Goal: Task Accomplishment & Management: Manage account settings

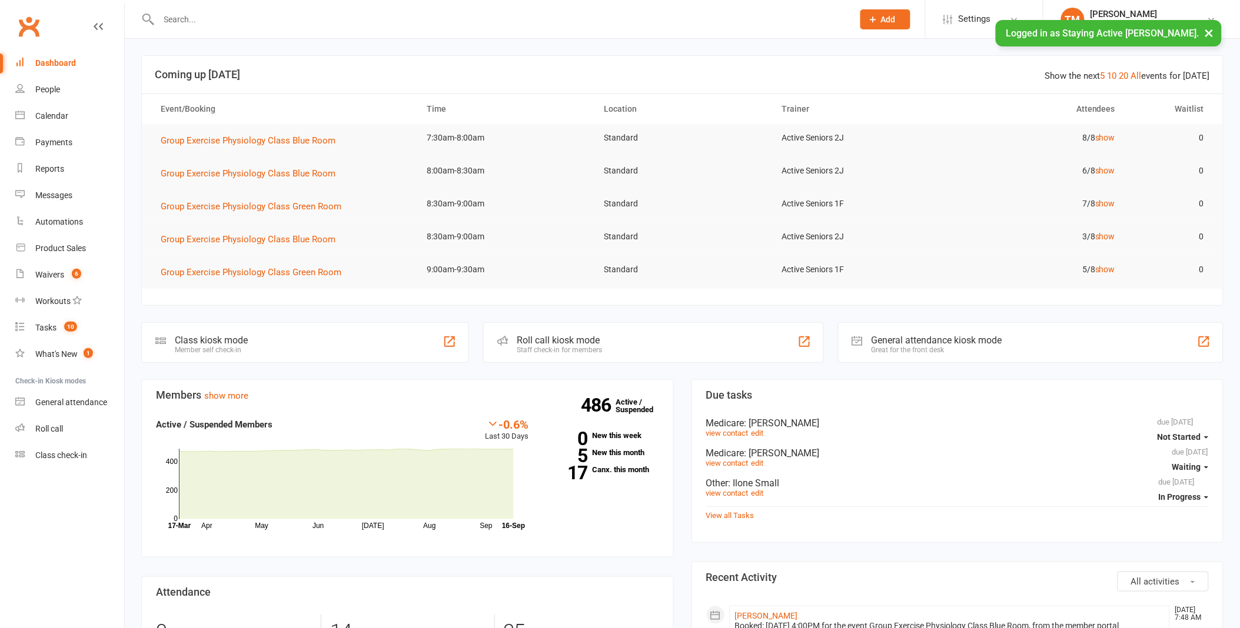
click at [1207, 32] on button "×" at bounding box center [1209, 32] width 21 height 25
click at [497, 26] on input "text" at bounding box center [500, 19] width 690 height 16
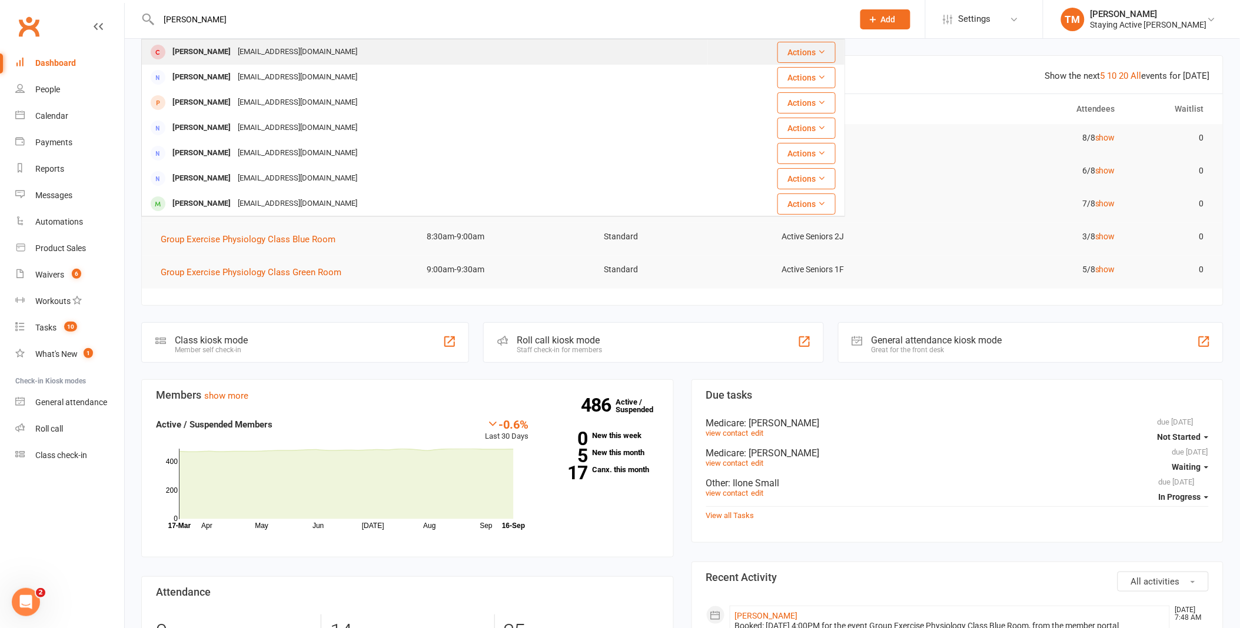
type input "joanne"
click at [457, 54] on div "Joanne Bartone jbartone23@gmail.com" at bounding box center [424, 52] width 565 height 24
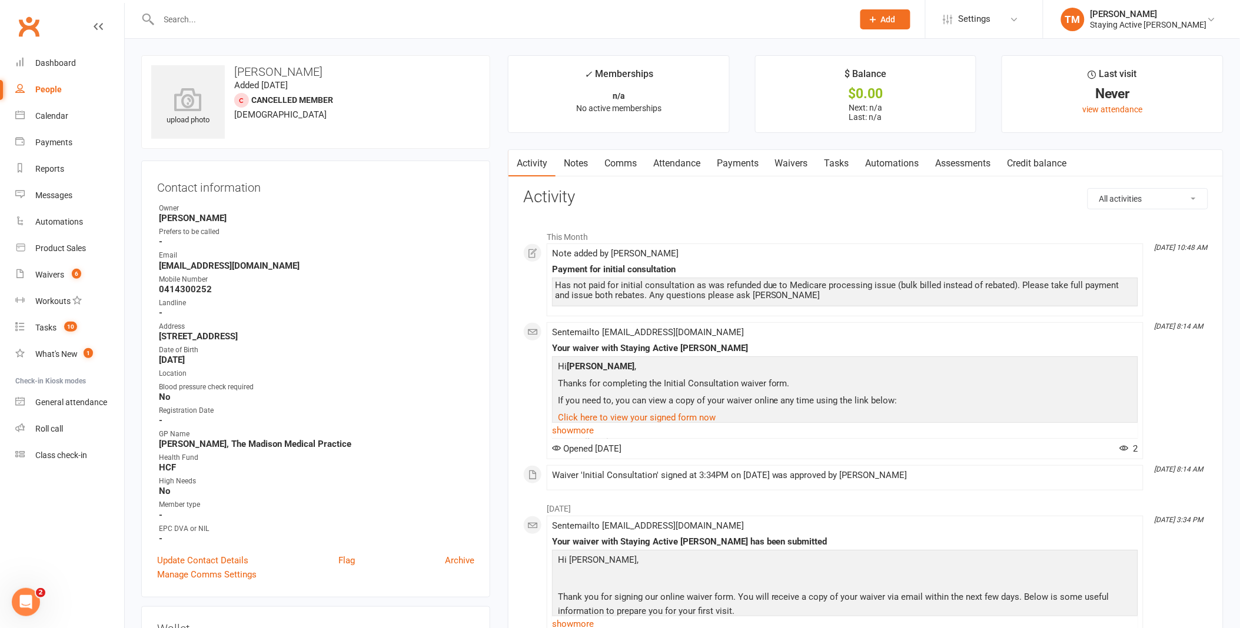
click at [956, 156] on link "Assessments" at bounding box center [963, 163] width 72 height 27
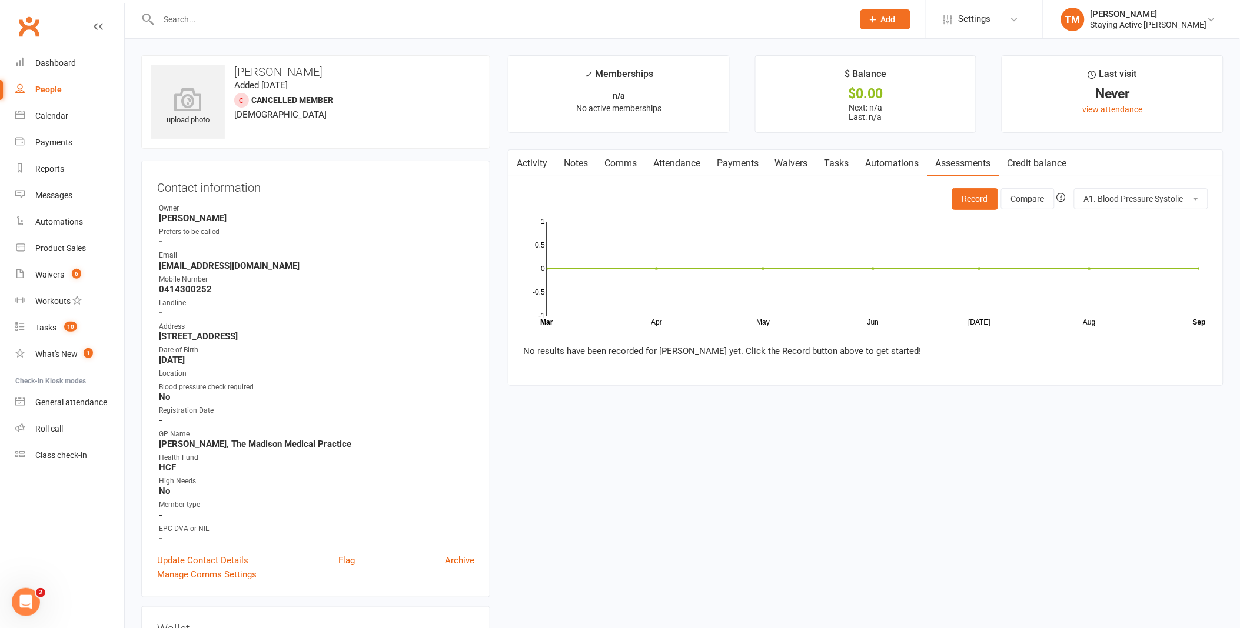
click at [565, 168] on link "Notes" at bounding box center [575, 163] width 41 height 27
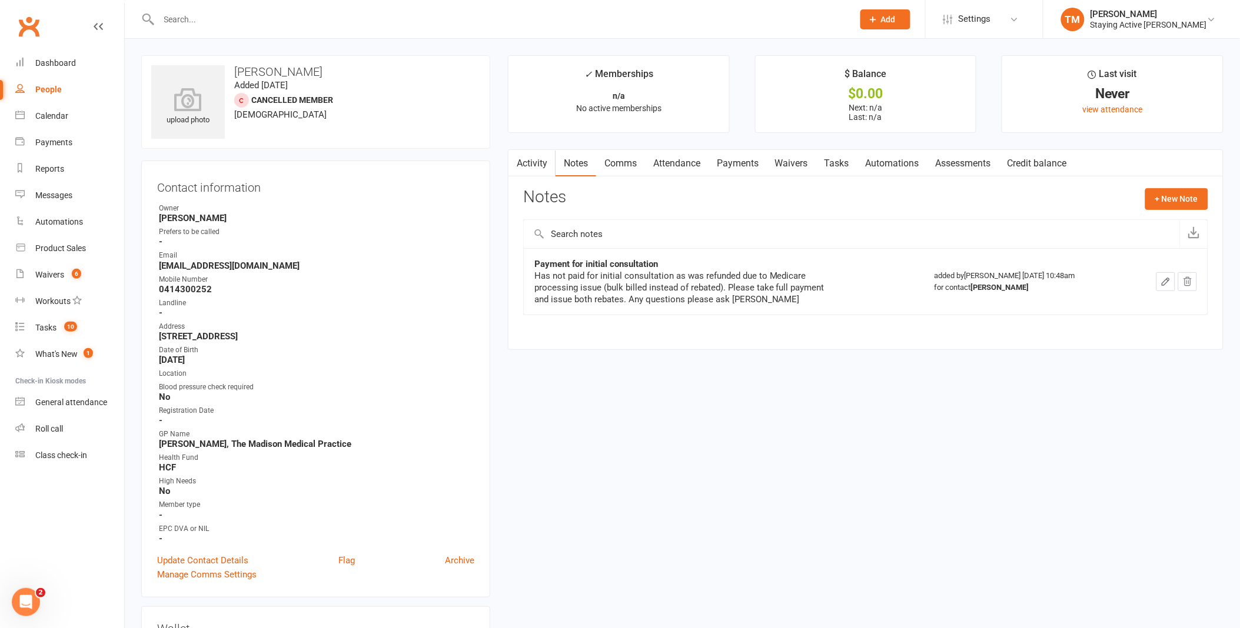
click at [657, 290] on div "Has not paid for initial consultation as was refunded due to Medicare processin…" at bounding box center [681, 287] width 294 height 35
click at [909, 169] on link "Automations" at bounding box center [892, 163] width 70 height 27
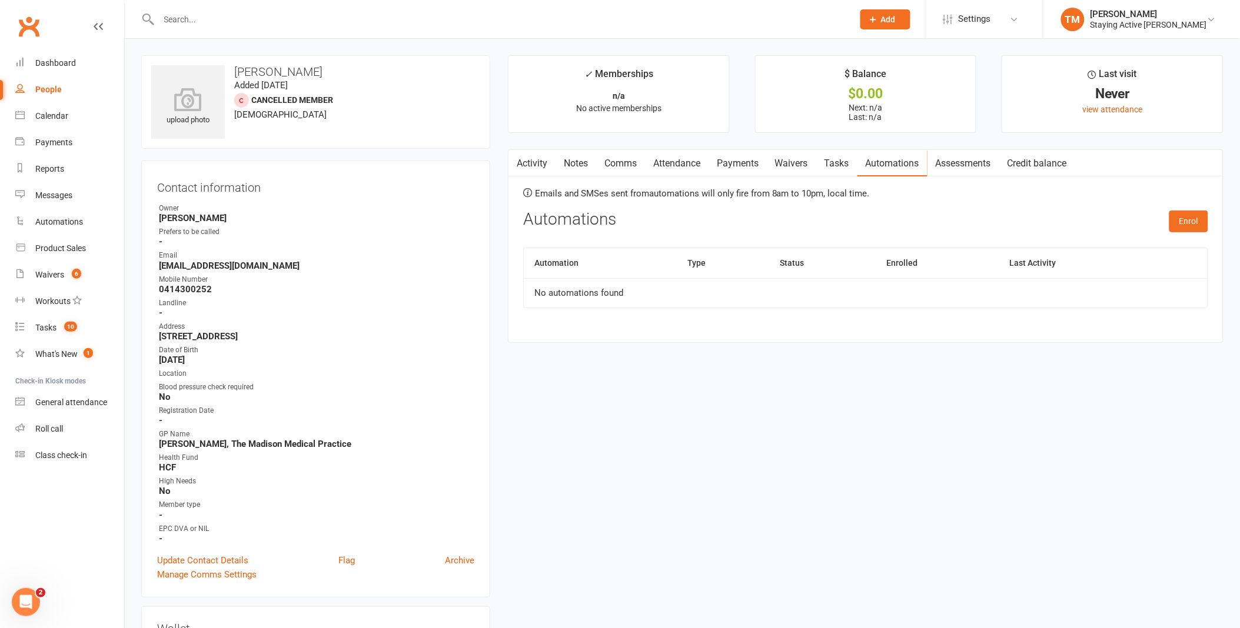
click at [944, 167] on link "Assessments" at bounding box center [963, 163] width 72 height 27
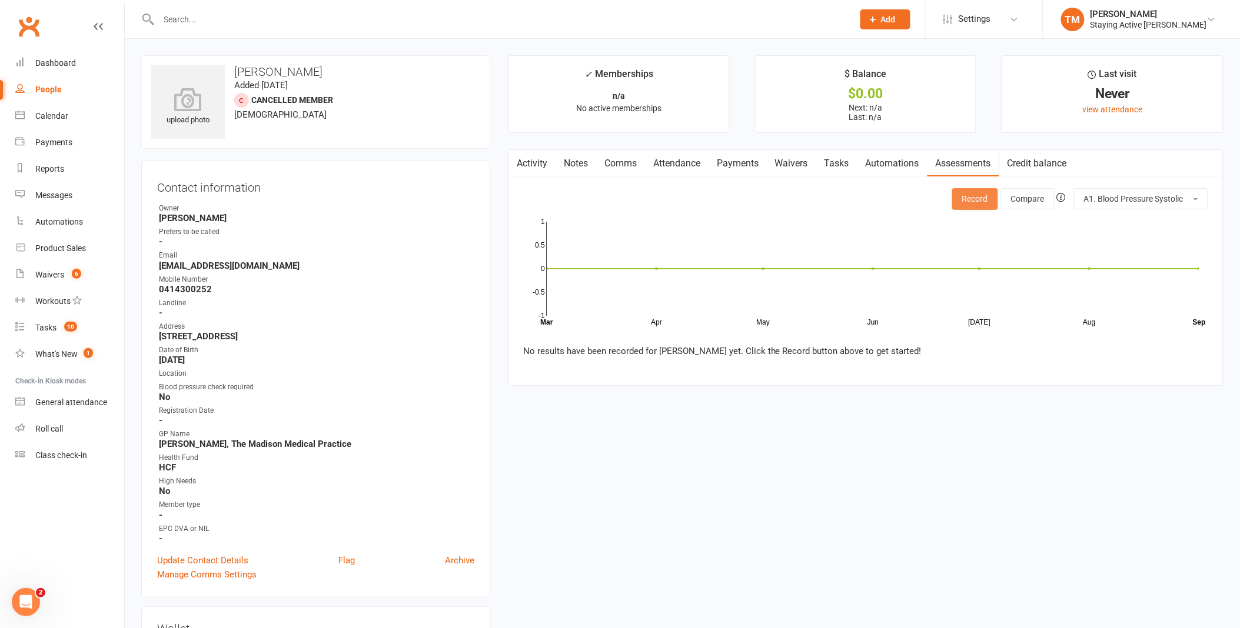
click at [963, 195] on button "Record" at bounding box center [975, 198] width 46 height 21
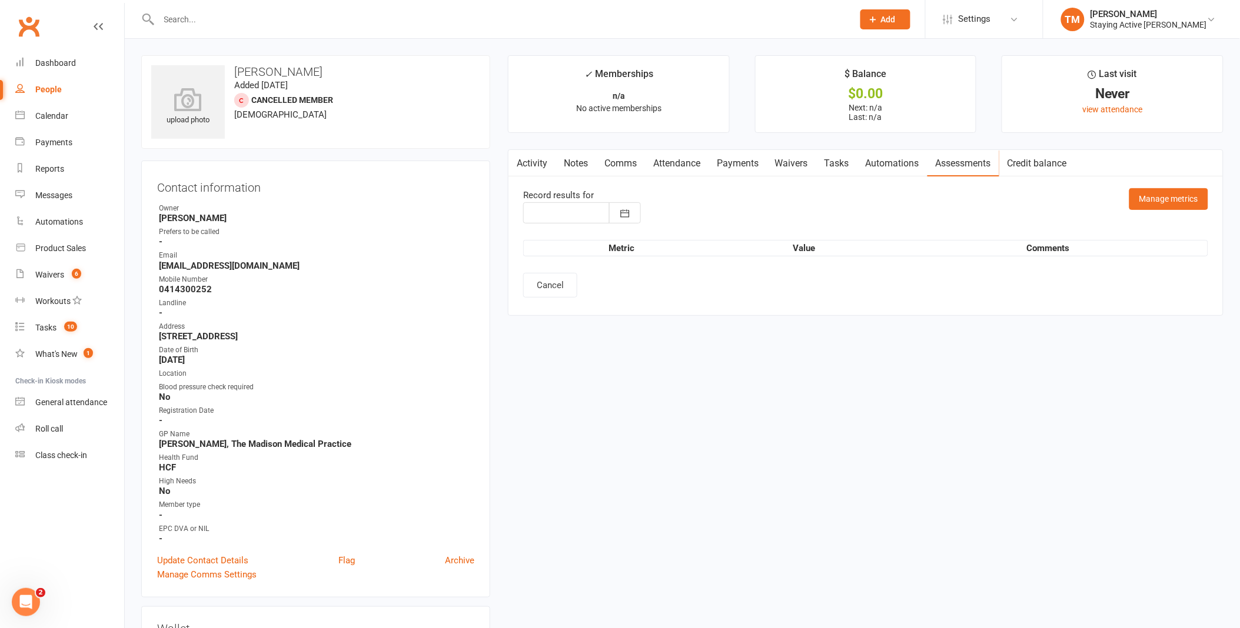
type input "[DATE]"
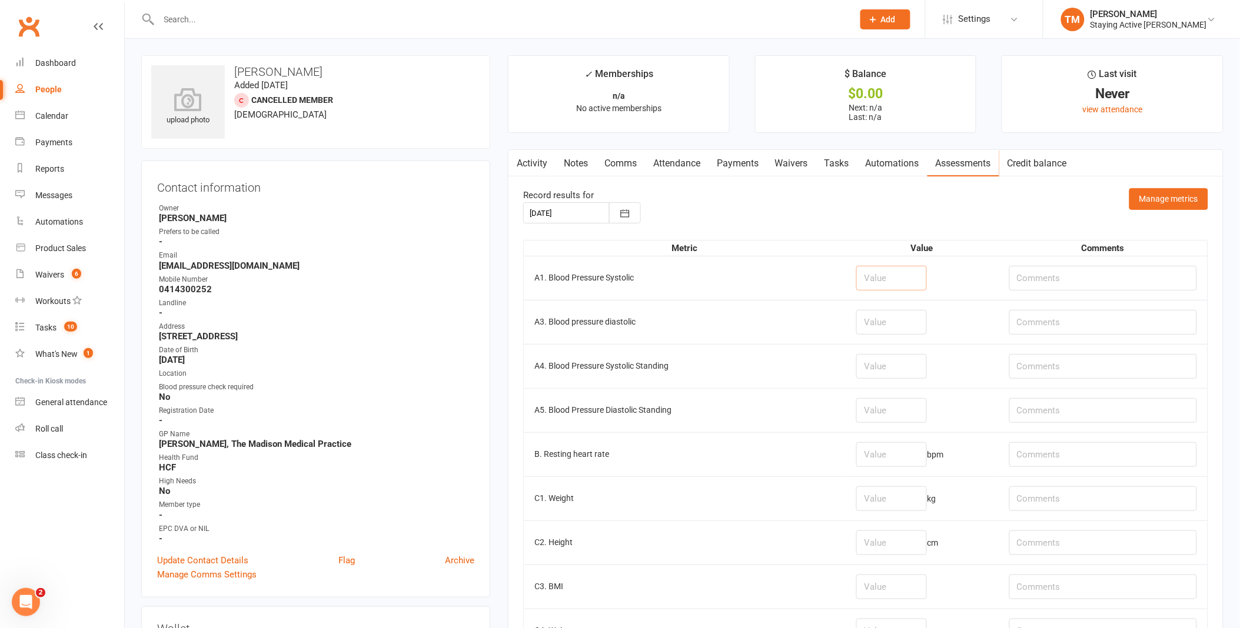
click at [880, 280] on input "number" at bounding box center [891, 278] width 71 height 25
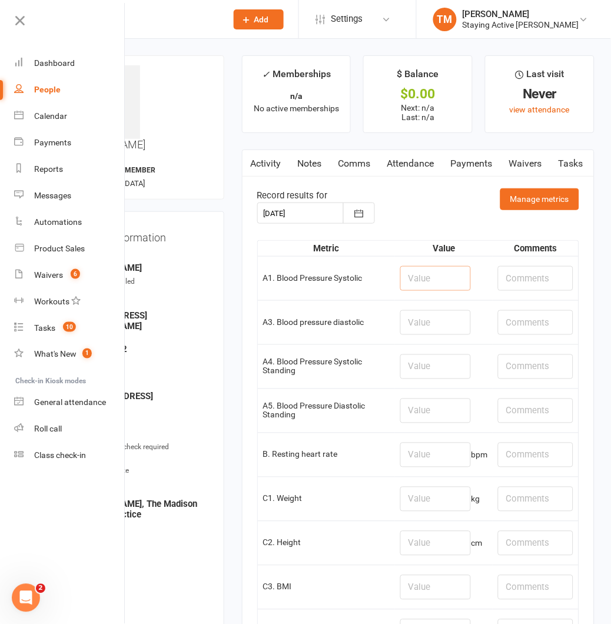
click at [415, 287] on input "number" at bounding box center [435, 278] width 71 height 25
type input "104"
click at [428, 322] on input "number" at bounding box center [435, 322] width 71 height 25
type input "70"
click at [334, 342] on td "A3. Blood pressure diastolic" at bounding box center [327, 322] width 138 height 44
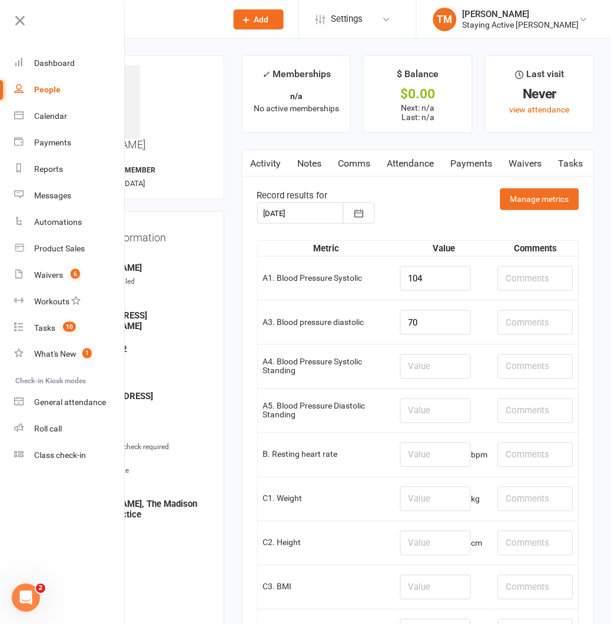
click at [340, 334] on td "A3. Blood pressure diastolic" at bounding box center [327, 322] width 138 height 44
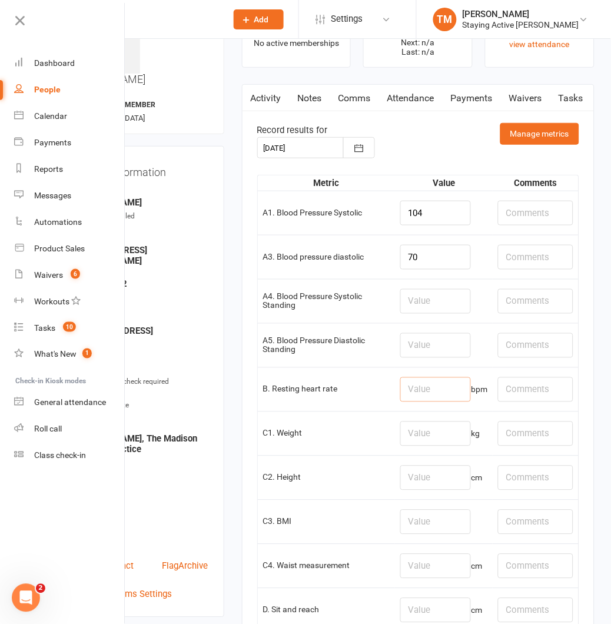
click at [407, 385] on input "number" at bounding box center [435, 389] width 71 height 25
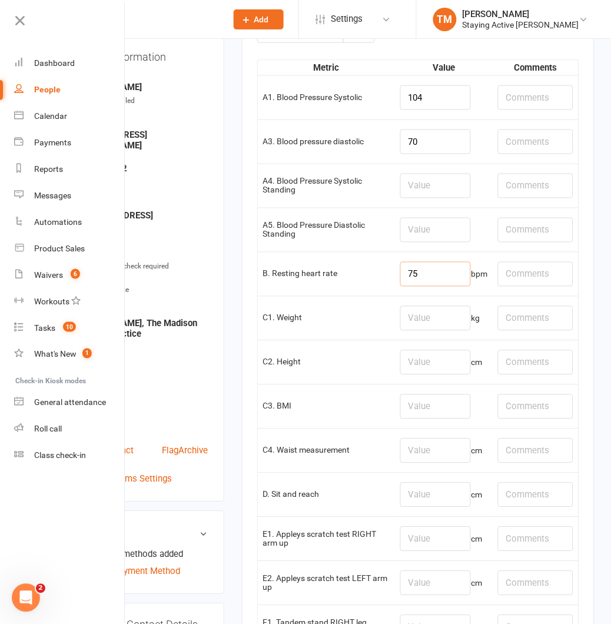
scroll to position [196, 0]
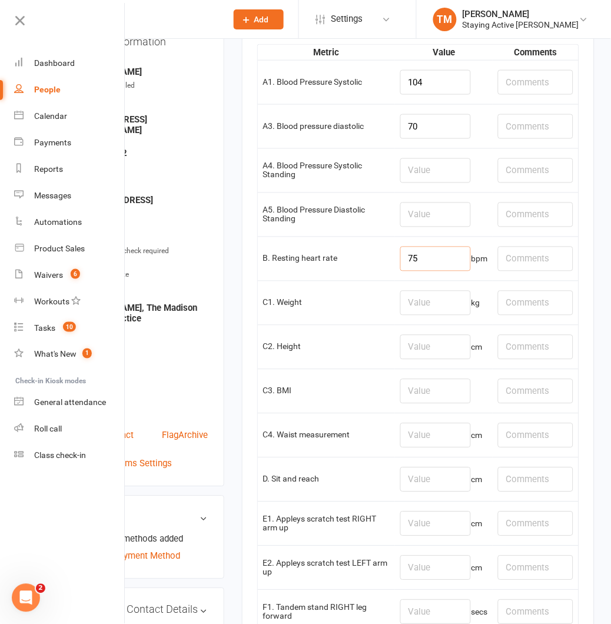
type input "75"
click at [412, 302] on input "number" at bounding box center [435, 303] width 71 height 25
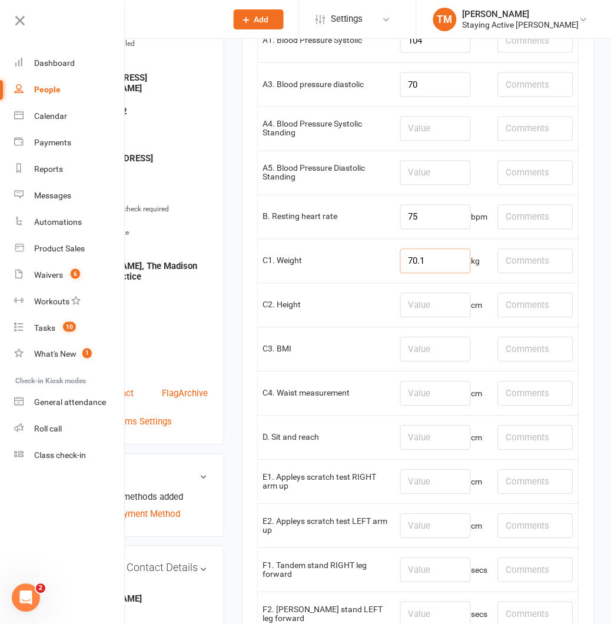
scroll to position [261, 0]
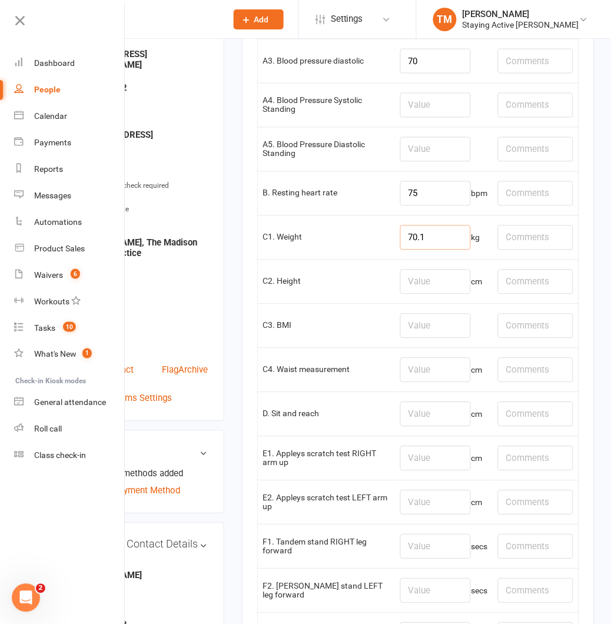
type input "70.1"
click at [422, 281] on input "number" at bounding box center [435, 282] width 71 height 25
type input "160.6"
click at [372, 309] on td "C3. BMI" at bounding box center [327, 326] width 138 height 44
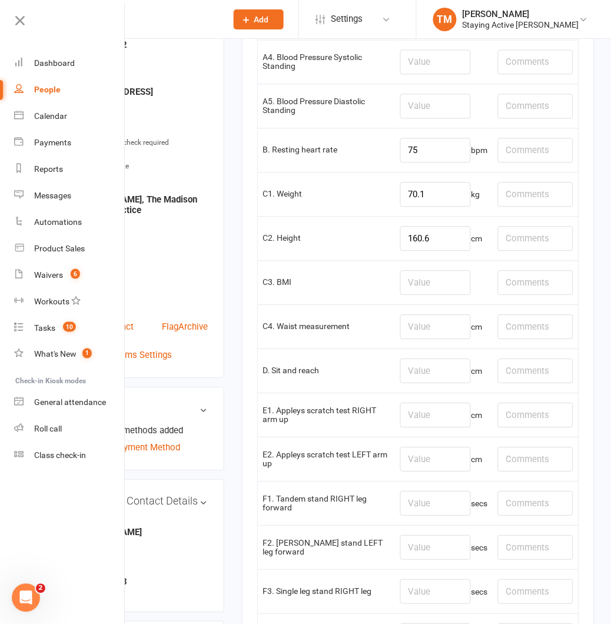
scroll to position [327, 0]
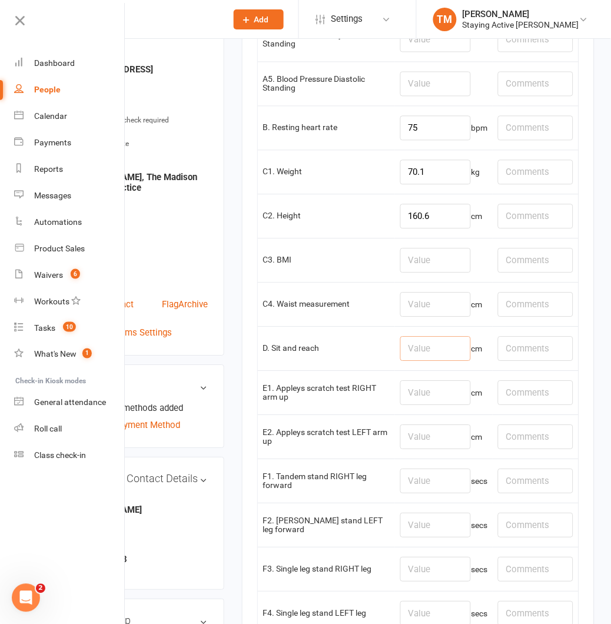
click at [422, 340] on input "number" at bounding box center [435, 349] width 71 height 25
type input "4.5"
click at [344, 389] on td "E1. Appleys scratch test RIGHT arm up" at bounding box center [327, 393] width 138 height 44
click at [411, 403] on input "number" at bounding box center [435, 393] width 71 height 25
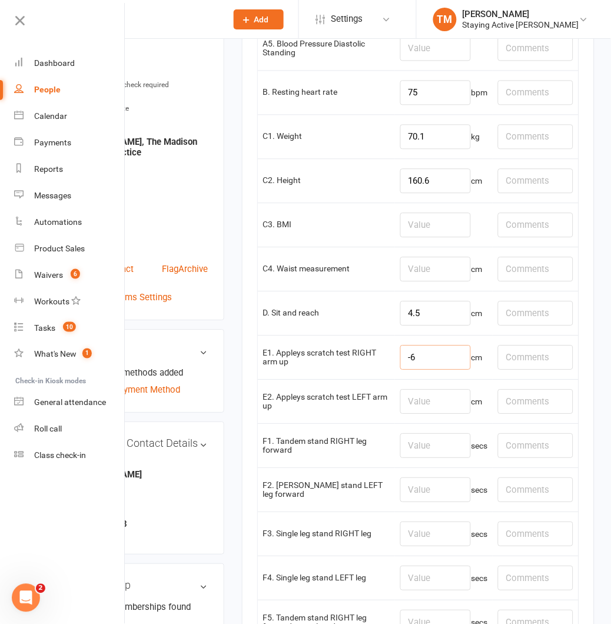
scroll to position [392, 0]
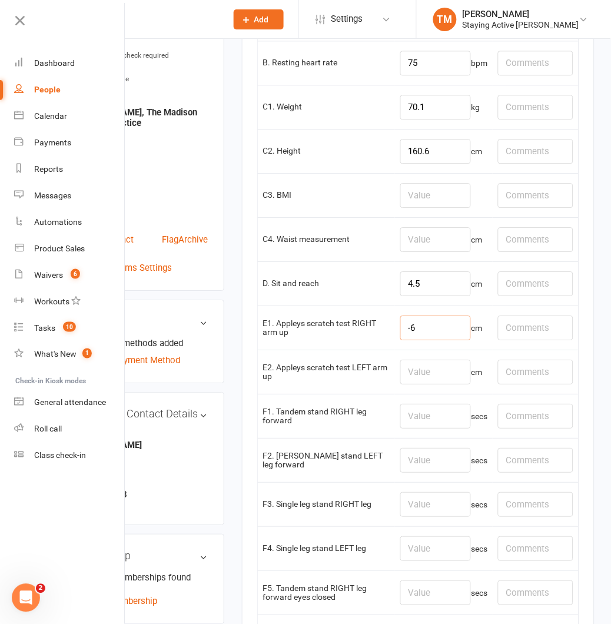
type input "-6"
click at [400, 373] on input "number" at bounding box center [435, 372] width 71 height 25
type input "-4"
click at [354, 408] on td "F1. Tandem stand RIGHT leg forward" at bounding box center [327, 416] width 138 height 44
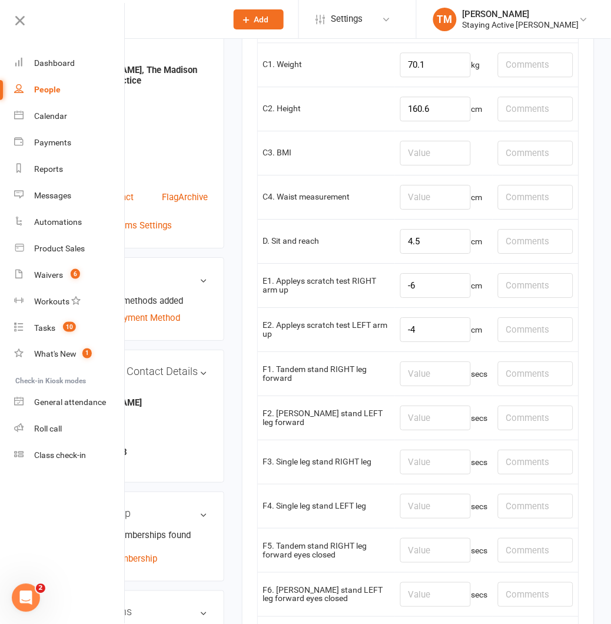
scroll to position [457, 0]
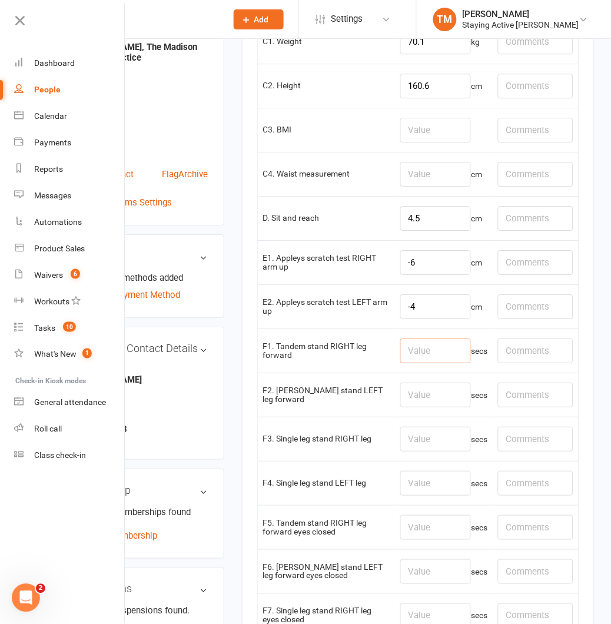
click at [414, 351] on input "number" at bounding box center [435, 350] width 71 height 25
click at [413, 359] on input "number" at bounding box center [435, 350] width 71 height 25
type input "30"
click at [412, 392] on input "number" at bounding box center [435, 394] width 71 height 25
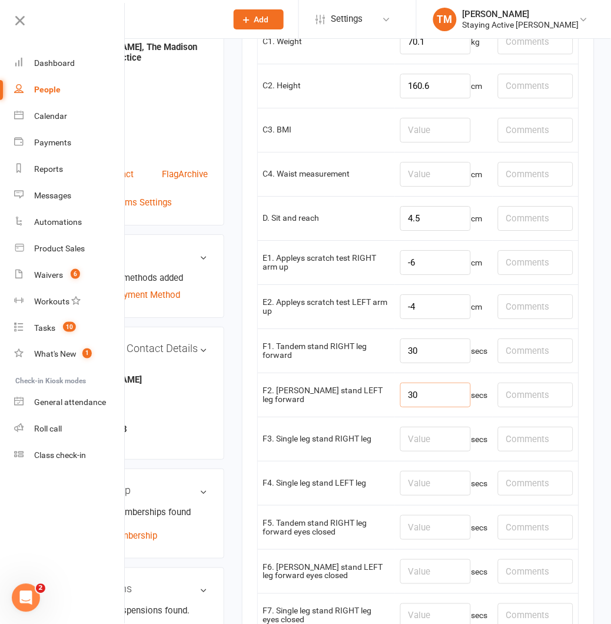
type input "30"
click at [365, 402] on td "F2. Tandem stand LEFT leg forward" at bounding box center [327, 394] width 138 height 44
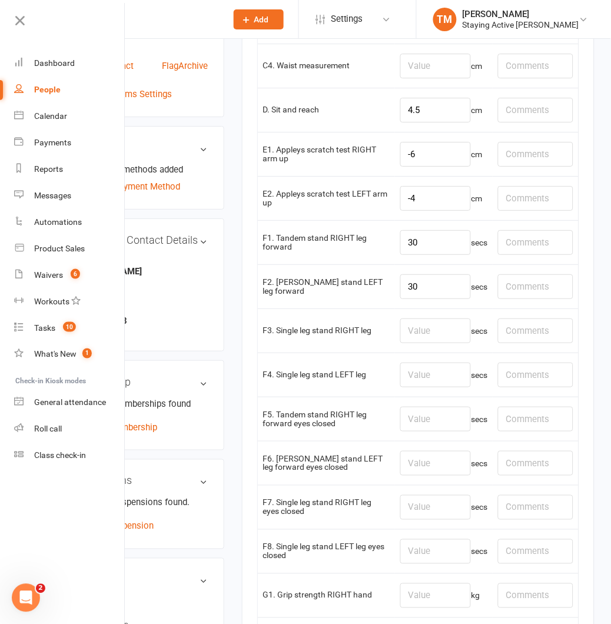
scroll to position [588, 0]
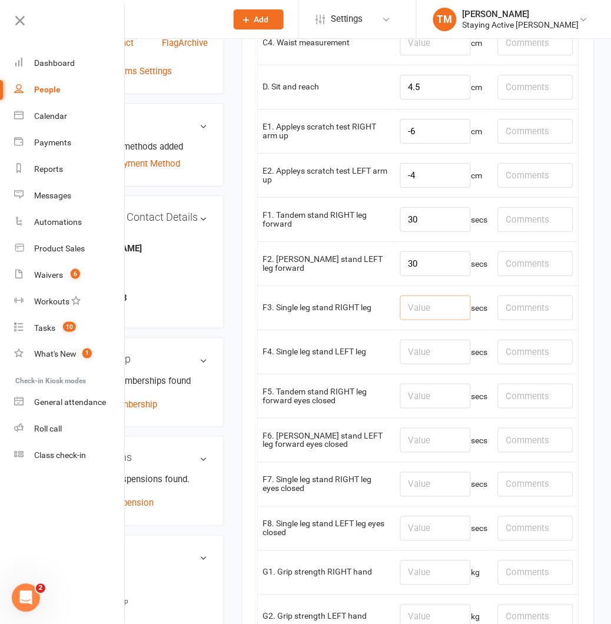
click at [425, 309] on input "number" at bounding box center [435, 307] width 71 height 25
type input "30"
click at [428, 351] on input "number" at bounding box center [435, 352] width 71 height 25
type input "30"
click at [355, 371] on td "F4. Single leg stand LEFT leg" at bounding box center [327, 352] width 138 height 44
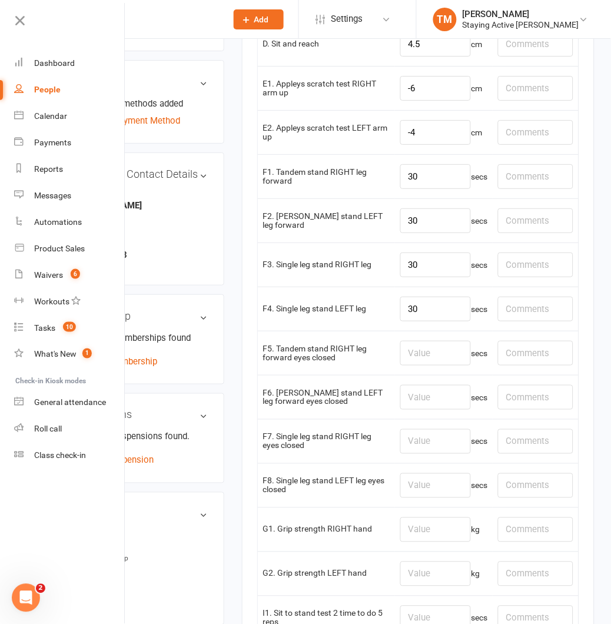
scroll to position [654, 0]
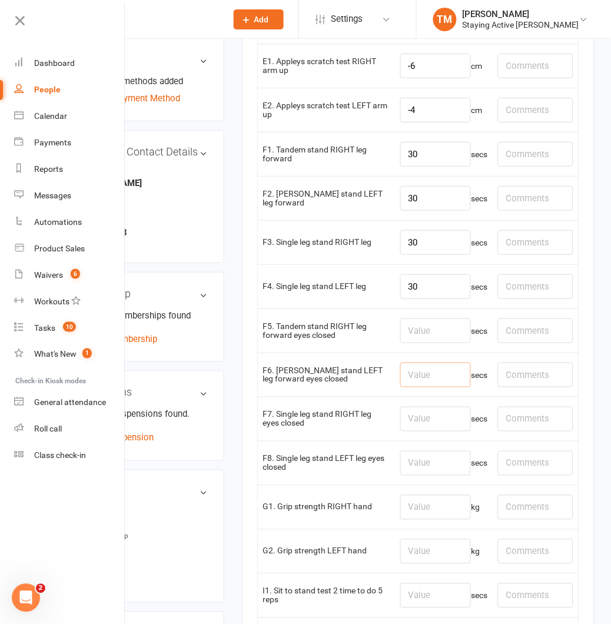
click at [427, 381] on input "number" at bounding box center [435, 374] width 71 height 25
click at [420, 333] on input "number" at bounding box center [435, 330] width 71 height 25
type input "27"
click at [433, 387] on input "number" at bounding box center [435, 374] width 71 height 25
type input "30"
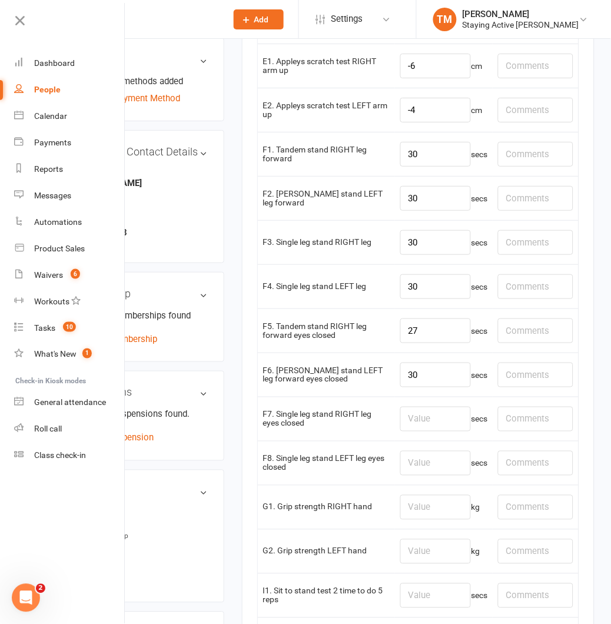
click at [346, 391] on td "F6. Tandem stand LEFT leg forward eyes closed" at bounding box center [327, 374] width 138 height 44
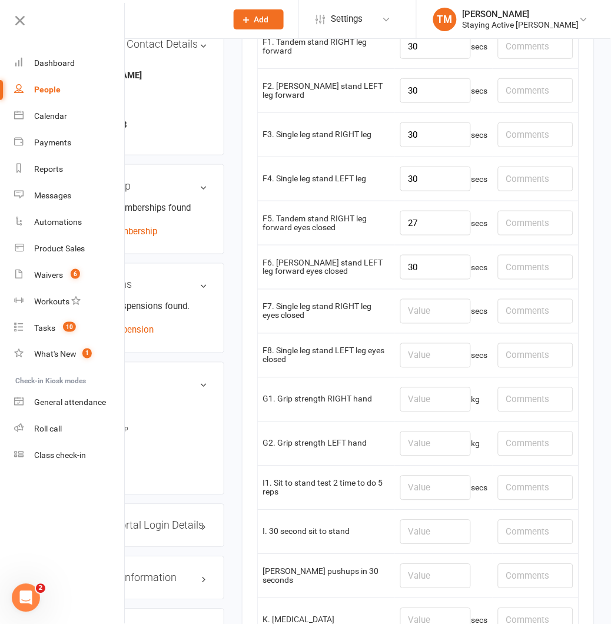
scroll to position [784, 0]
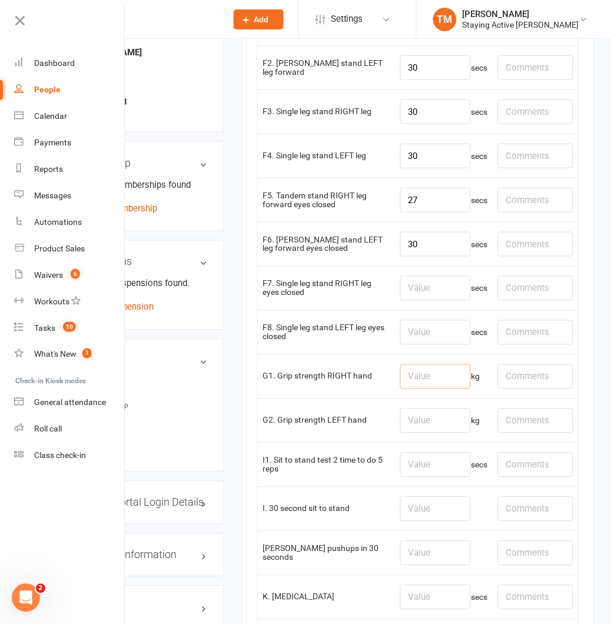
click at [420, 368] on input "number" at bounding box center [435, 376] width 71 height 25
type input "13.4"
click at [451, 409] on td "kg" at bounding box center [444, 420] width 98 height 44
click at [450, 415] on input "number" at bounding box center [435, 420] width 71 height 25
type input "14.1"
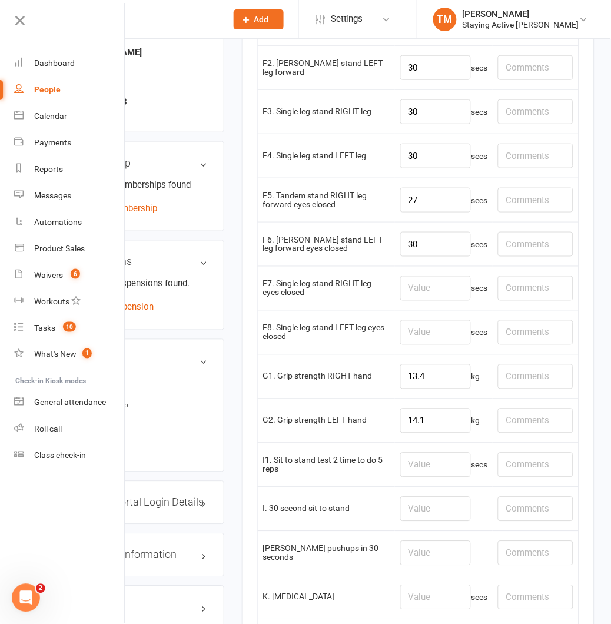
click at [308, 451] on td "I1. Sit to stand test 2 time to do 5 reps" at bounding box center [327, 465] width 138 height 44
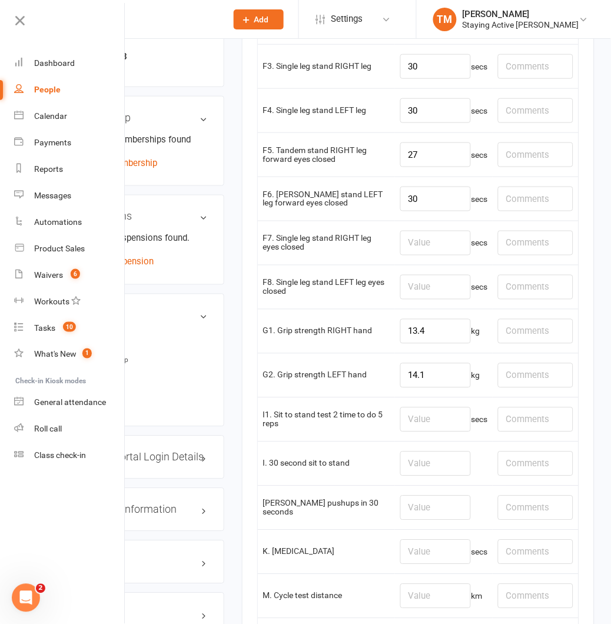
scroll to position [850, 0]
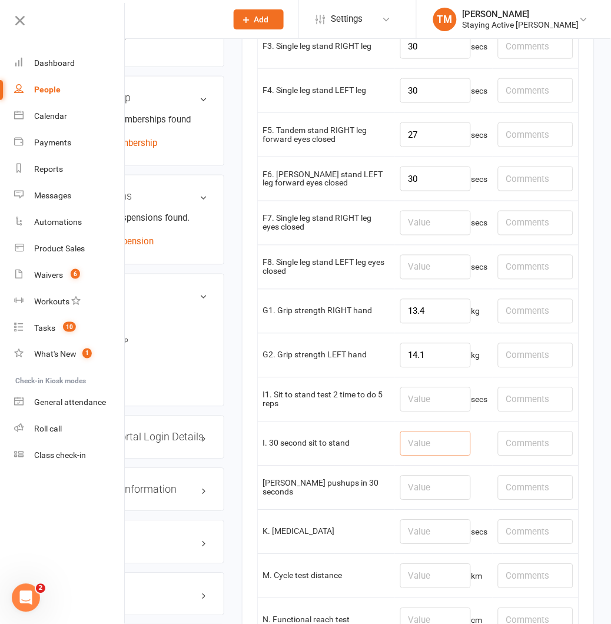
click at [410, 438] on input "number" at bounding box center [435, 443] width 71 height 25
type input "12"
click at [354, 453] on td "I. 30 second sit to stand" at bounding box center [327, 443] width 138 height 44
click at [411, 465] on td "12" at bounding box center [444, 443] width 98 height 44
click at [422, 484] on input "number" at bounding box center [435, 487] width 71 height 25
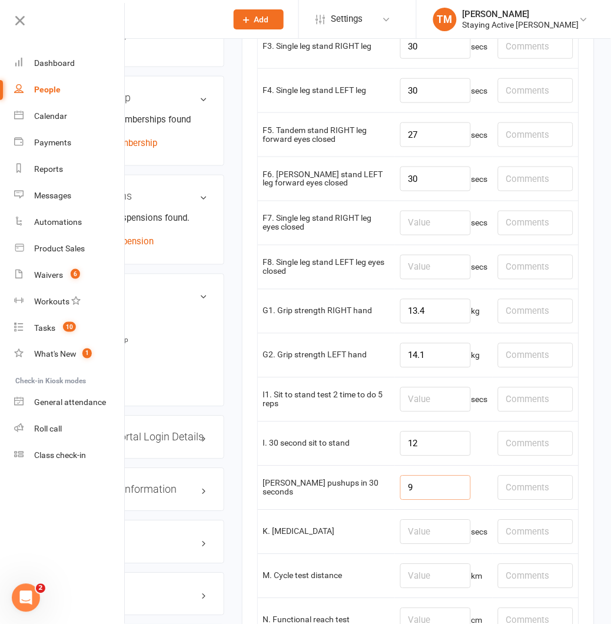
type input "9"
click at [324, 484] on td "J. Wall pushups in 30 seconds" at bounding box center [327, 487] width 138 height 44
click at [321, 479] on td "J. Wall pushups in 30 seconds" at bounding box center [327, 487] width 138 height 44
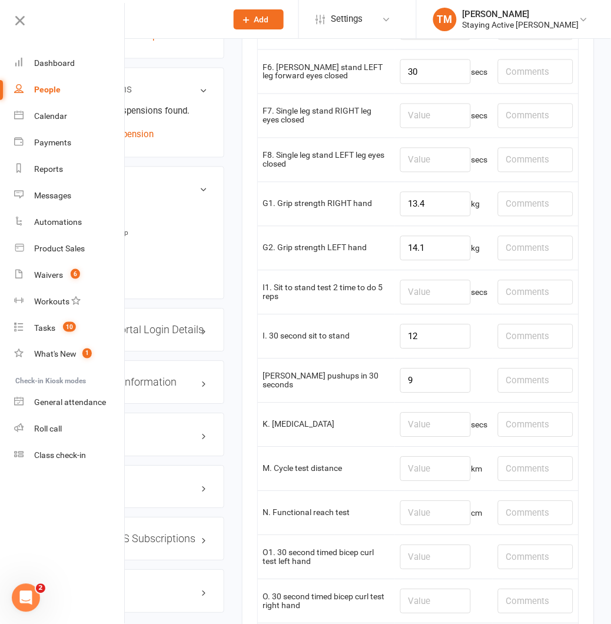
scroll to position [980, 0]
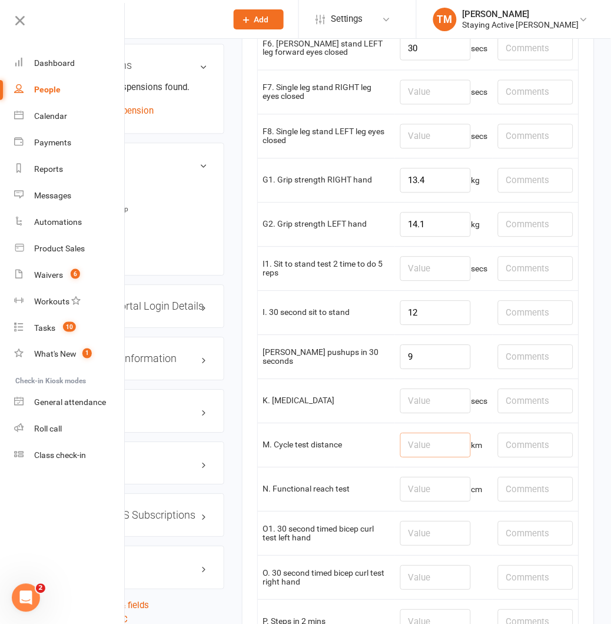
click at [407, 449] on input "number" at bounding box center [435, 445] width 71 height 25
click at [424, 450] on input "number" at bounding box center [435, 445] width 71 height 25
type input "0.96"
click at [347, 436] on td "M. Cycle test distance" at bounding box center [327, 445] width 138 height 44
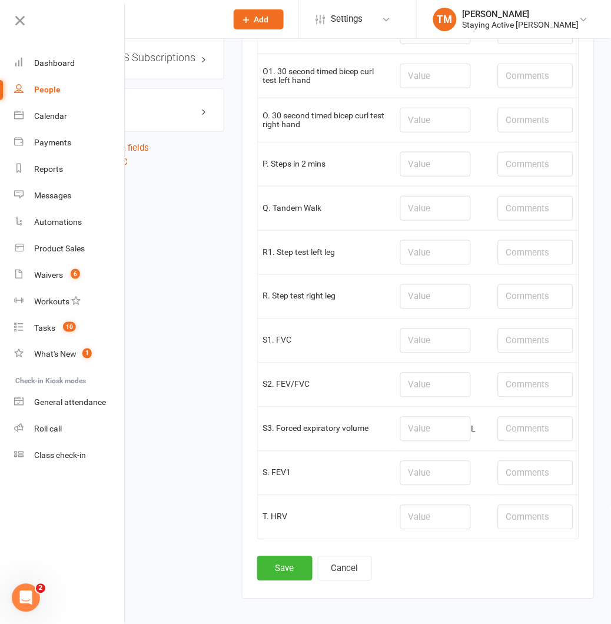
scroll to position [1495, 0]
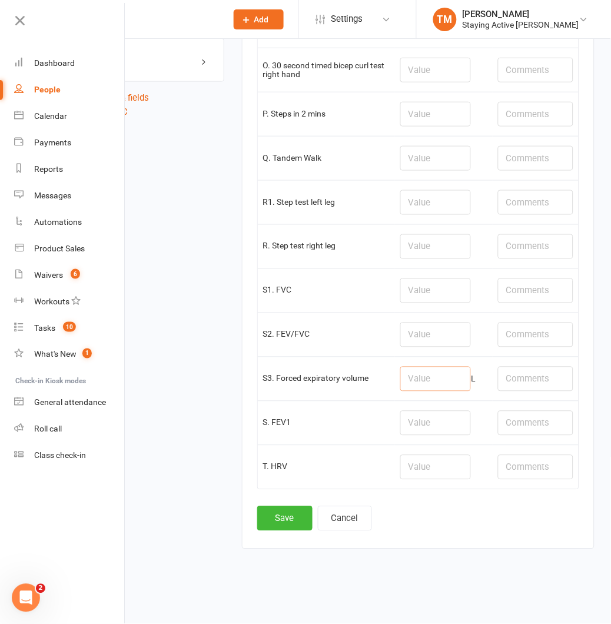
click at [431, 379] on input "number" at bounding box center [435, 379] width 71 height 25
click at [434, 415] on input "number" at bounding box center [435, 423] width 71 height 25
click at [437, 445] on td at bounding box center [444, 467] width 98 height 44
click at [437, 464] on input "number" at bounding box center [435, 467] width 71 height 25
click at [417, 431] on input "number" at bounding box center [435, 423] width 71 height 25
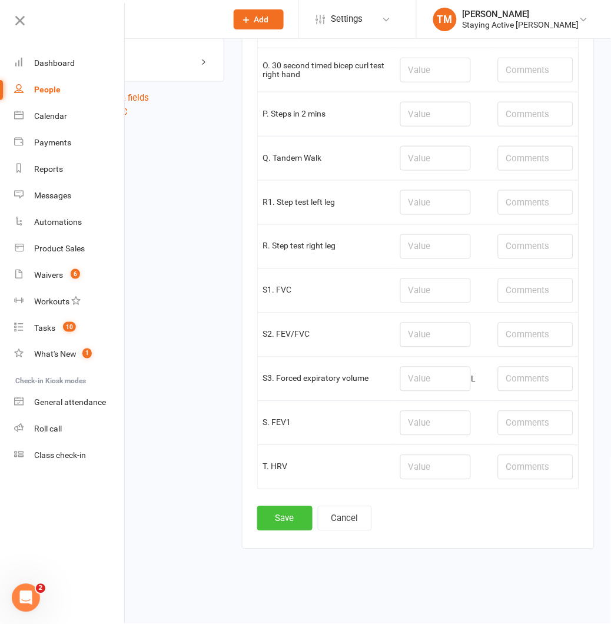
click at [291, 515] on button "Save" at bounding box center [284, 518] width 55 height 25
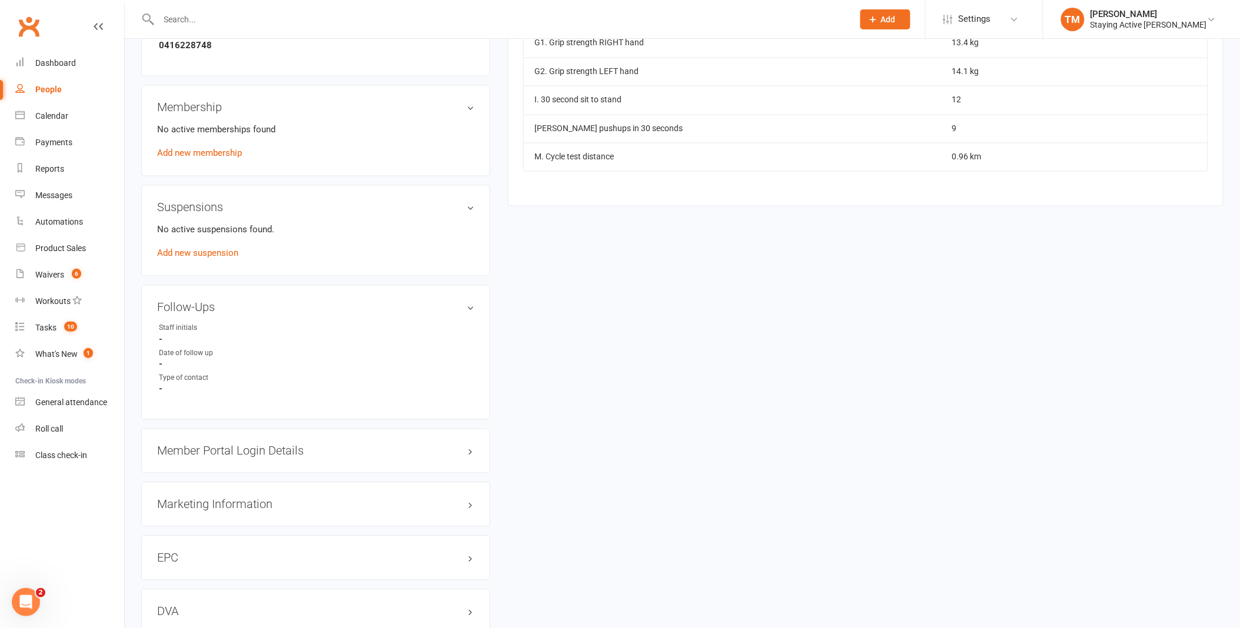
scroll to position [915, 0]
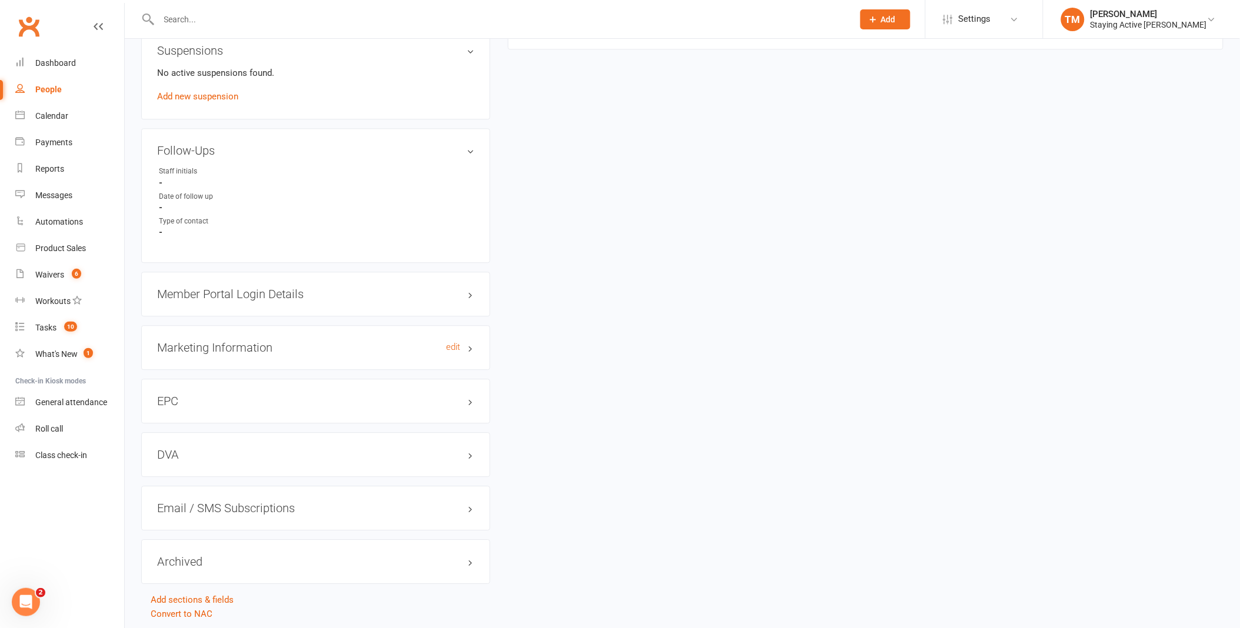
click at [468, 346] on h3 "Marketing Information edit" at bounding box center [315, 347] width 317 height 13
drag, startPoint x: 468, startPoint y: 346, endPoint x: 475, endPoint y: 392, distance: 46.9
click at [475, 392] on div "EPC edit" at bounding box center [315, 401] width 349 height 45
click at [474, 395] on h3 "EPC edit" at bounding box center [315, 401] width 317 height 13
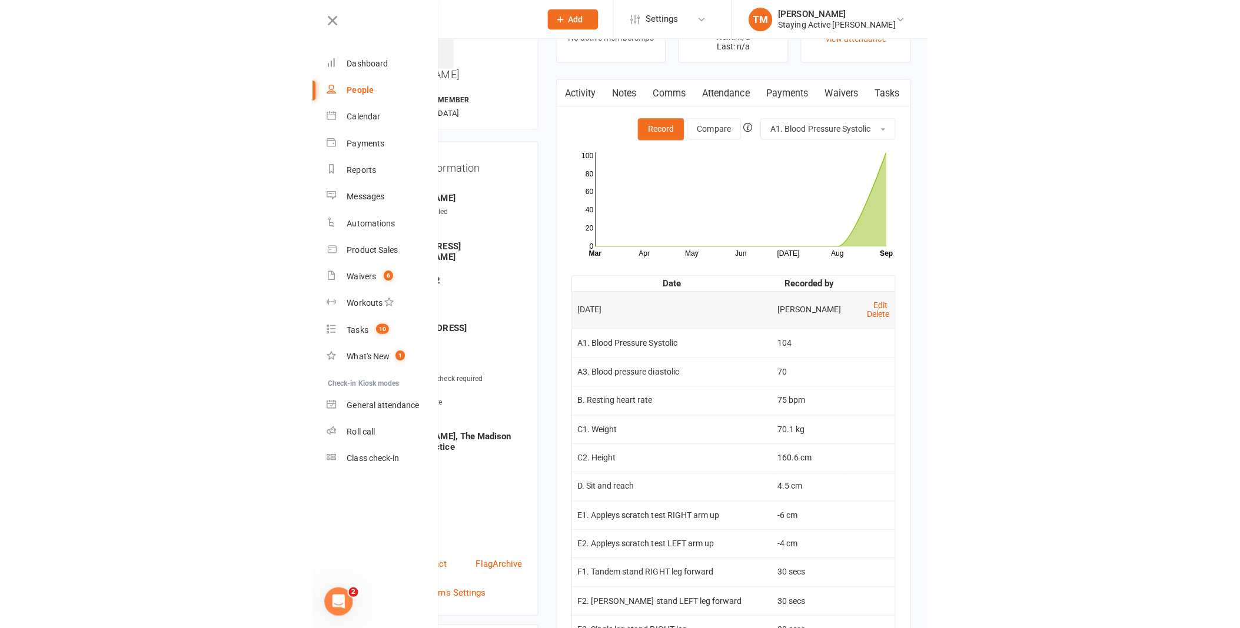
scroll to position [0, 0]
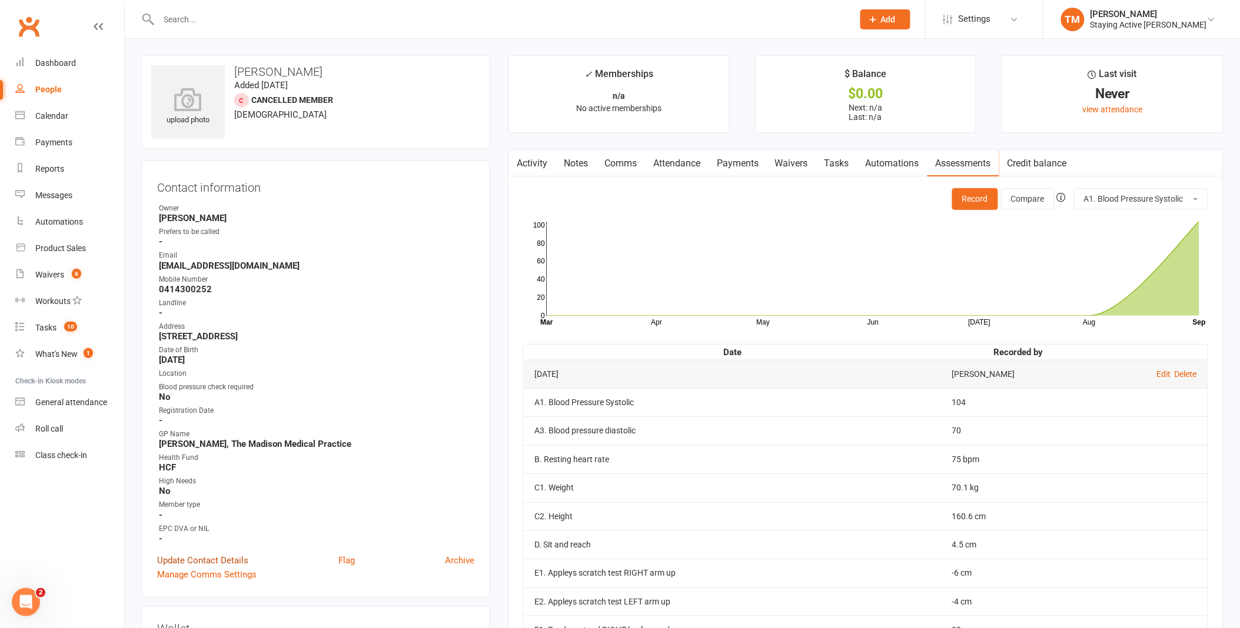
click at [231, 554] on link "Update Contact Details" at bounding box center [202, 561] width 91 height 14
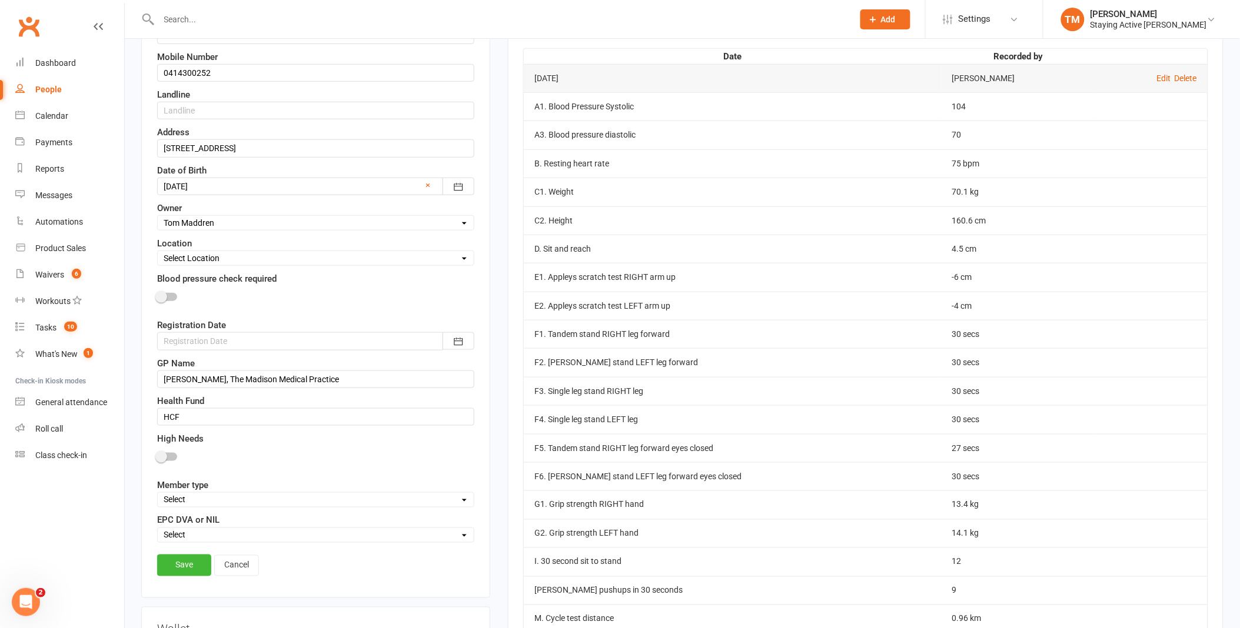
scroll to position [317, 0]
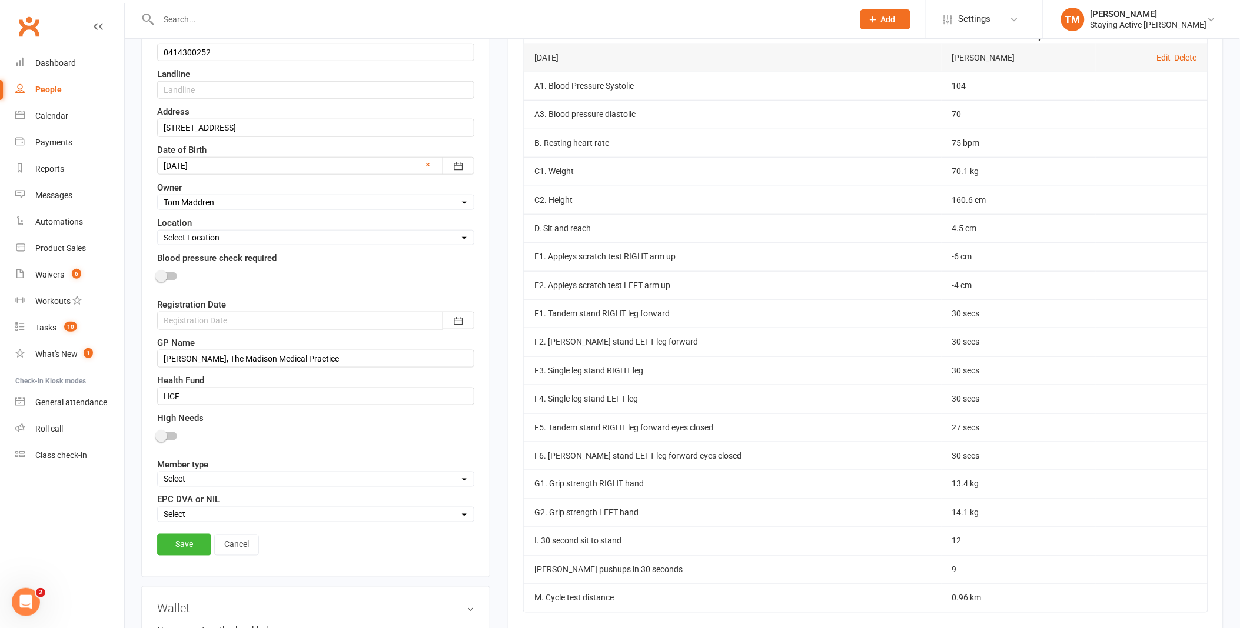
click at [246, 510] on select "Select DVA EPC NIL" at bounding box center [316, 514] width 316 height 13
select select "EPC"
click at [158, 510] on select "Select DVA EPC NIL" at bounding box center [316, 514] width 316 height 13
click at [174, 552] on link "Save" at bounding box center [184, 544] width 54 height 21
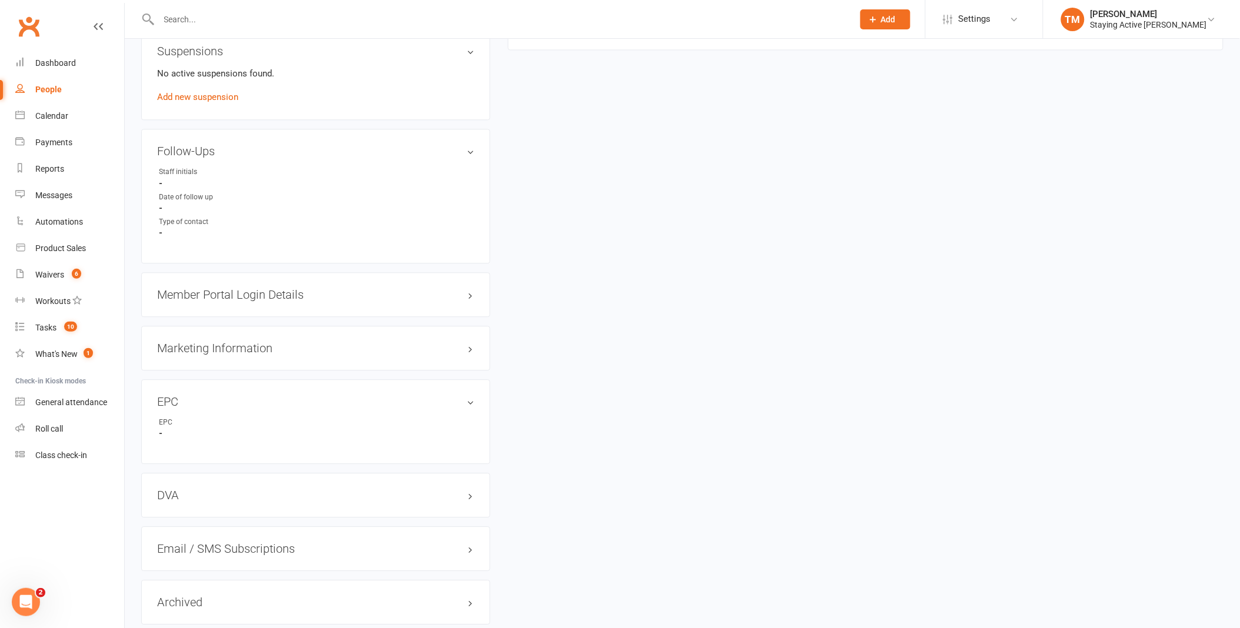
scroll to position [915, 0]
click at [465, 354] on div "Marketing Information edit" at bounding box center [315, 347] width 349 height 45
click at [467, 351] on h3 "Marketing Information edit" at bounding box center [315, 347] width 317 height 13
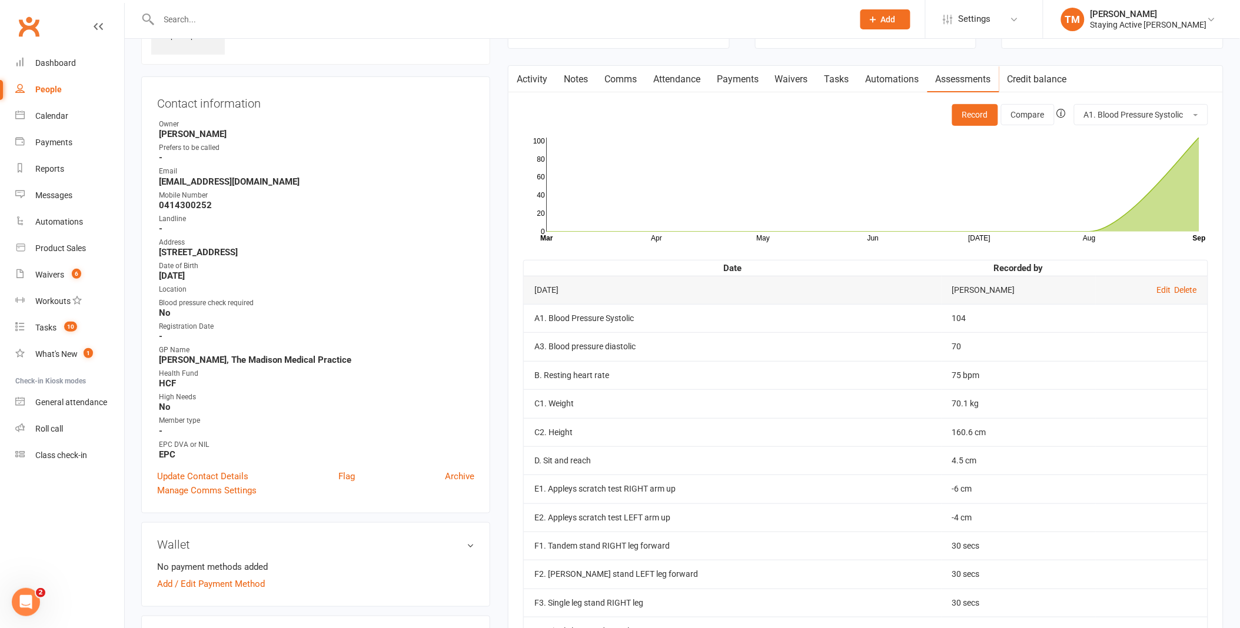
scroll to position [0, 0]
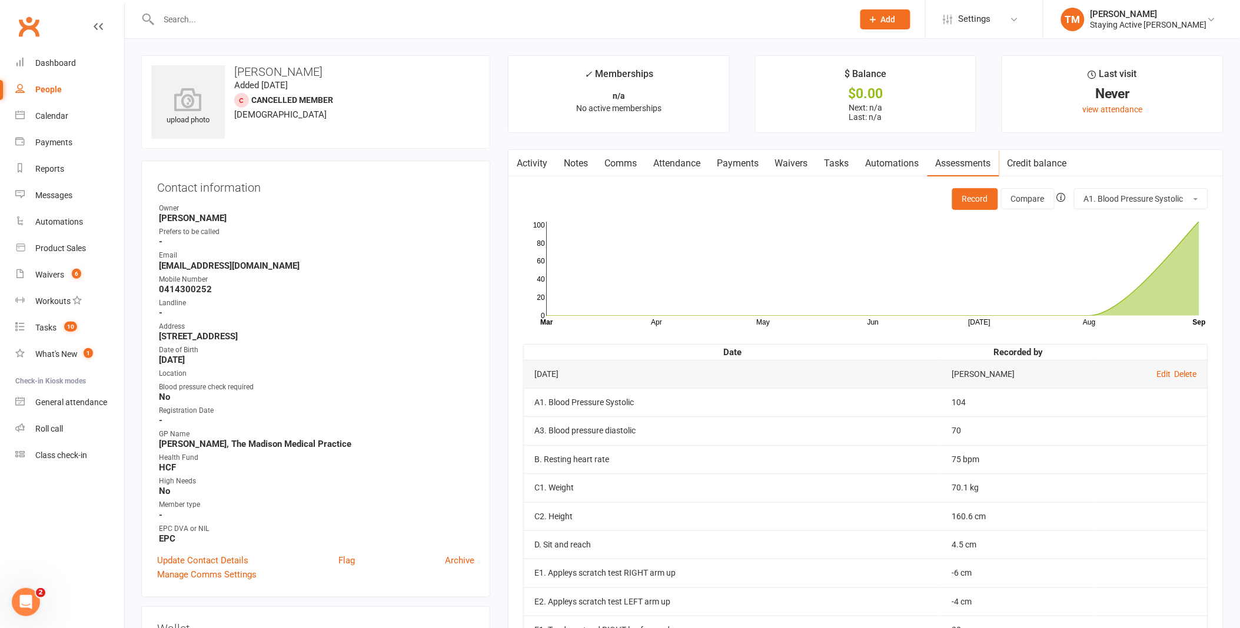
click at [797, 167] on link "Waivers" at bounding box center [791, 163] width 49 height 27
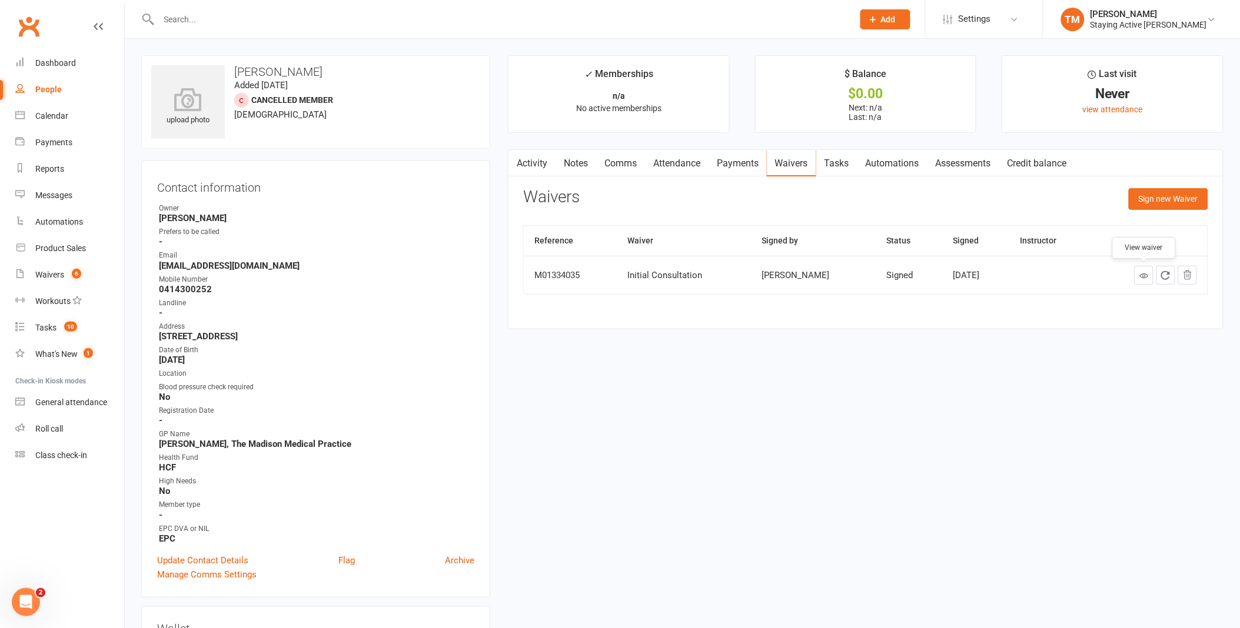
click at [1142, 271] on icon at bounding box center [1143, 275] width 9 height 9
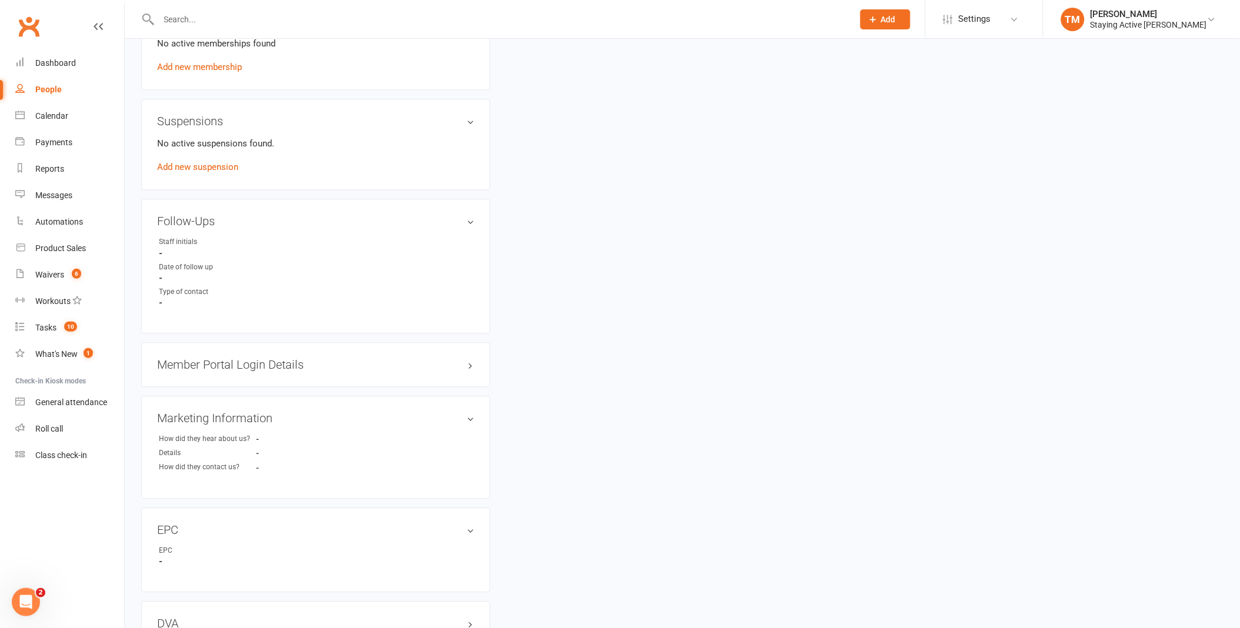
scroll to position [850, 0]
click at [466, 353] on h3 "Member Portal Login Details" at bounding box center [315, 359] width 317 height 13
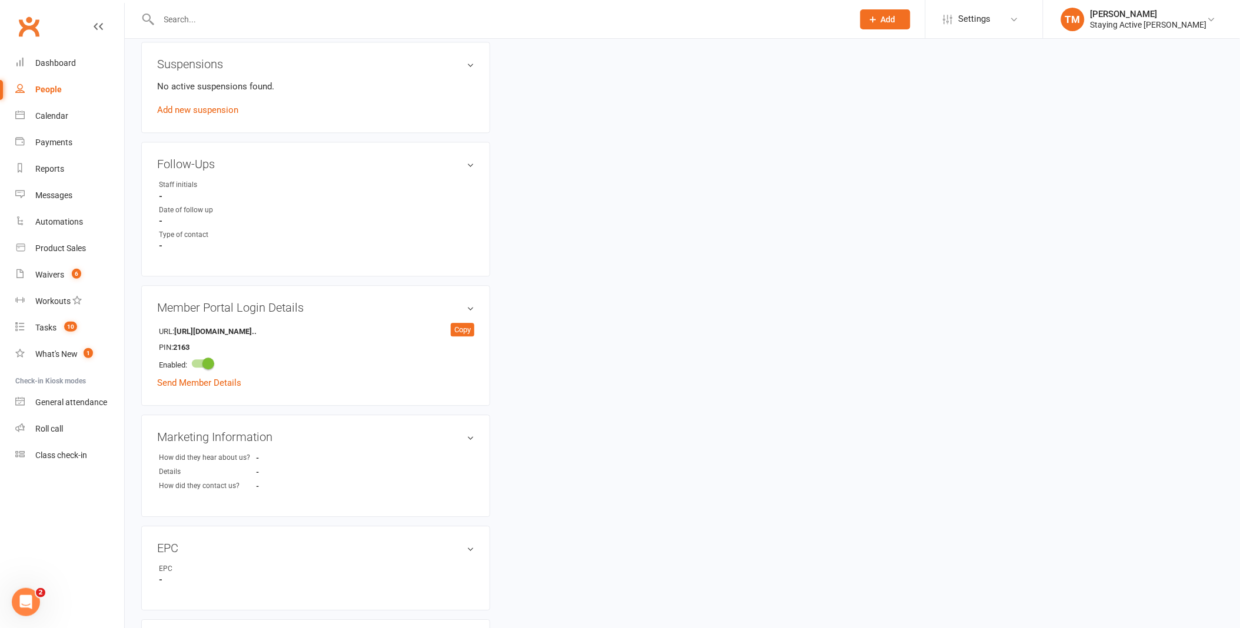
scroll to position [980, 0]
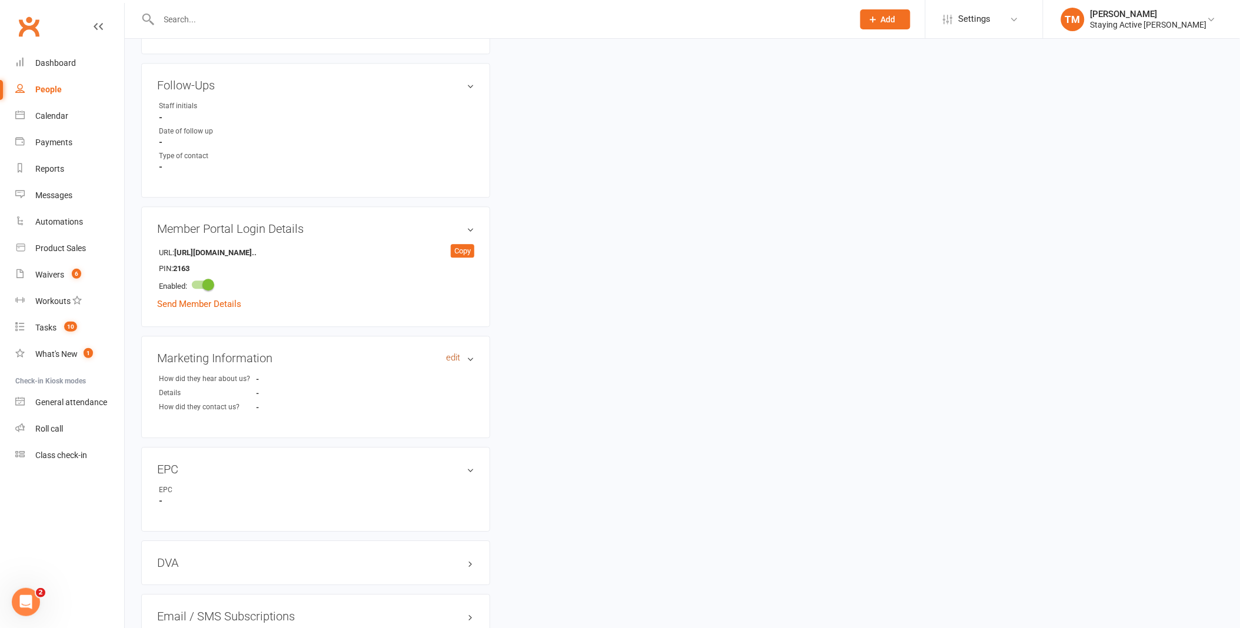
click at [452, 354] on link "edit" at bounding box center [453, 358] width 14 height 10
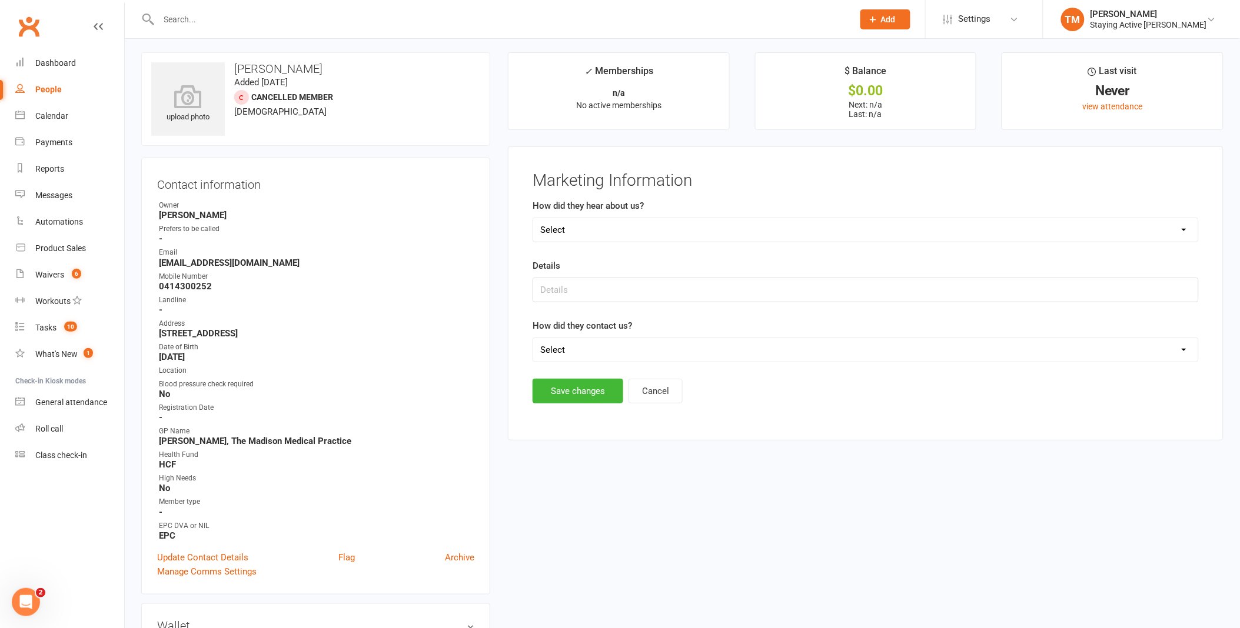
scroll to position [0, 0]
click at [667, 228] on select "Select Online- Google/Website Through A Friend TV Walk by Facebook Other GP All…" at bounding box center [865, 233] width 665 height 24
select select "GP"
click at [533, 221] on select "Select Online- Google/Website Through A Friend TV Walk by Facebook Other GP All…" at bounding box center [865, 233] width 665 height 24
click at [600, 297] on input "text" at bounding box center [866, 293] width 666 height 25
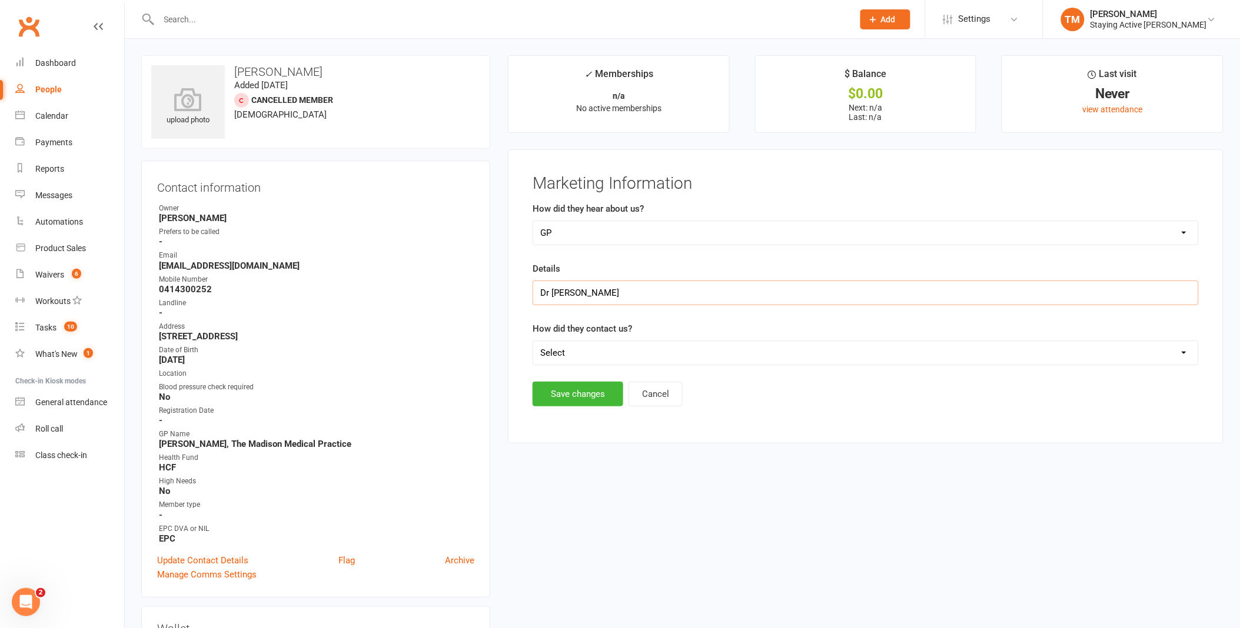
type input "Dr Lina Channo, The Madison Medical Practice"
click at [602, 353] on select "Select Phone Email In-Facility" at bounding box center [865, 353] width 665 height 24
click at [578, 398] on button "Save changes" at bounding box center [578, 394] width 91 height 25
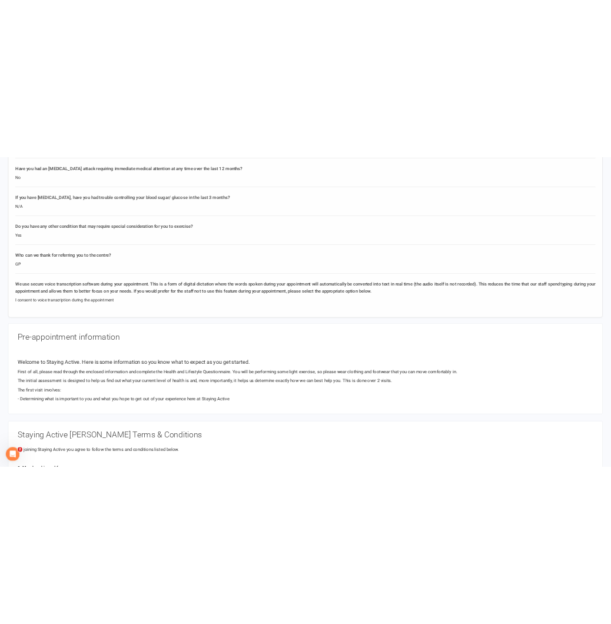
scroll to position [2293, 0]
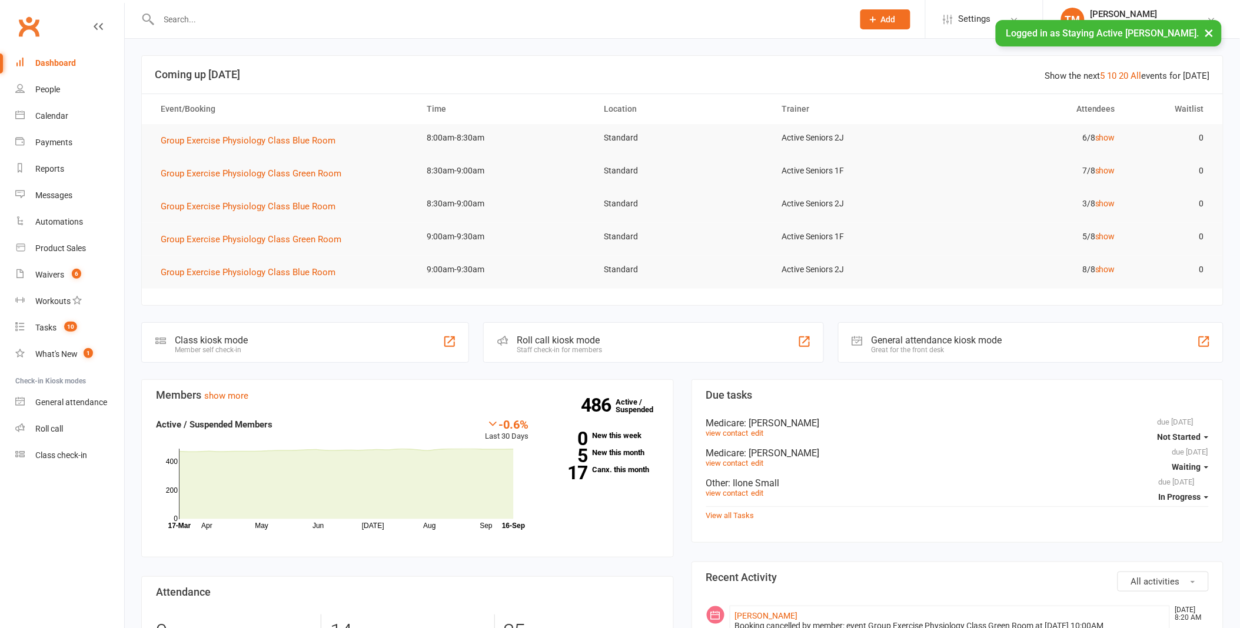
click at [294, 24] on input "text" at bounding box center [500, 19] width 690 height 16
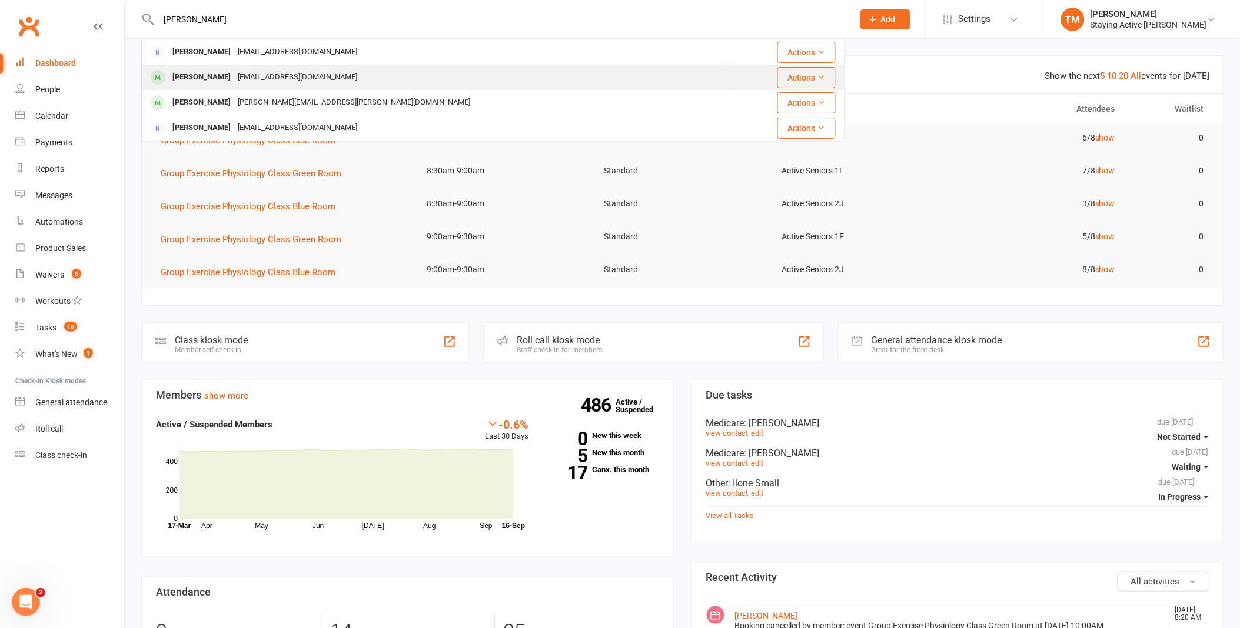
type input "libby"
click at [271, 75] on div "libbya@bigpond.net.au" at bounding box center [297, 77] width 127 height 17
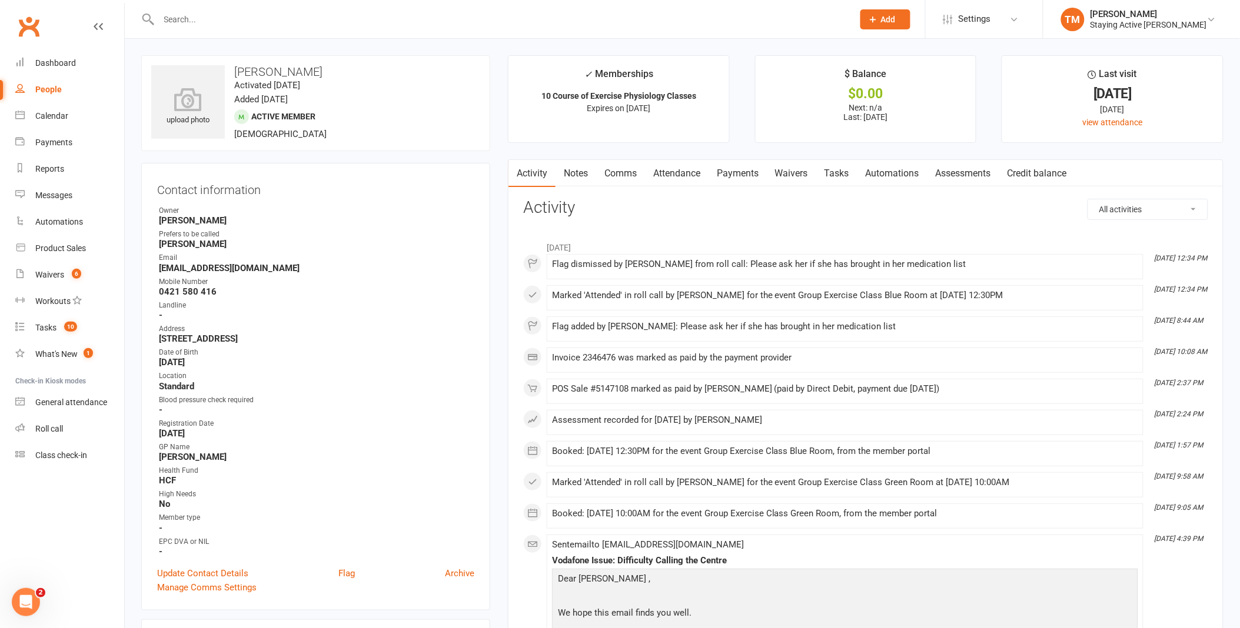
click at [741, 177] on link "Payments" at bounding box center [737, 173] width 58 height 27
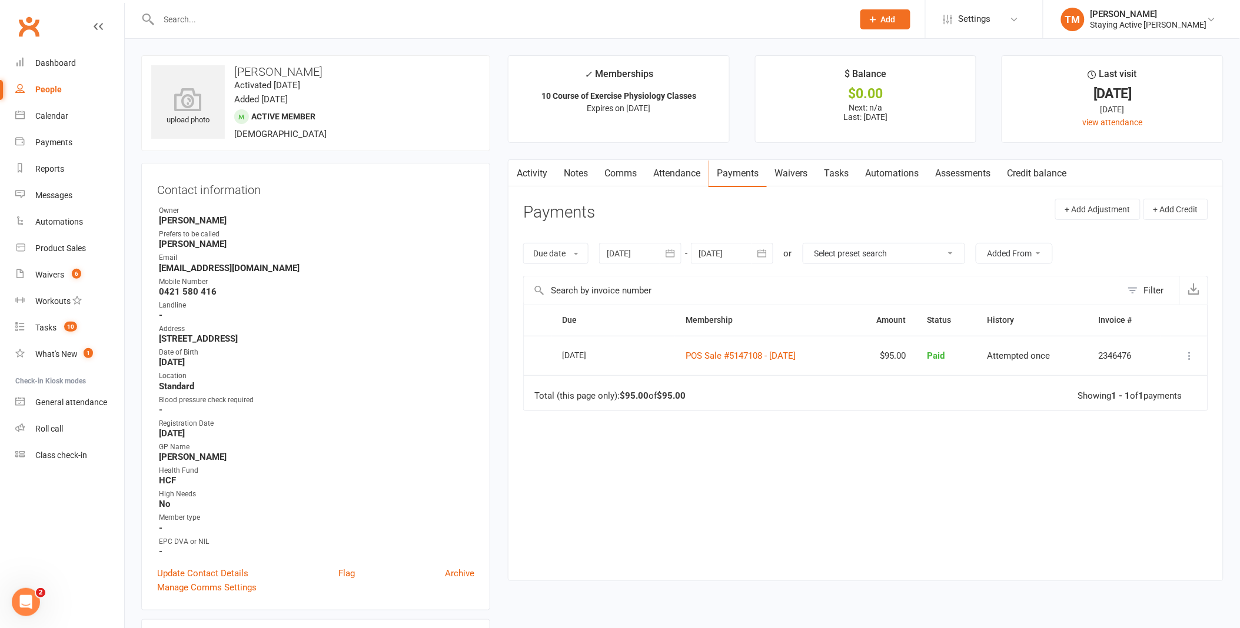
click at [355, 25] on input "text" at bounding box center [500, 19] width 690 height 16
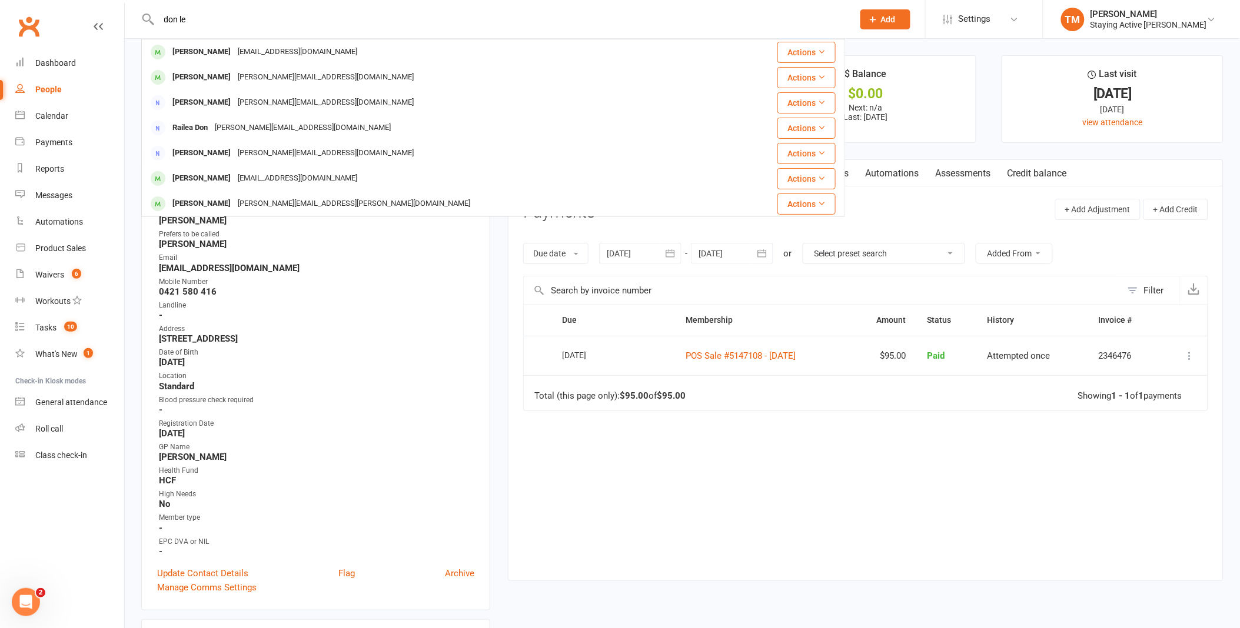
type input "don le"
click at [332, 39] on div "Don Ledingham Don@ledingham.com.au Actions Don Gray leanne.gray1@me.com Actions…" at bounding box center [493, 128] width 704 height 178
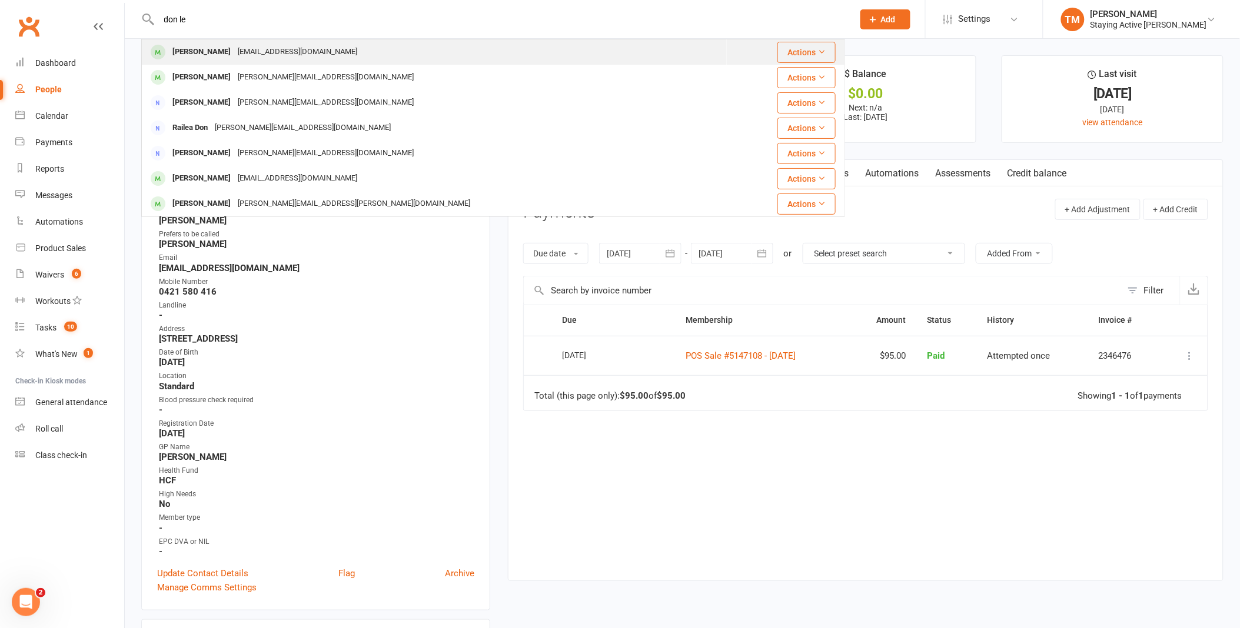
click at [337, 44] on div "Don Ledingham Don@ledingham.com.au" at bounding box center [434, 52] width 584 height 24
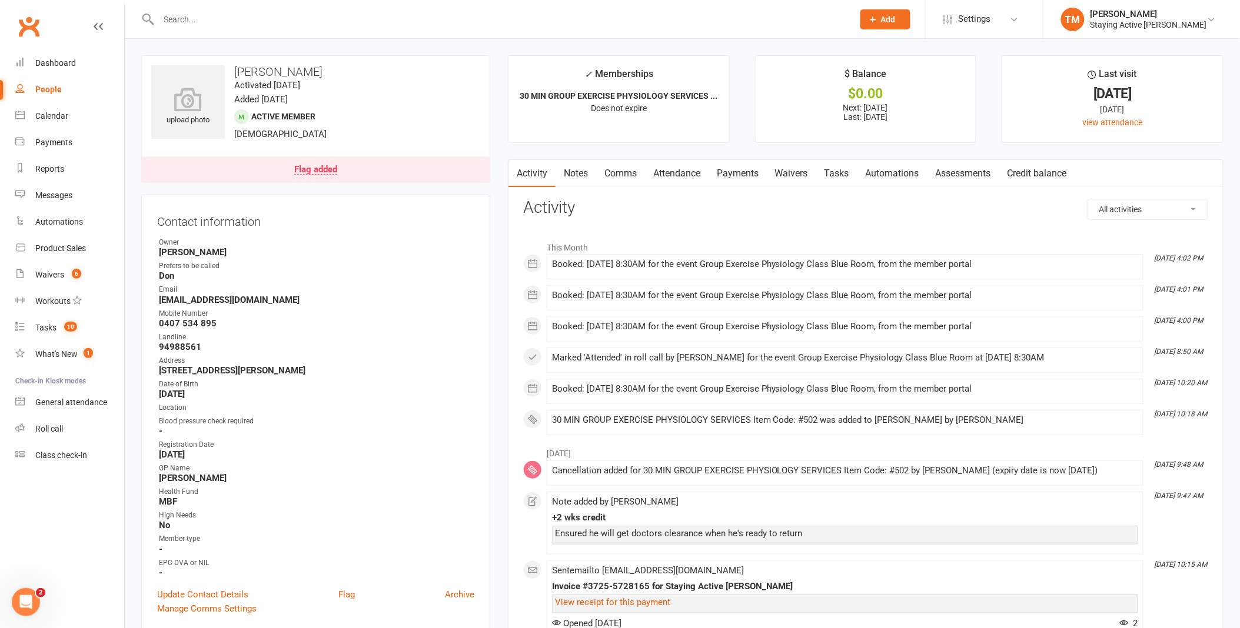
click at [967, 171] on link "Assessments" at bounding box center [963, 173] width 72 height 27
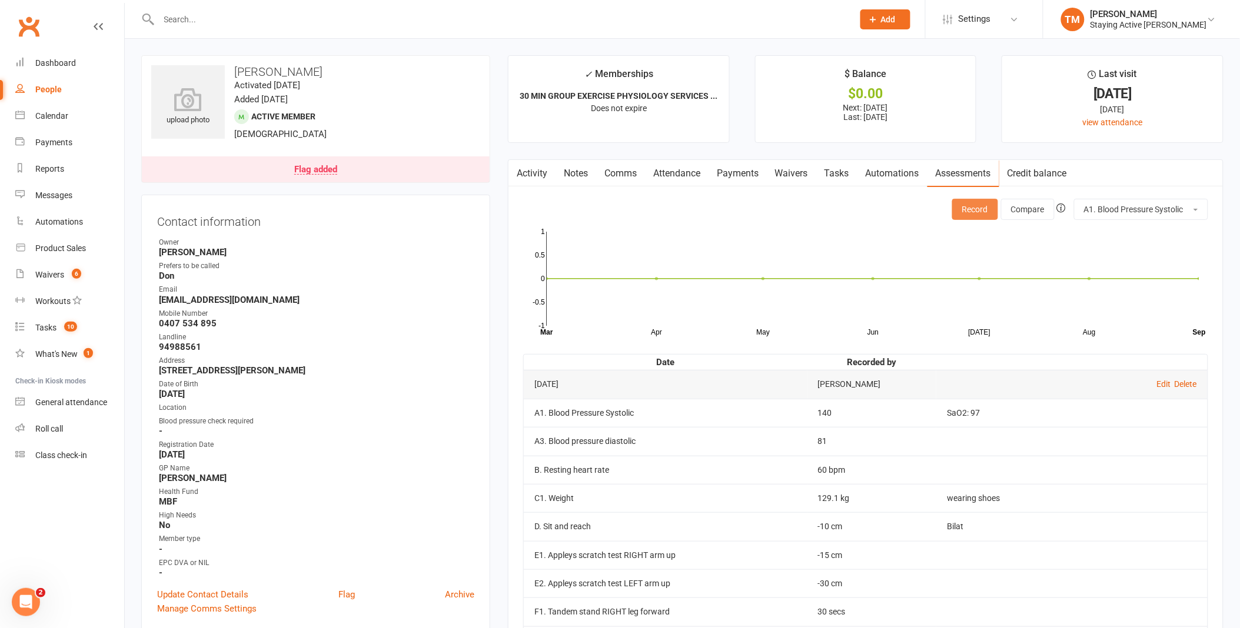
click at [971, 212] on button "Record" at bounding box center [975, 209] width 46 height 21
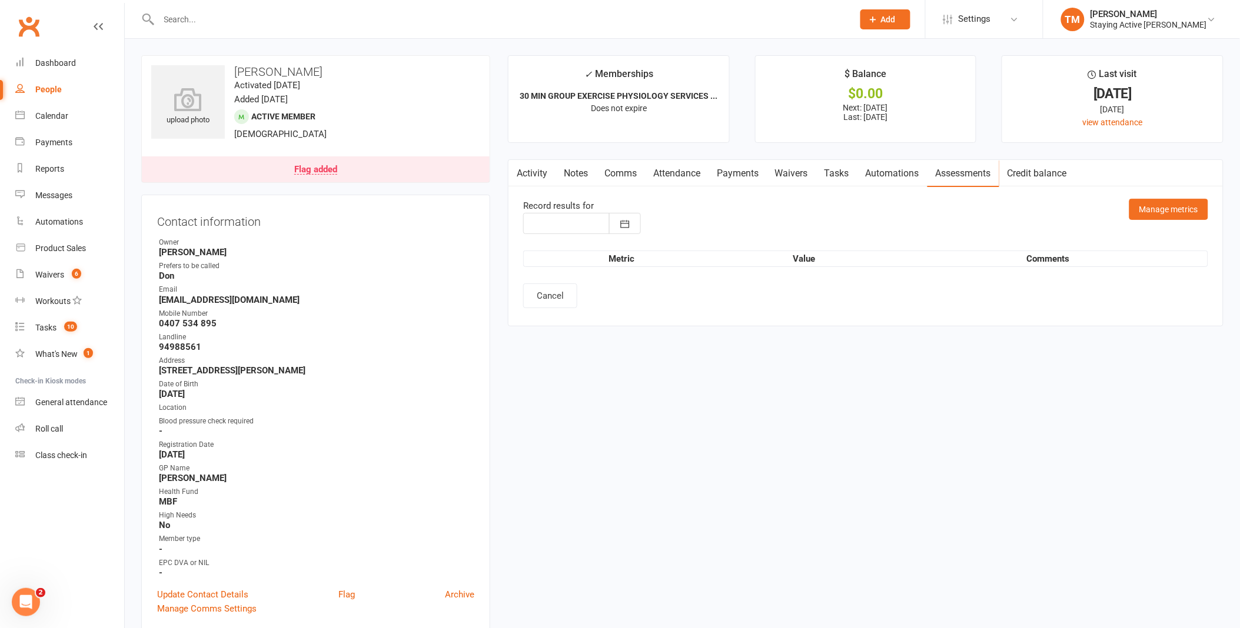
type input "[DATE]"
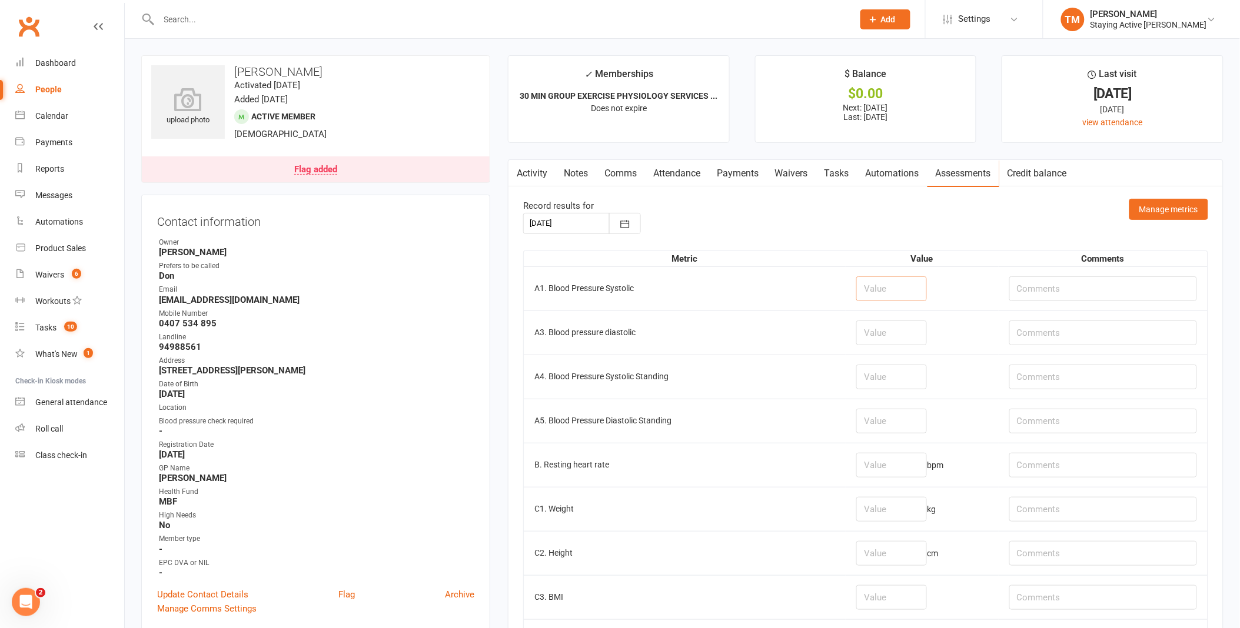
click at [876, 300] on input "number" at bounding box center [891, 289] width 71 height 25
click at [869, 286] on input "number" at bounding box center [891, 289] width 71 height 25
click at [1052, 283] on input "text" at bounding box center [1103, 289] width 188 height 25
click at [1039, 327] on input "text" at bounding box center [1103, 333] width 188 height 25
click at [905, 334] on input "number" at bounding box center [891, 333] width 71 height 25
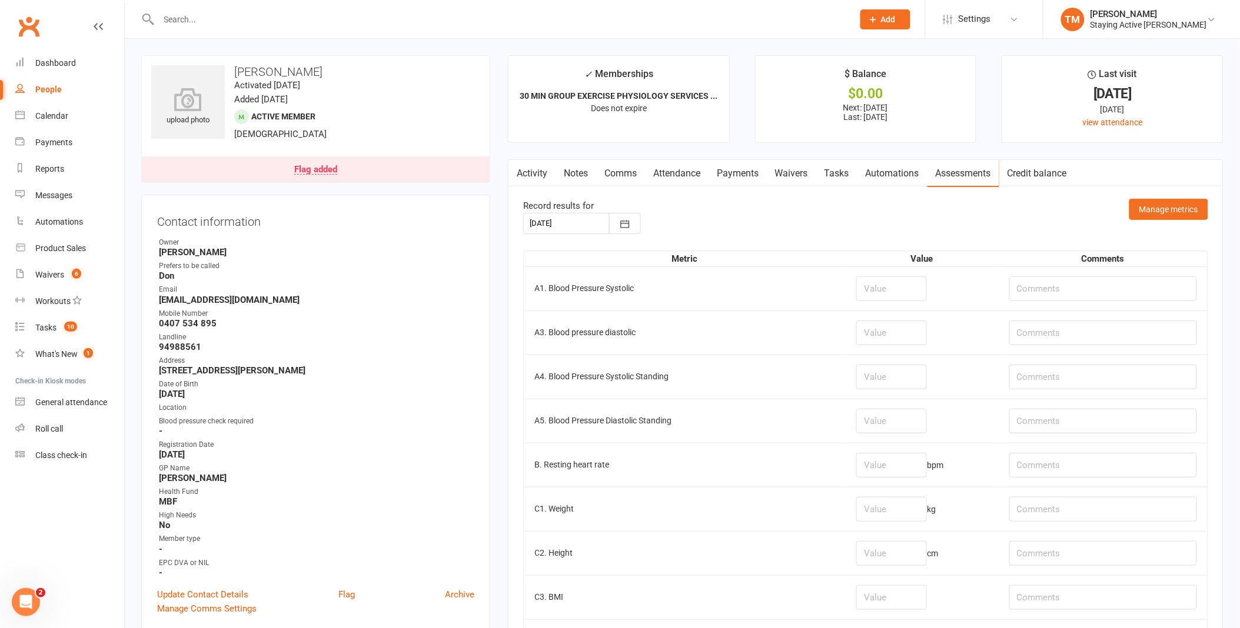
click at [874, 301] on td at bounding box center [922, 289] width 152 height 44
click at [867, 289] on input "number" at bounding box center [891, 289] width 71 height 25
click at [886, 287] on input "number" at bounding box center [891, 289] width 71 height 25
click at [877, 461] on input "number" at bounding box center [891, 465] width 71 height 25
type input "70"
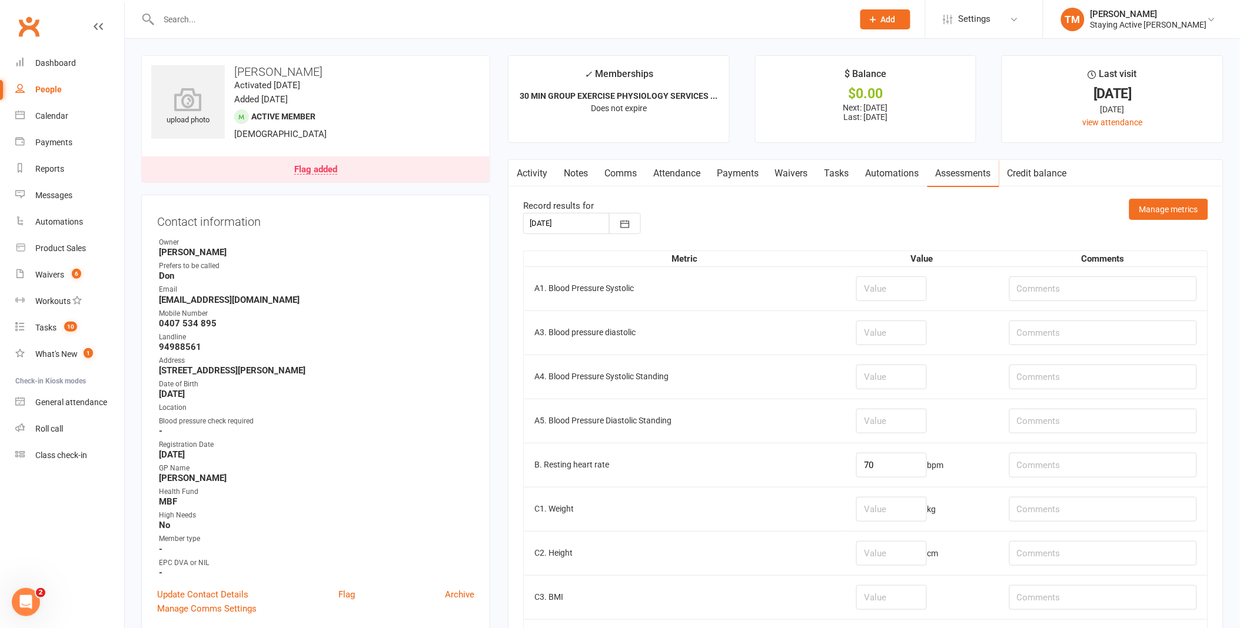
click at [809, 441] on td "A5. Blood Pressure Diastolic Standing" at bounding box center [685, 421] width 322 height 44
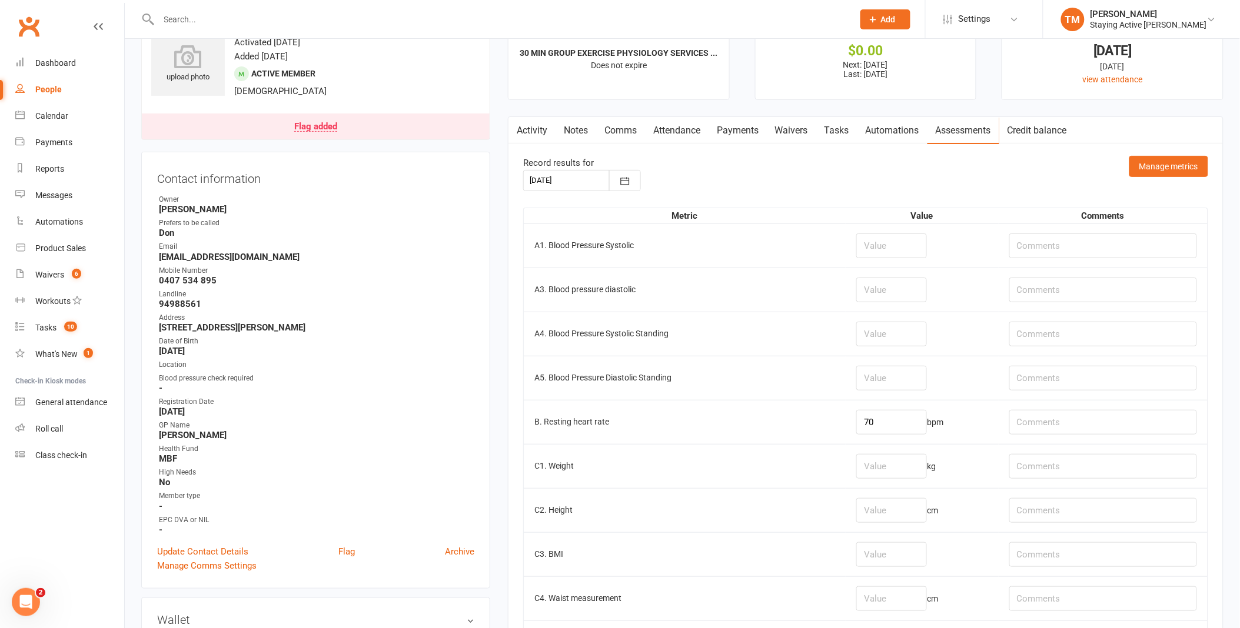
scroll to position [65, 0]
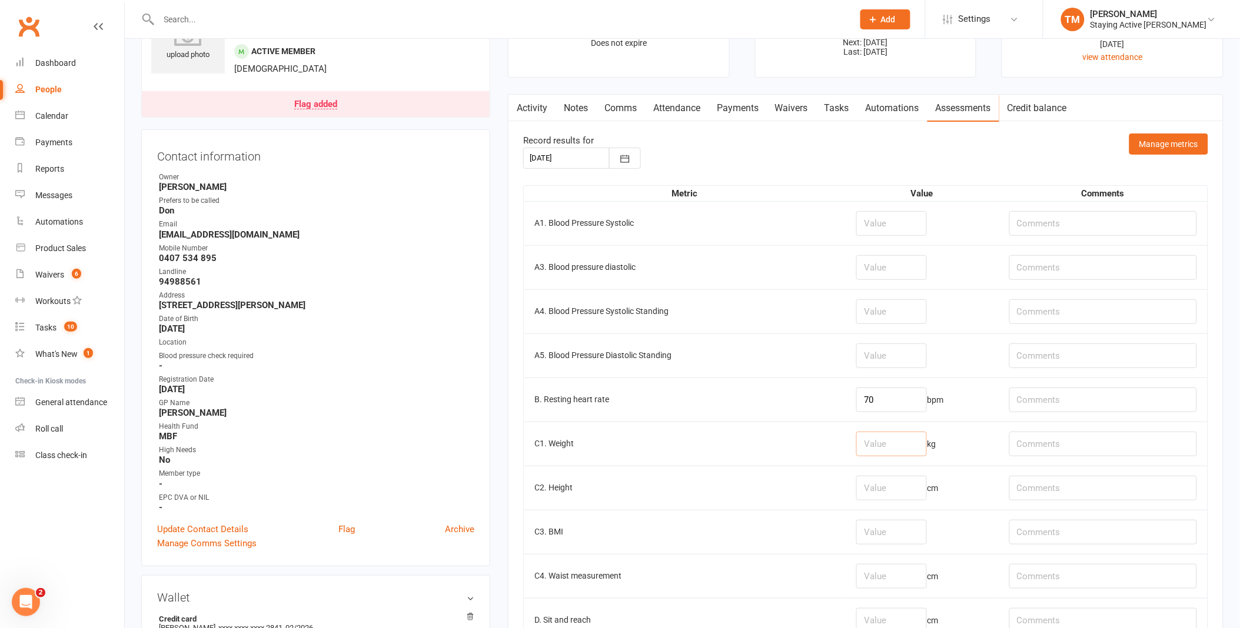
click at [863, 452] on input "number" at bounding box center [891, 444] width 71 height 25
click at [730, 436] on td "C1. Weight" at bounding box center [685, 444] width 322 height 44
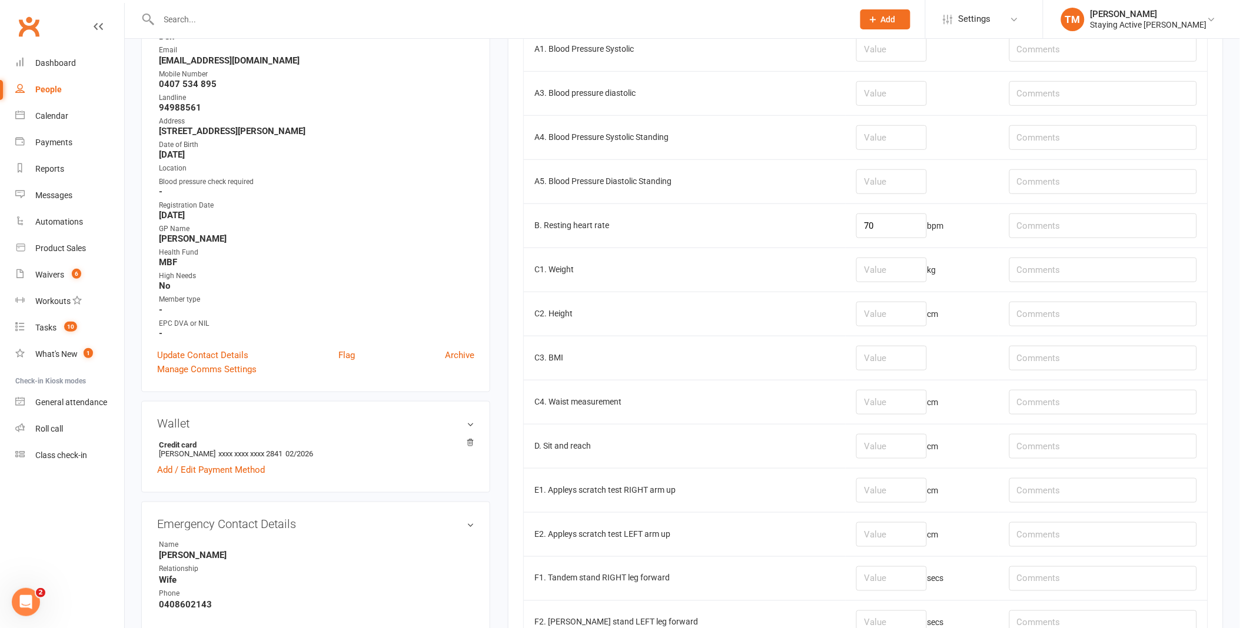
scroll to position [261, 0]
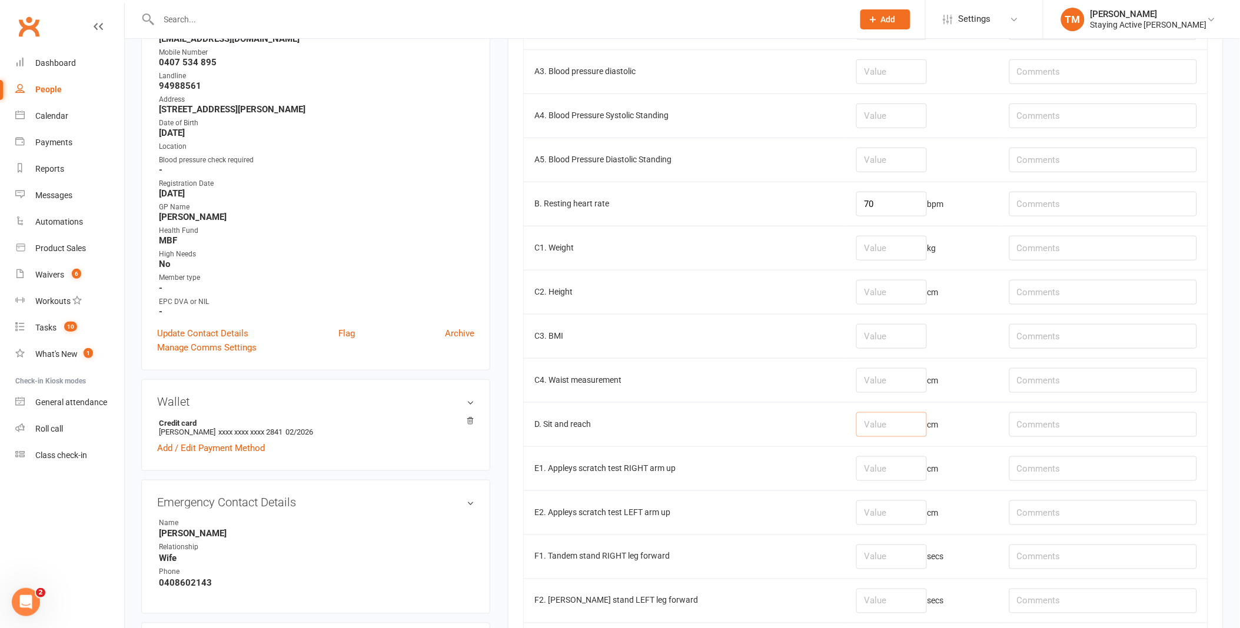
click at [860, 432] on input "number" at bounding box center [891, 424] width 71 height 25
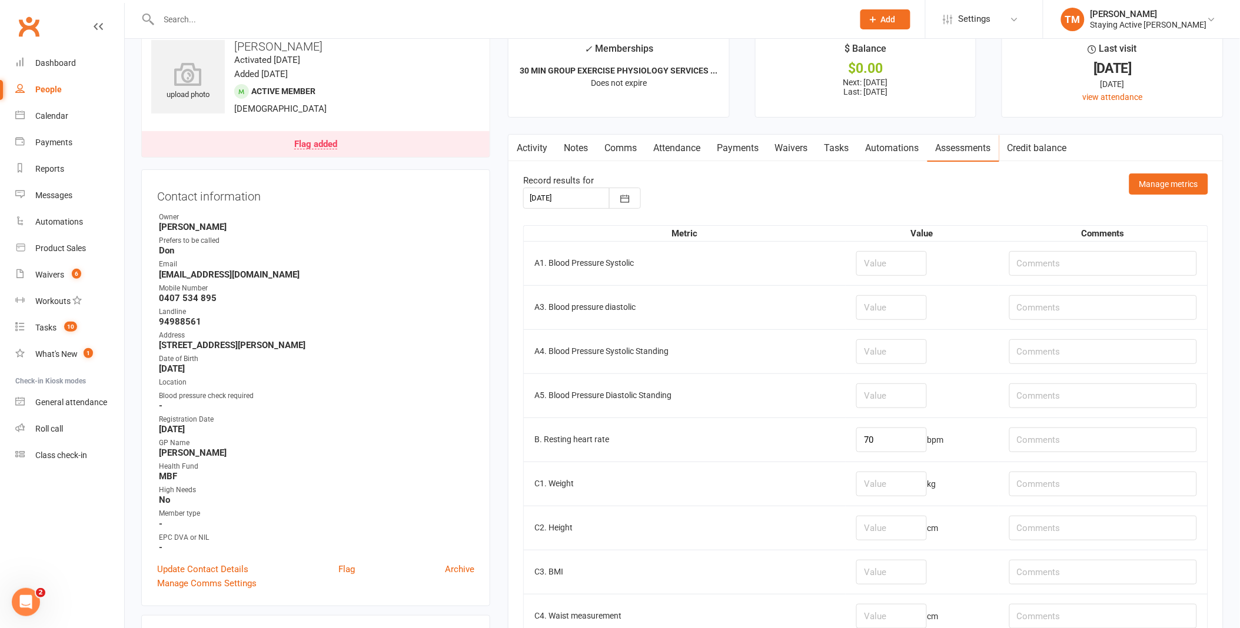
scroll to position [0, 0]
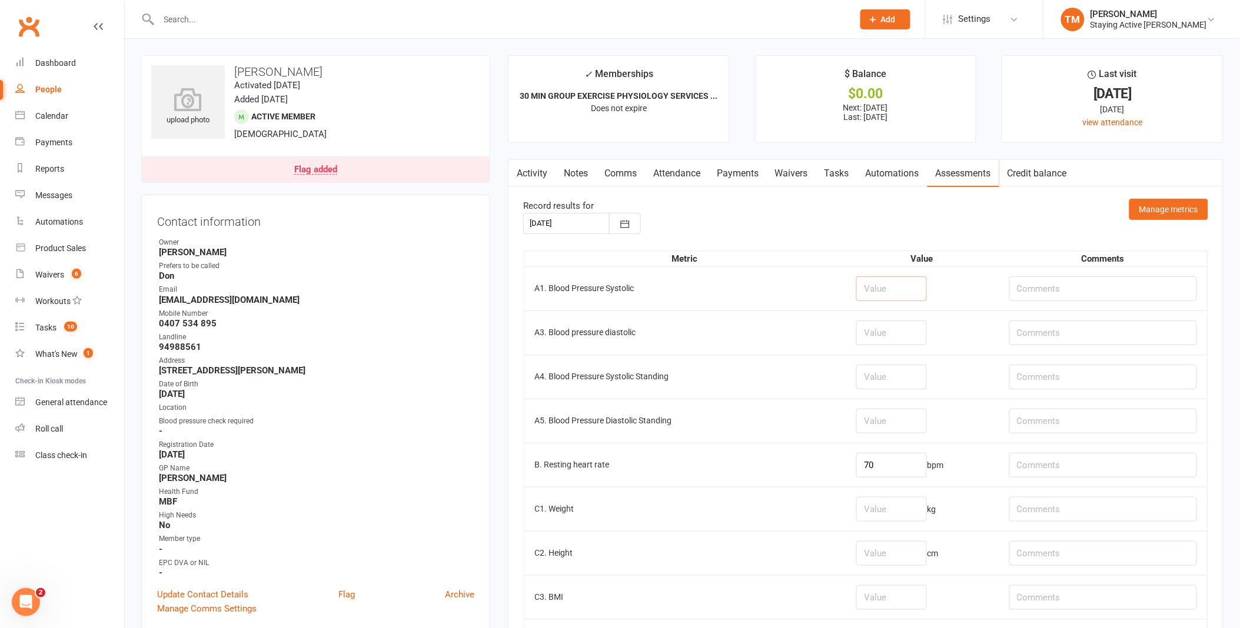
click at [878, 278] on input "number" at bounding box center [891, 289] width 71 height 25
click at [881, 338] on input "number" at bounding box center [891, 333] width 71 height 25
click at [886, 287] on input "number" at bounding box center [891, 289] width 71 height 25
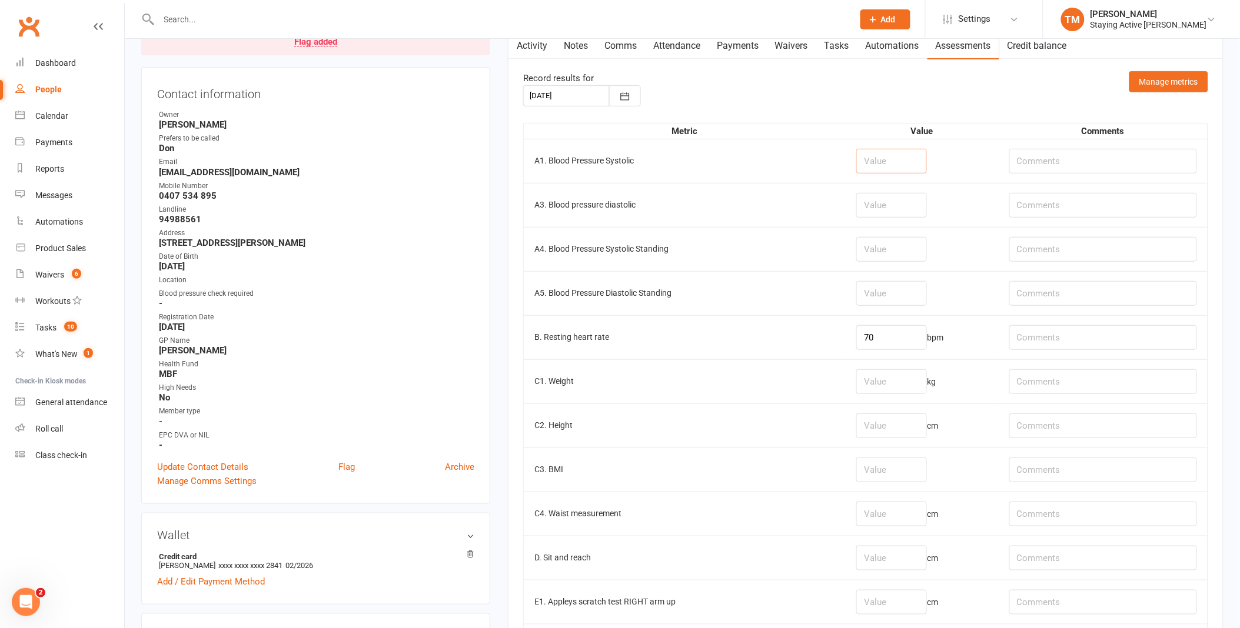
scroll to position [131, 0]
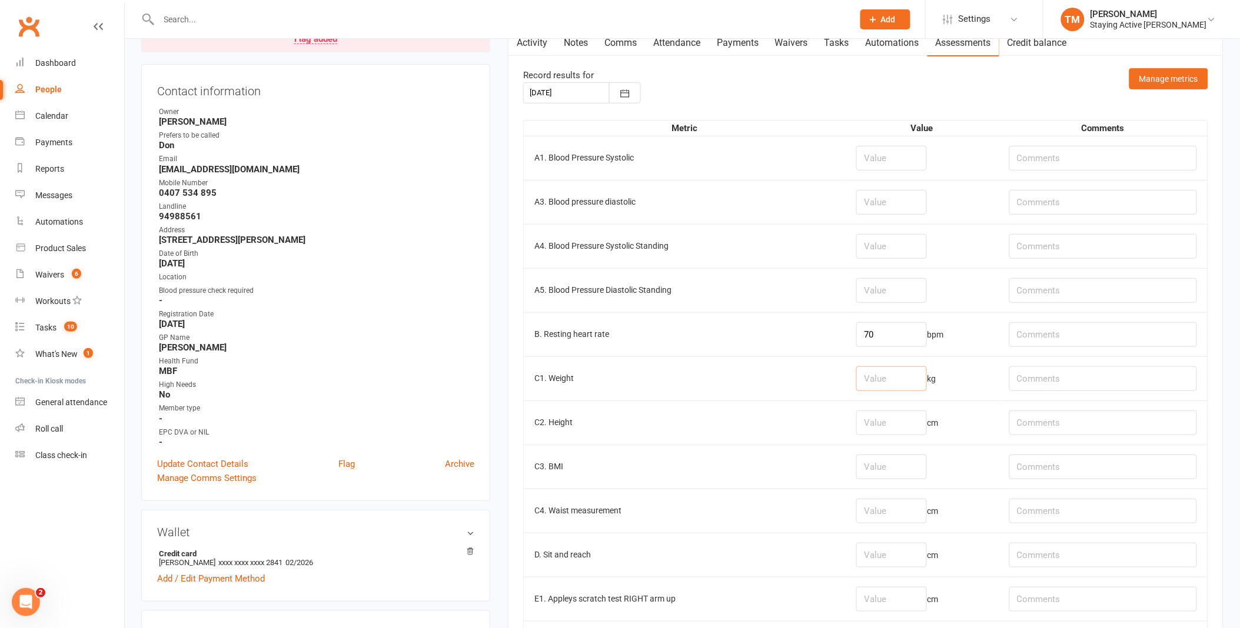
click at [864, 385] on input "number" at bounding box center [891, 379] width 71 height 25
click at [867, 428] on input "number" at bounding box center [891, 423] width 71 height 25
click at [749, 313] on td "B. Resting heart rate" at bounding box center [685, 334] width 322 height 44
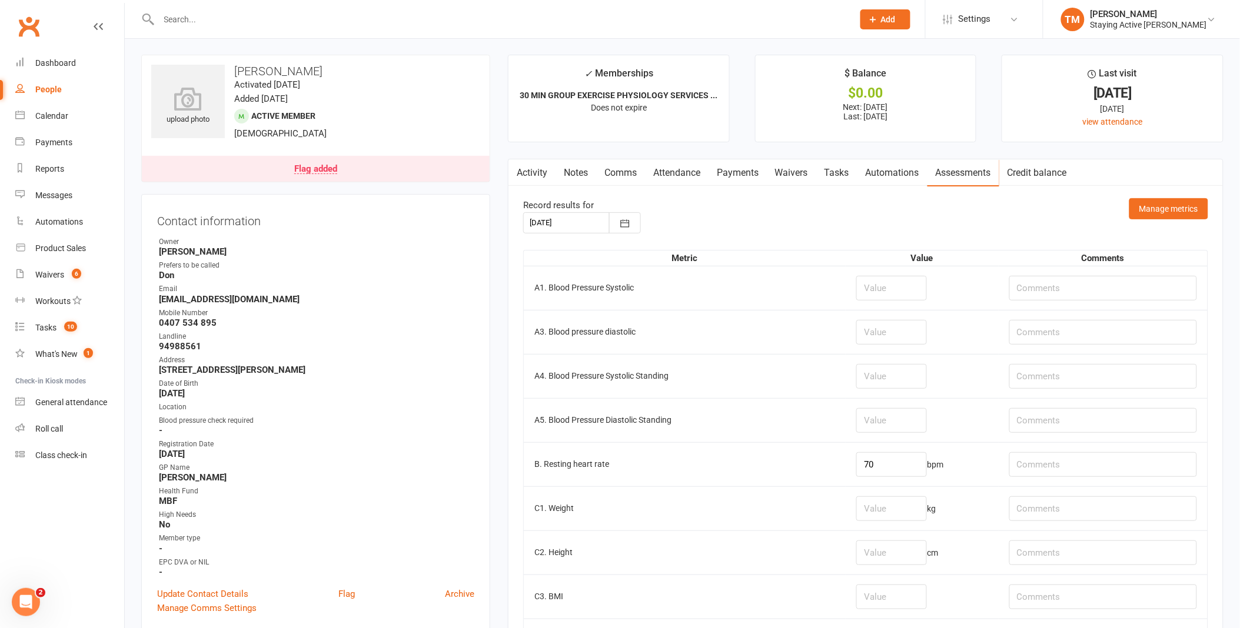
scroll to position [0, 0]
click at [869, 291] on input "number" at bounding box center [891, 289] width 71 height 25
click at [846, 285] on td at bounding box center [922, 289] width 152 height 44
click at [897, 290] on input "number" at bounding box center [891, 289] width 71 height 25
drag, startPoint x: 890, startPoint y: 286, endPoint x: 881, endPoint y: 275, distance: 13.8
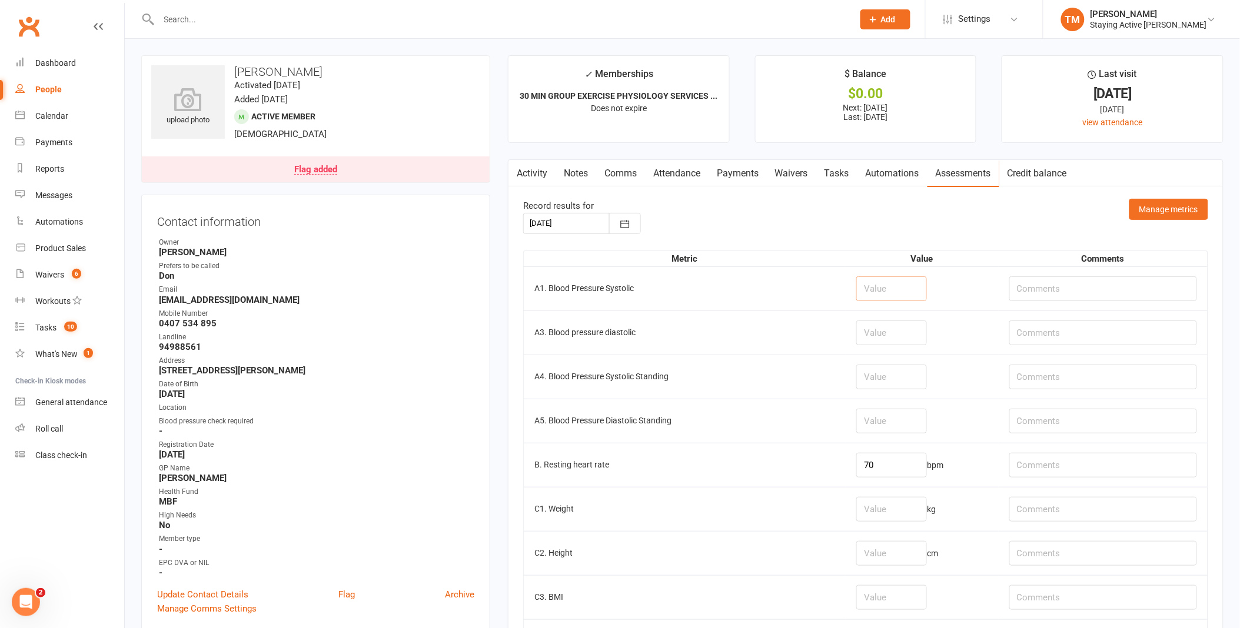
click at [890, 285] on input "number" at bounding box center [891, 289] width 71 height 25
click at [871, 261] on th "Value" at bounding box center [922, 258] width 152 height 15
click at [811, 262] on th "Metric" at bounding box center [685, 258] width 322 height 15
click at [884, 290] on input "number" at bounding box center [891, 289] width 71 height 25
type input "109"
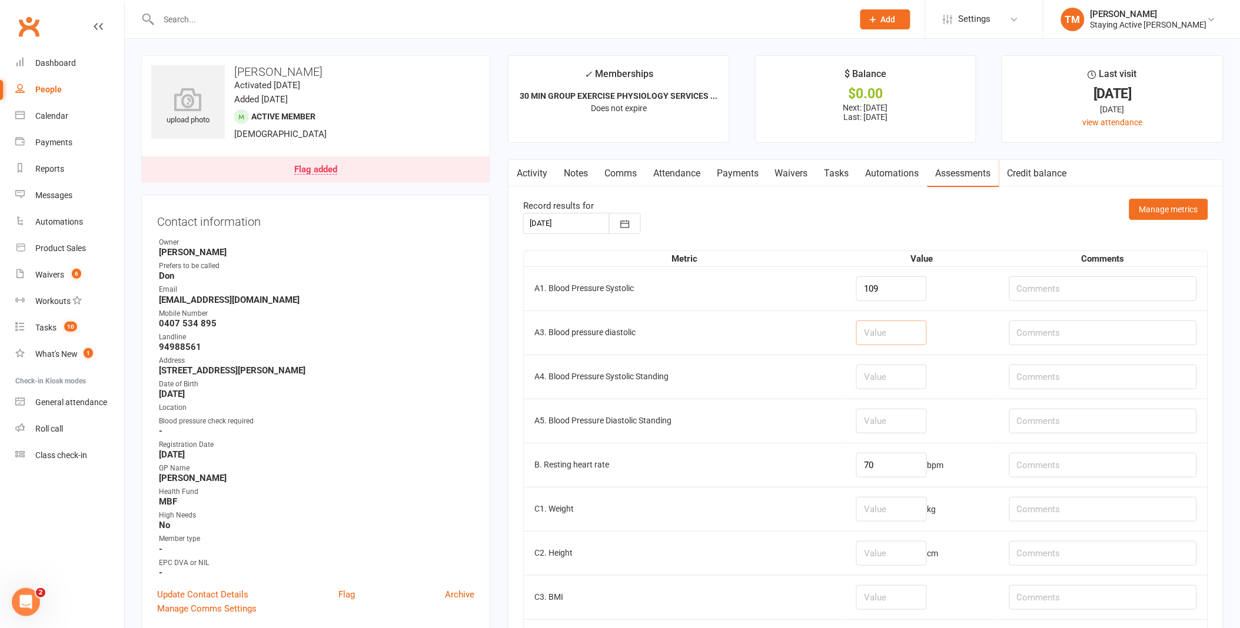
click at [867, 321] on input "number" at bounding box center [891, 333] width 71 height 25
type input "58"
click at [920, 321] on td "58" at bounding box center [922, 333] width 152 height 44
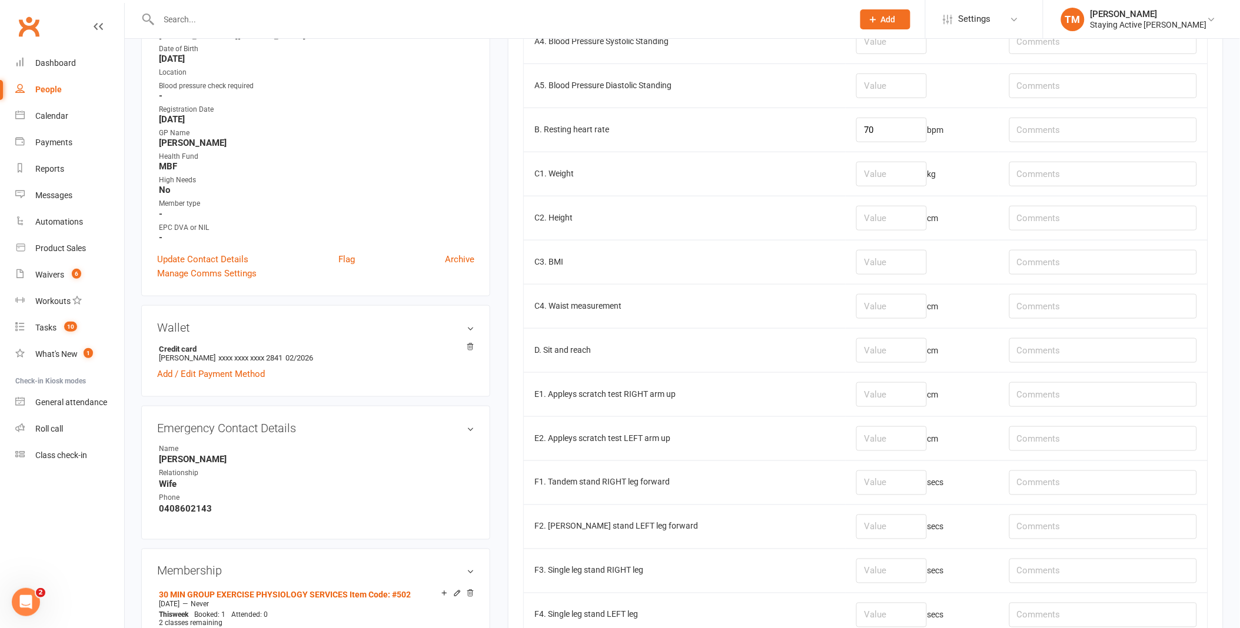
scroll to position [392, 0]
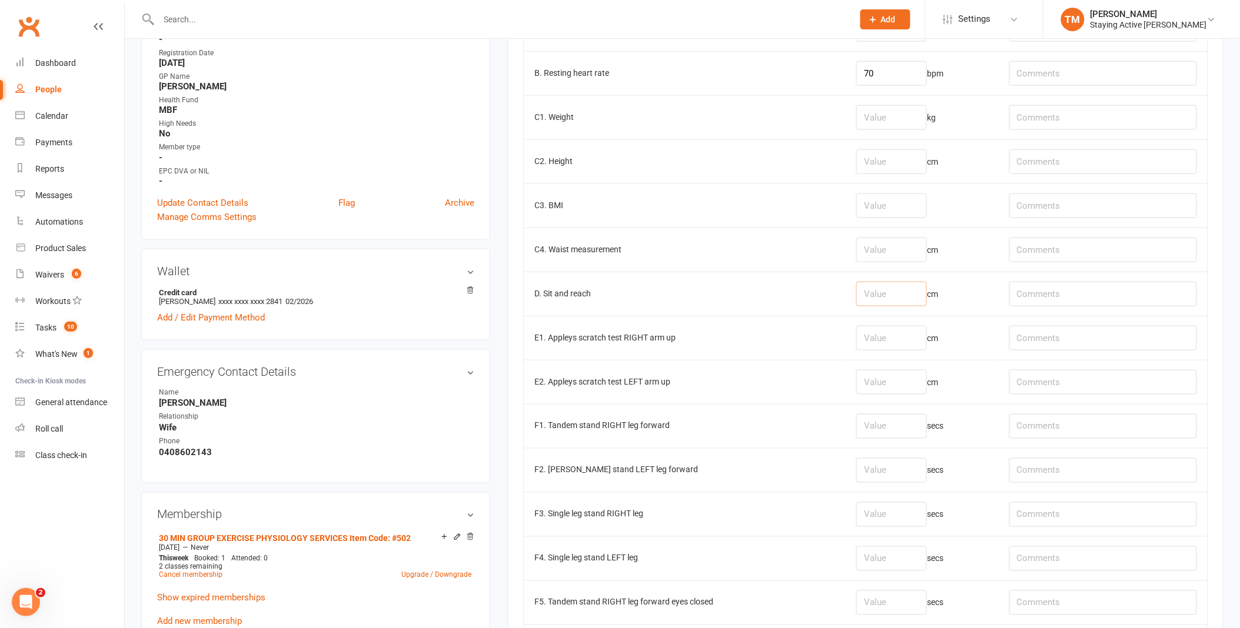
click at [858, 288] on input "number" at bounding box center [891, 294] width 71 height 25
click at [861, 288] on input "number" at bounding box center [891, 294] width 71 height 25
click at [866, 291] on input "number" at bounding box center [891, 294] width 71 height 25
type input "-22"
click at [761, 284] on td "D. Sit and reach" at bounding box center [685, 294] width 322 height 44
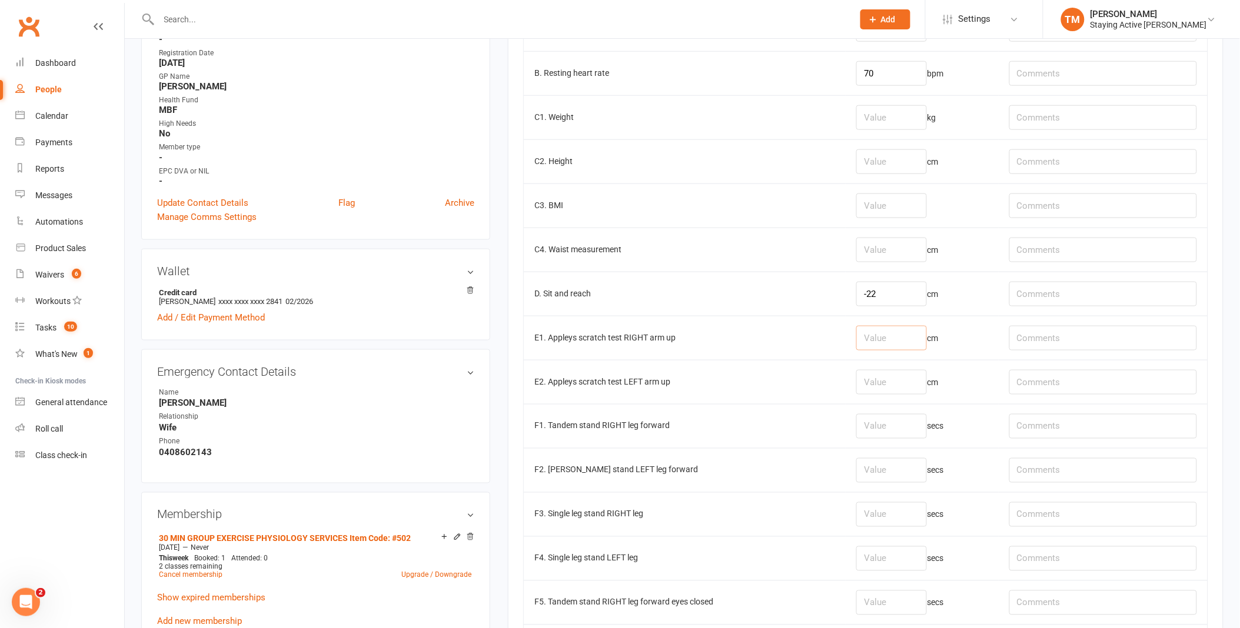
click at [881, 332] on input "number" at bounding box center [891, 338] width 71 height 25
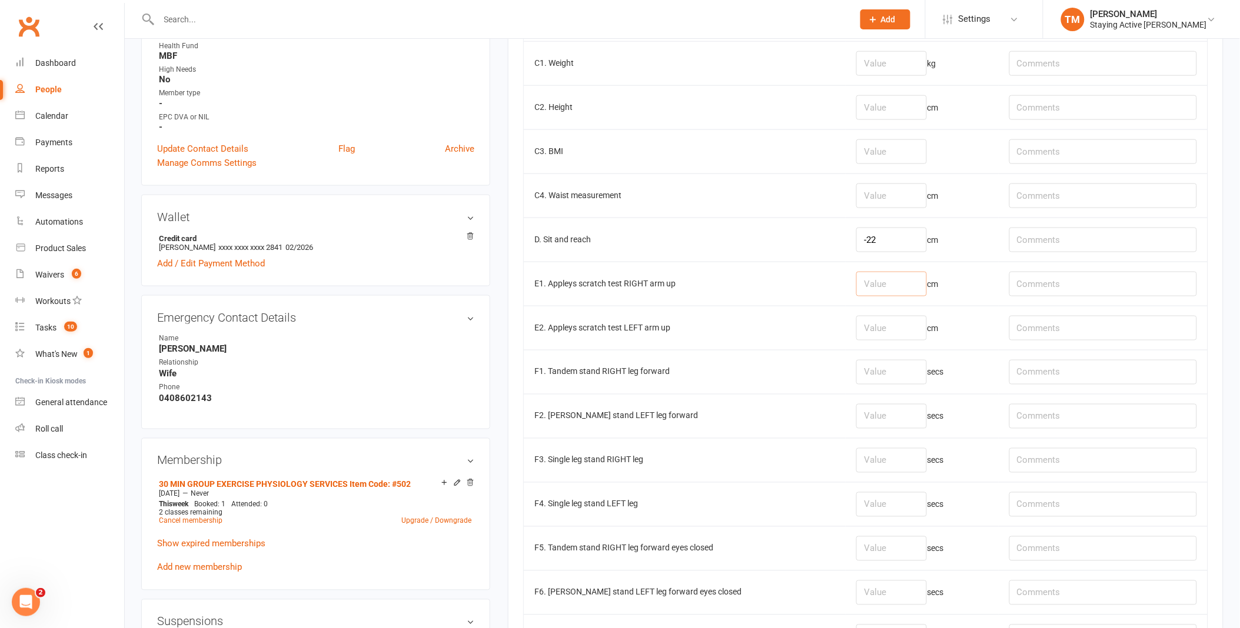
scroll to position [457, 0]
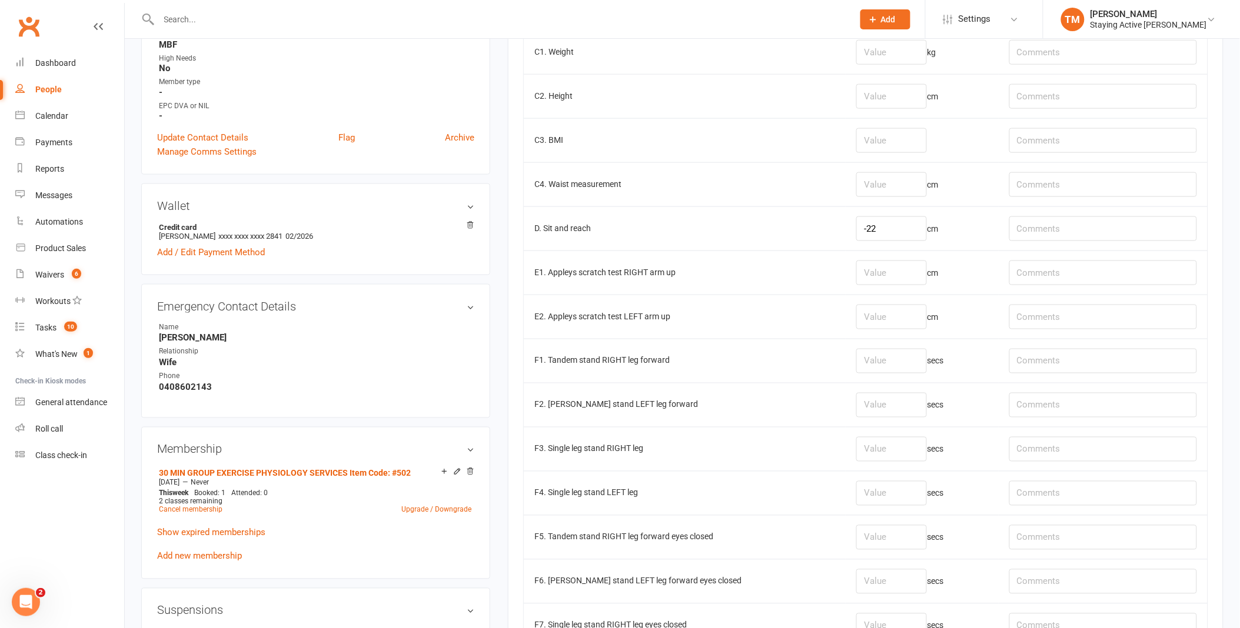
click at [807, 250] on td "D. Sit and reach" at bounding box center [685, 229] width 322 height 44
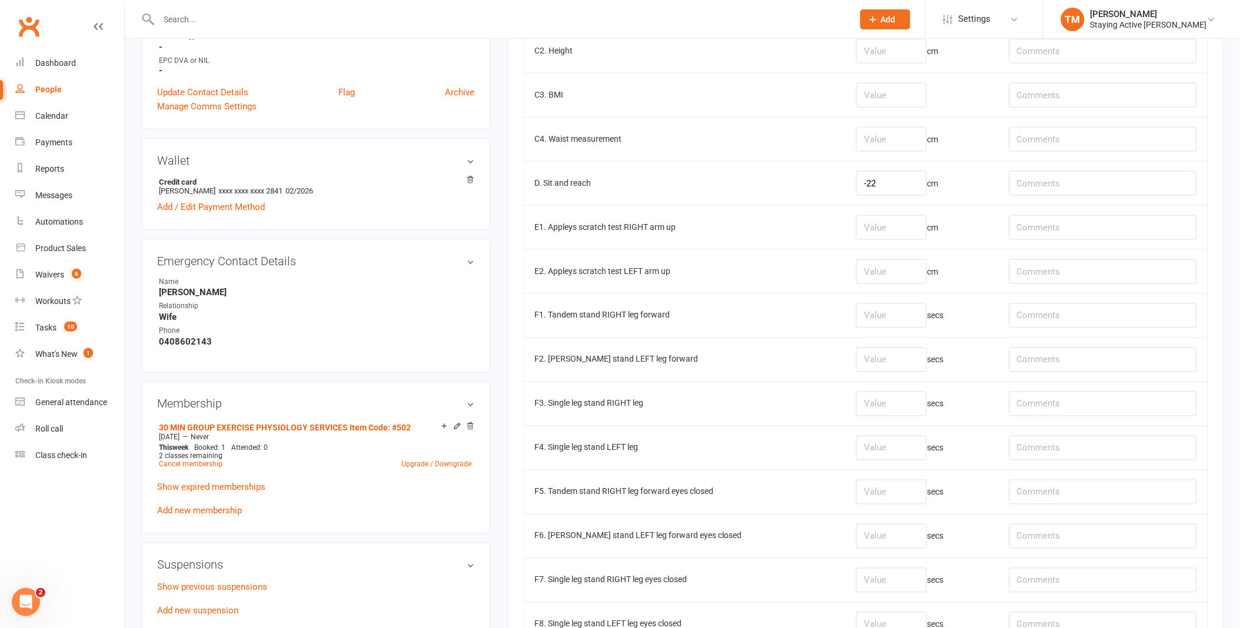
scroll to position [523, 0]
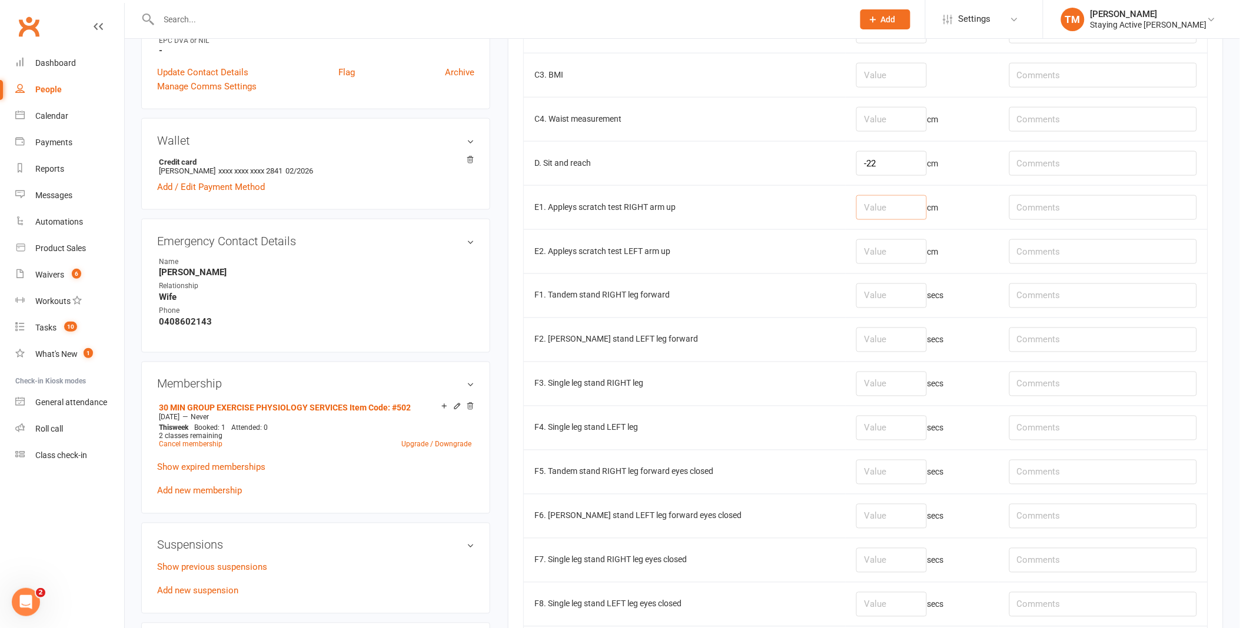
click at [856, 213] on input "number" at bounding box center [891, 207] width 71 height 25
click at [866, 291] on input "number" at bounding box center [891, 296] width 71 height 25
type input "20.09"
click at [871, 335] on input "number" at bounding box center [891, 340] width 71 height 25
type input "6.4"
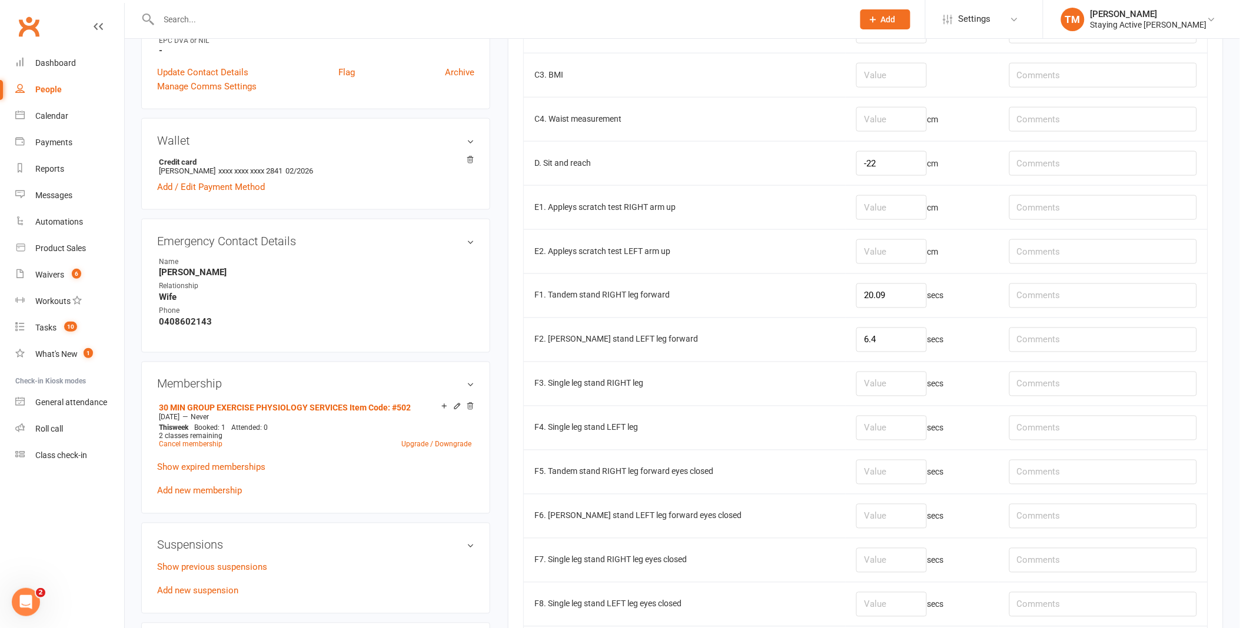
click at [774, 303] on td "F1. Tandem stand RIGHT leg forward" at bounding box center [685, 296] width 322 height 44
click at [918, 290] on td "20.09 secs" at bounding box center [922, 296] width 152 height 44
click at [897, 340] on input "6.4" at bounding box center [891, 340] width 71 height 25
click at [883, 366] on td "secs" at bounding box center [922, 384] width 152 height 44
click at [883, 395] on input "number" at bounding box center [891, 384] width 71 height 25
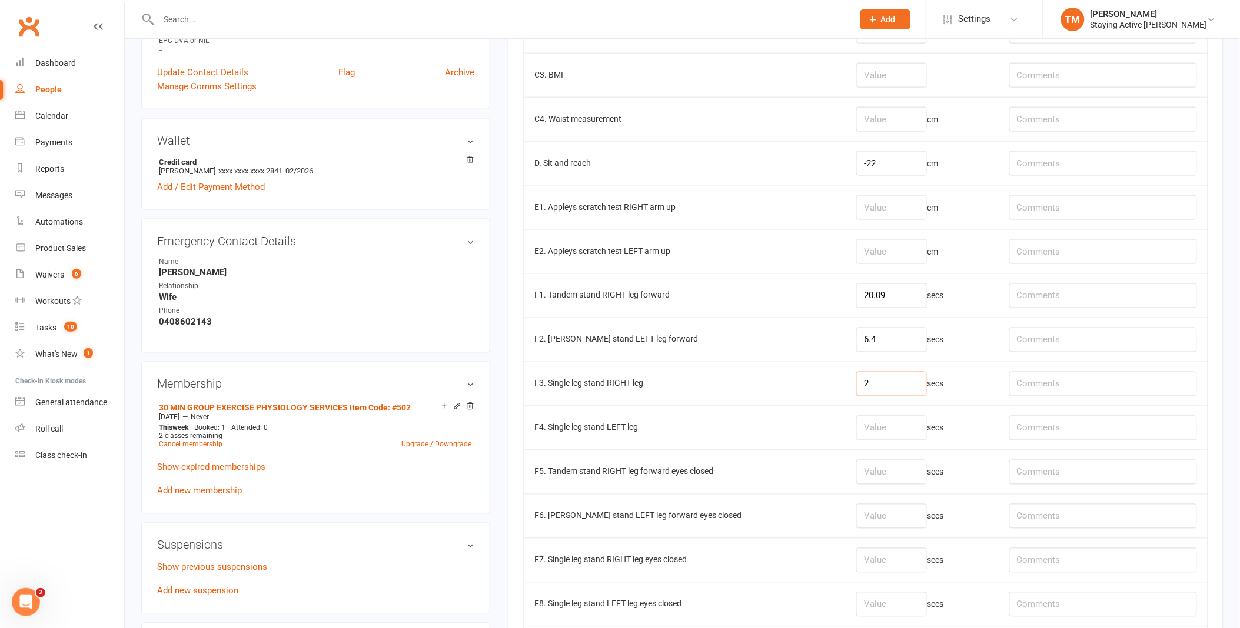
type input "2"
click at [881, 420] on input "number" at bounding box center [891, 428] width 71 height 25
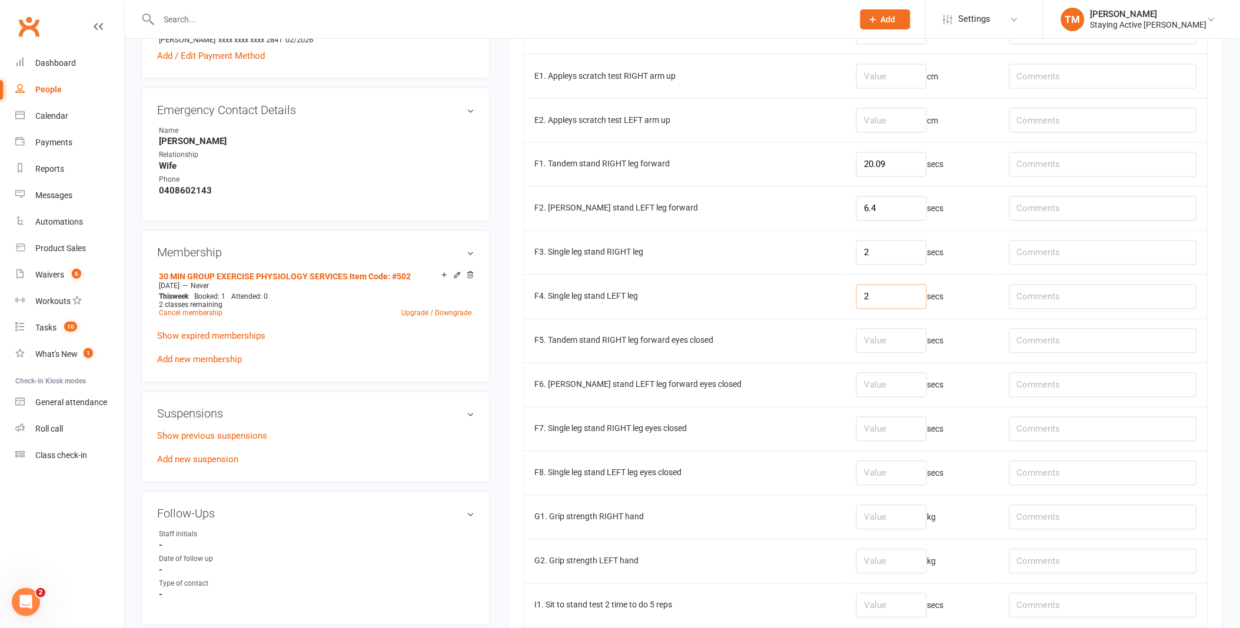
type input "2"
click at [774, 325] on td "F5. Tandem stand RIGHT leg forward eyes closed" at bounding box center [685, 341] width 322 height 44
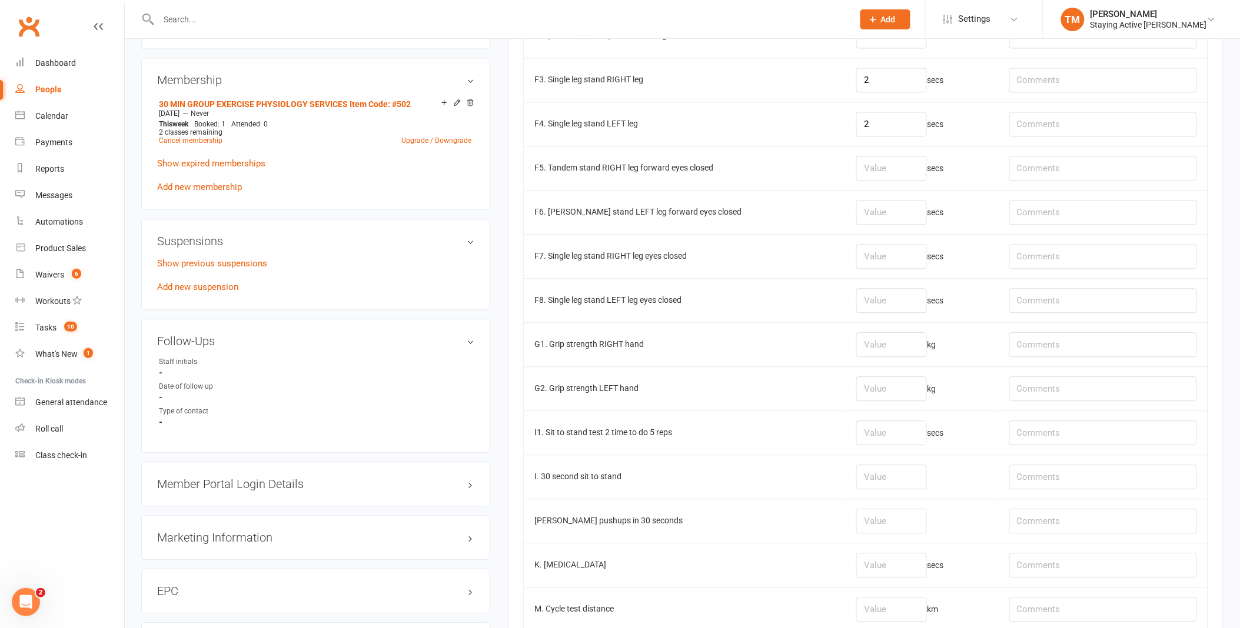
scroll to position [850, 0]
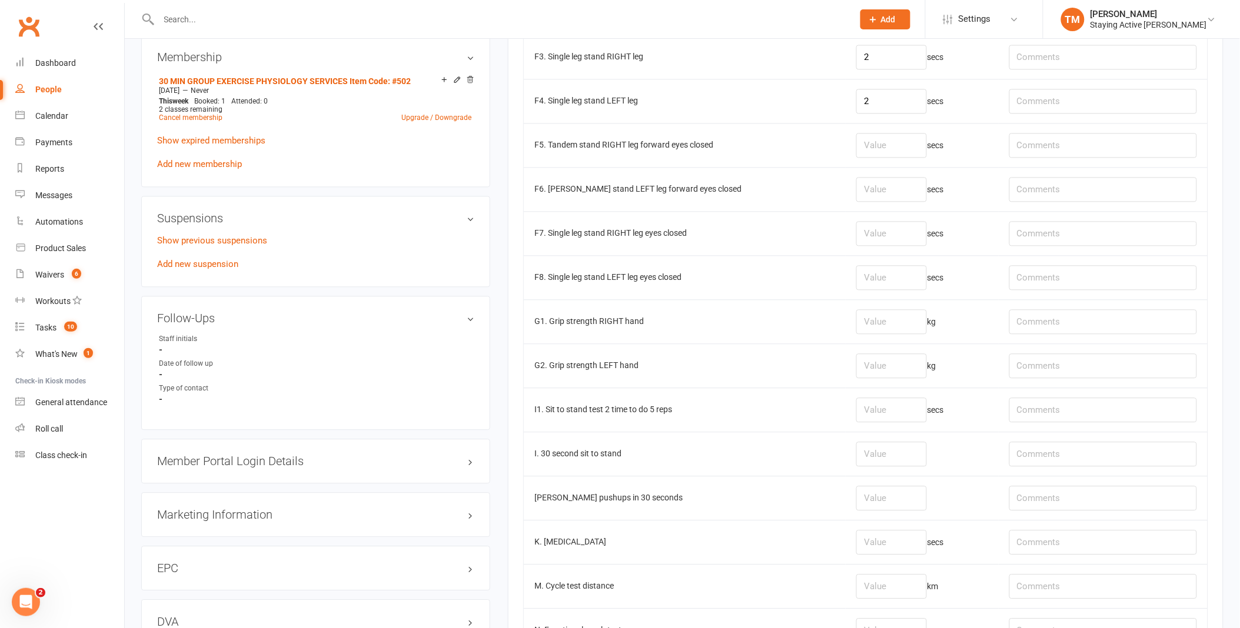
click at [858, 311] on td "kg" at bounding box center [922, 322] width 152 height 44
click at [861, 319] on input "number" at bounding box center [891, 322] width 71 height 25
type input "31.4"
click at [895, 367] on input "number" at bounding box center [891, 366] width 71 height 25
type input "32.8"
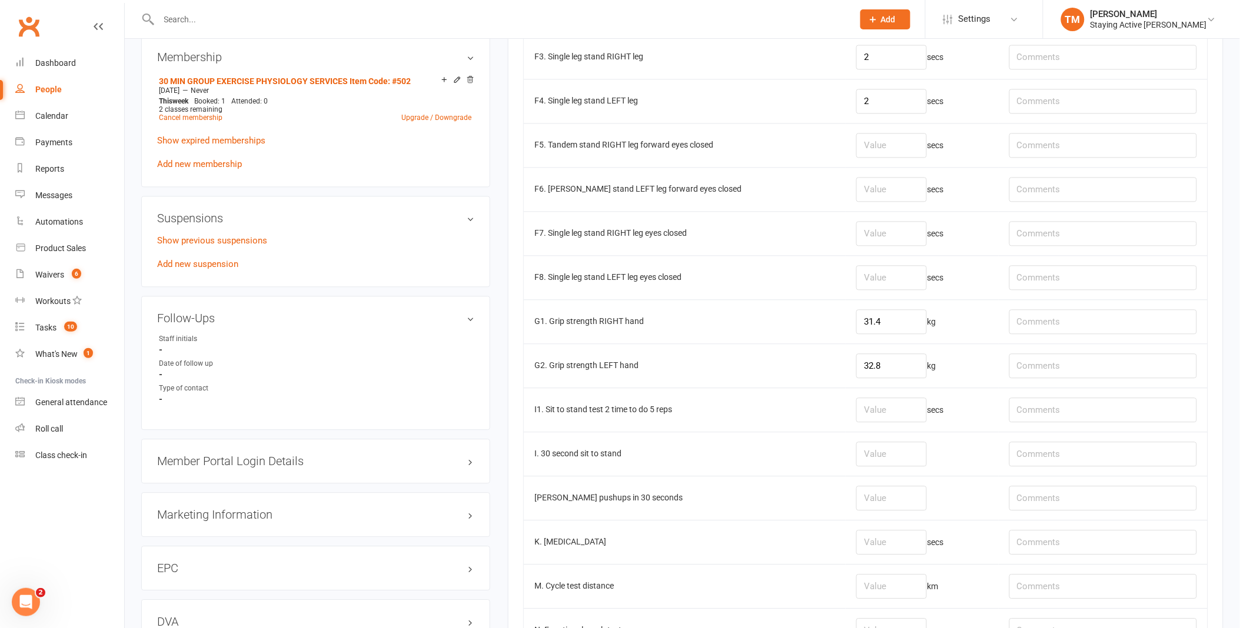
click at [804, 343] on td "G1. Grip strength RIGHT hand" at bounding box center [685, 322] width 322 height 44
click at [817, 347] on td "G2. Grip strength LEFT hand" at bounding box center [685, 366] width 322 height 44
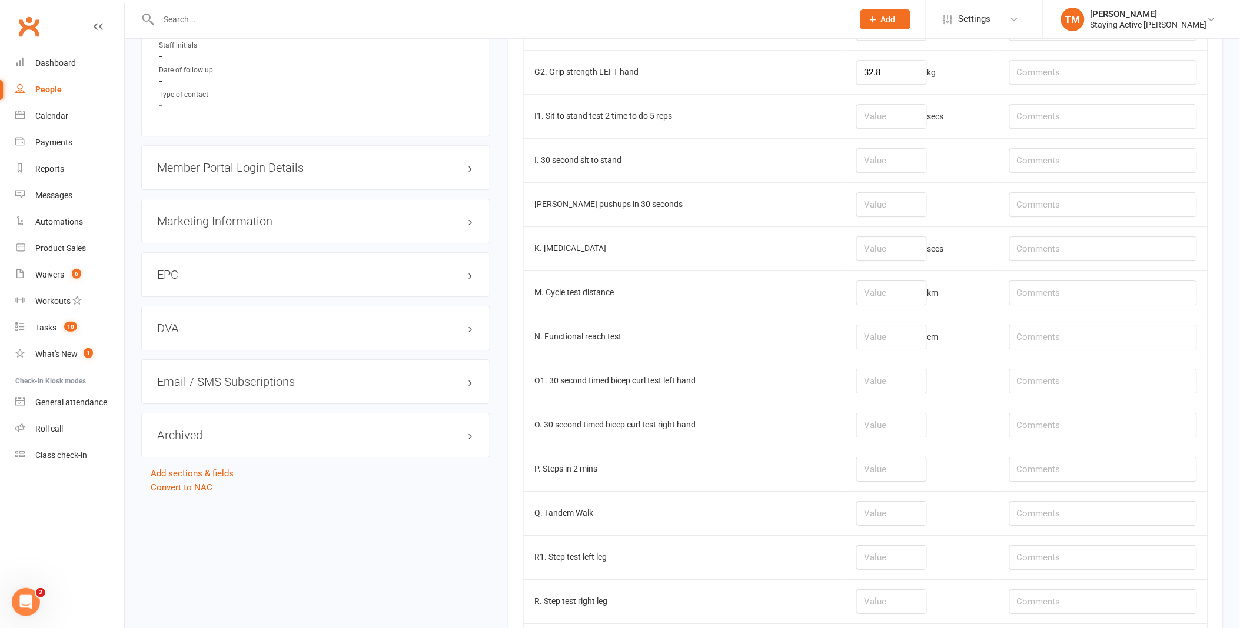
scroll to position [1174, 0]
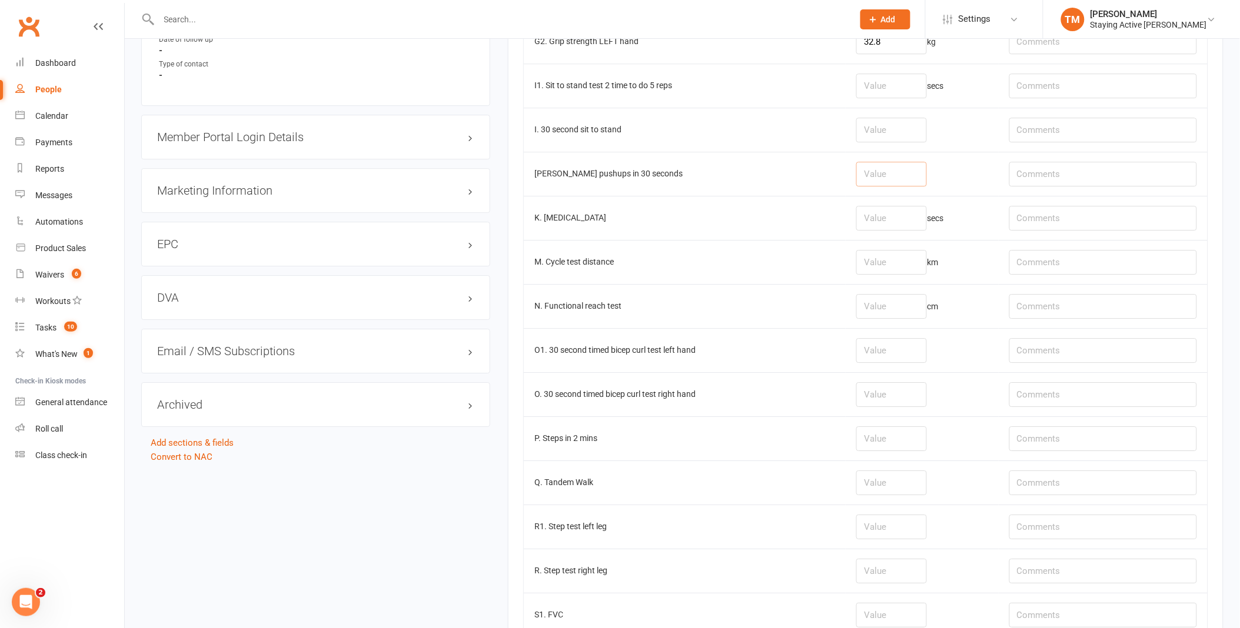
drag, startPoint x: 867, startPoint y: 177, endPoint x: 867, endPoint y: 155, distance: 21.8
click at [867, 175] on input "number" at bounding box center [891, 174] width 71 height 25
click at [867, 148] on td at bounding box center [922, 130] width 152 height 44
click at [867, 142] on input "number" at bounding box center [891, 130] width 71 height 25
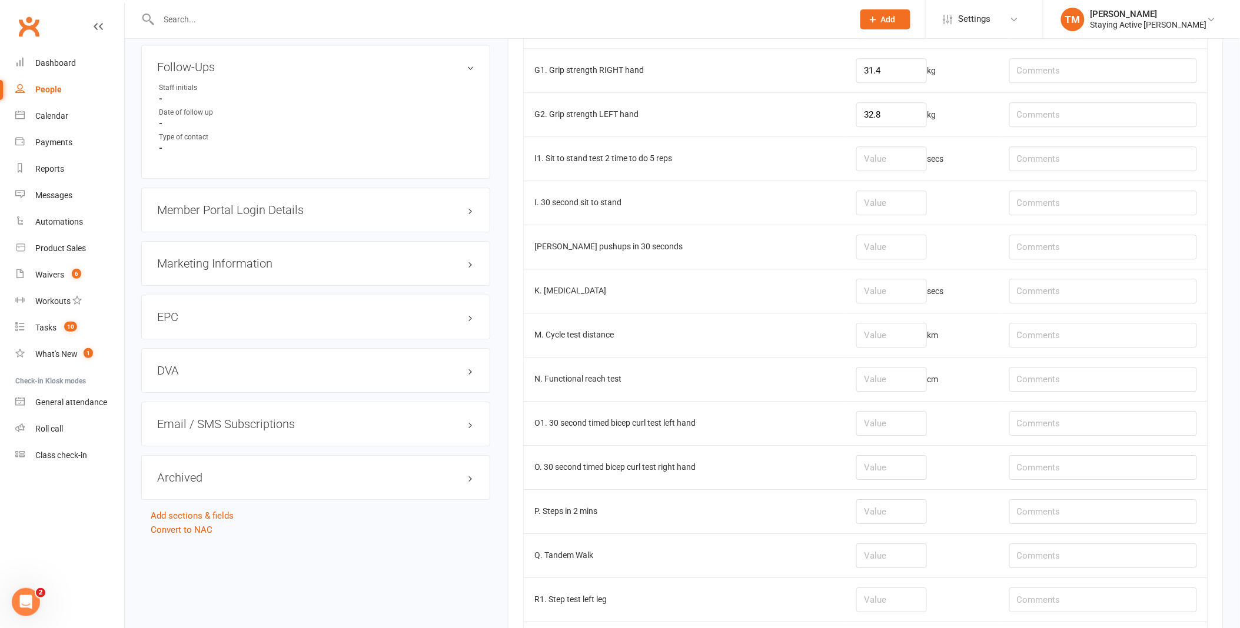
scroll to position [1084, 0]
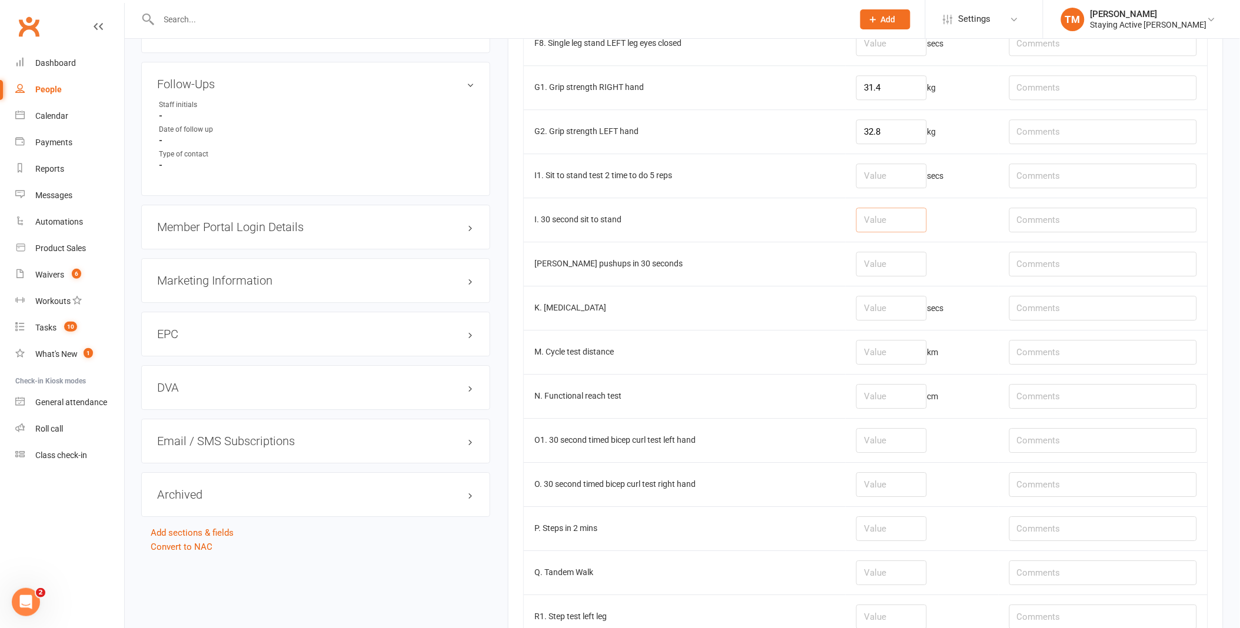
click at [864, 225] on input "number" at bounding box center [891, 220] width 71 height 25
click at [856, 208] on td at bounding box center [922, 220] width 152 height 44
click at [862, 157] on td "secs" at bounding box center [922, 176] width 152 height 44
click at [878, 211] on input "number" at bounding box center [891, 220] width 71 height 25
click at [880, 221] on input "number" at bounding box center [891, 220] width 71 height 25
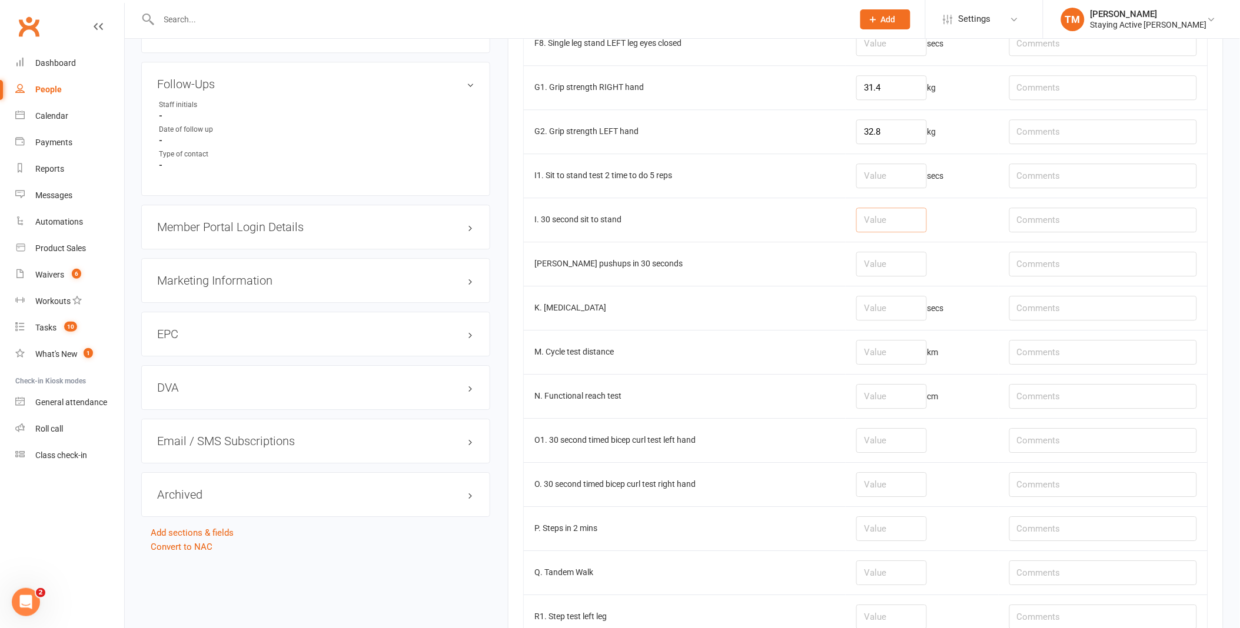
click at [877, 222] on input "number" at bounding box center [891, 220] width 71 height 25
type input "2"
click at [803, 225] on td "I. 30 second sit to stand" at bounding box center [685, 220] width 322 height 44
drag, startPoint x: 1014, startPoint y: 216, endPoint x: 1021, endPoint y: 219, distance: 7.4
click at [1014, 215] on input "text" at bounding box center [1103, 220] width 188 height 25
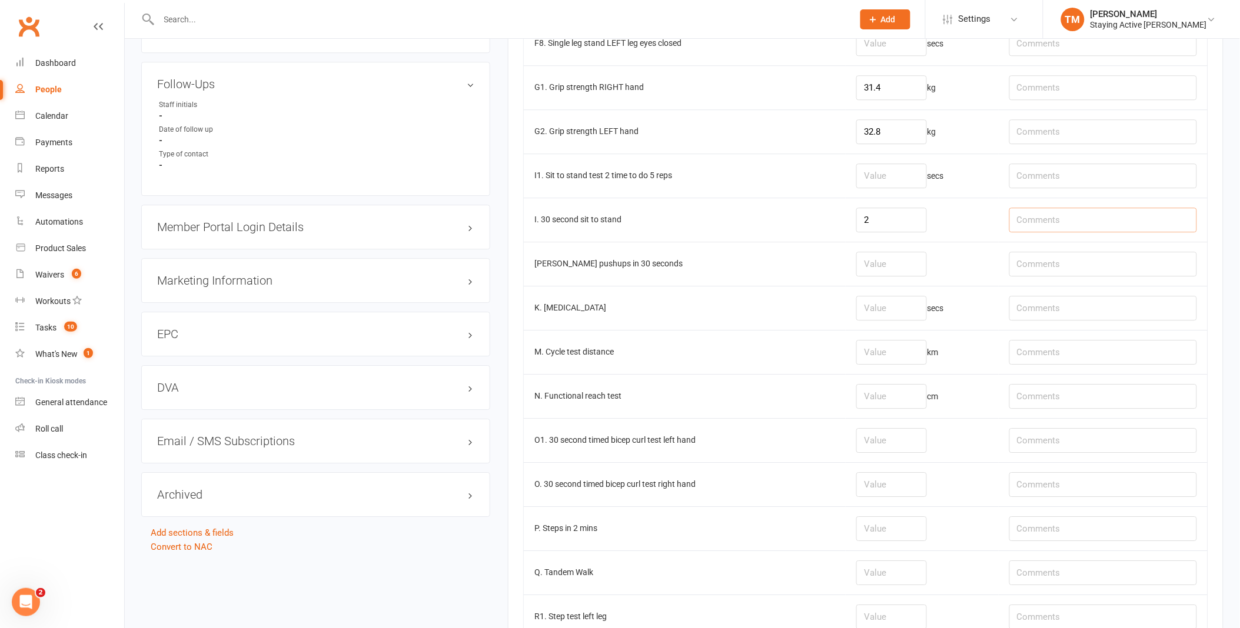
click at [1039, 222] on input "text" at bounding box center [1103, 220] width 188 height 25
click at [968, 221] on td "2" at bounding box center [922, 220] width 152 height 44
click at [1058, 215] on input "text" at bounding box center [1103, 220] width 188 height 25
click at [987, 221] on td "2" at bounding box center [922, 220] width 152 height 44
click at [1049, 212] on input "text" at bounding box center [1103, 220] width 188 height 25
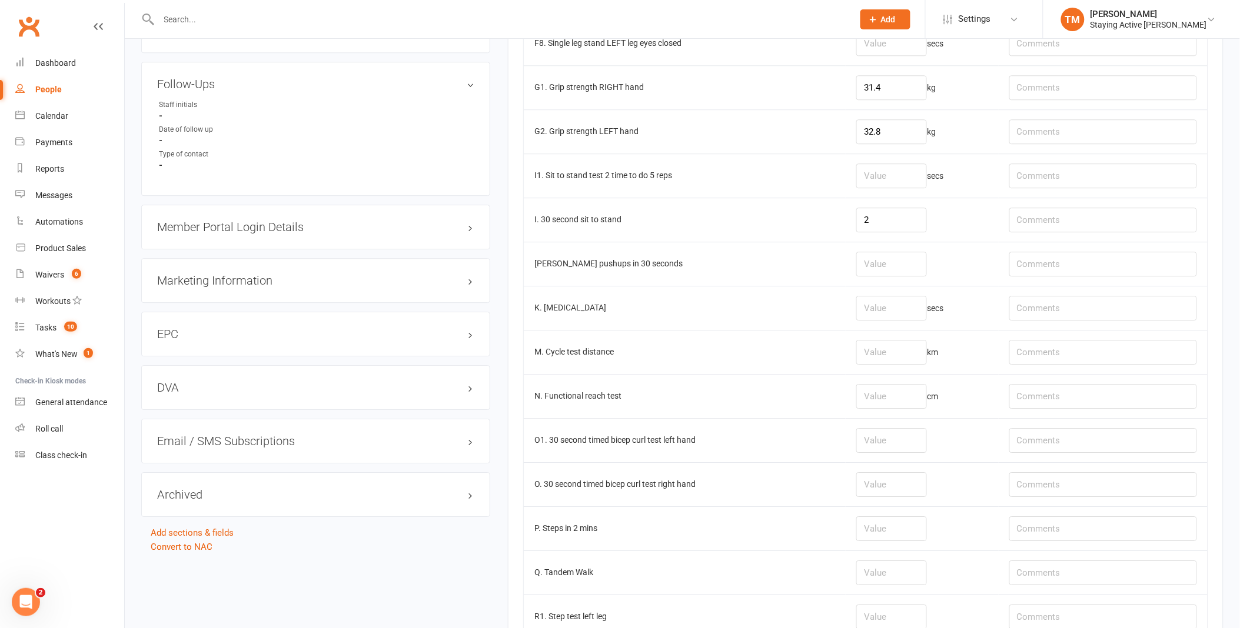
click at [1146, 237] on td at bounding box center [1103, 220] width 209 height 44
drag, startPoint x: 1092, startPoint y: 237, endPoint x: 1078, endPoint y: 254, distance: 21.7
click at [1090, 248] on tbody "A1. Blood Pressure Systolic 109 A3. Blood pressure diastolic 58 A4. Blood Press…" at bounding box center [866, 43] width 684 height 1721
click at [1046, 248] on td at bounding box center [1103, 264] width 209 height 44
click at [980, 229] on td "2" at bounding box center [922, 220] width 152 height 44
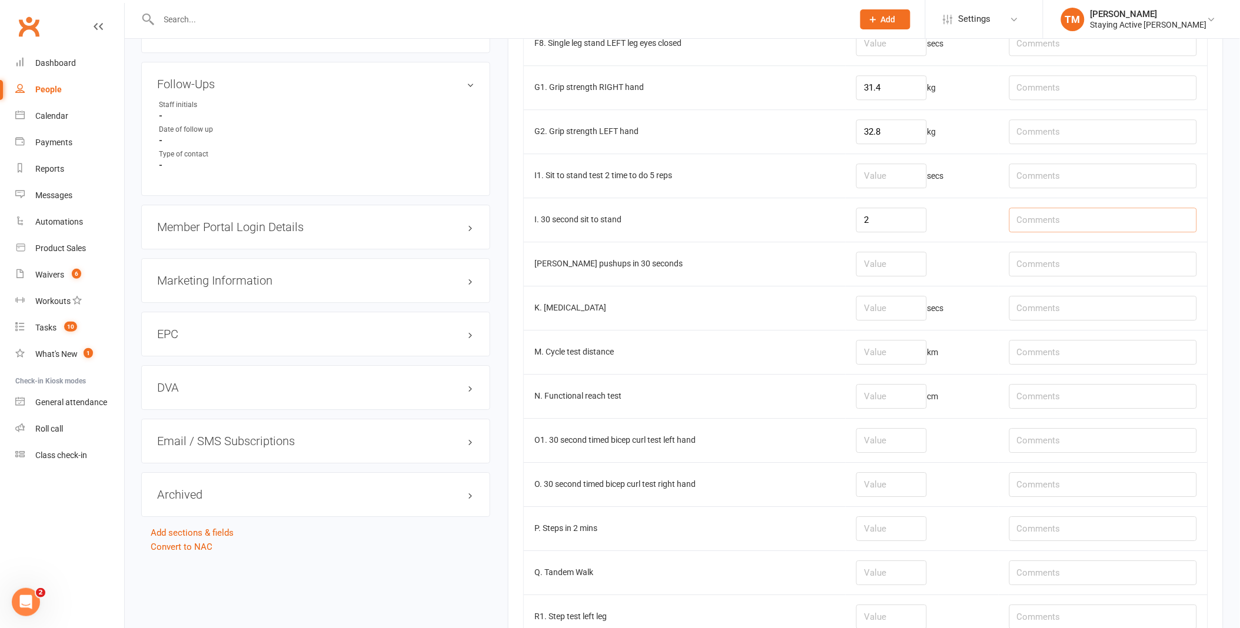
click at [1069, 215] on input "text" at bounding box center [1103, 220] width 188 height 25
type input "px and weakness"
click at [983, 267] on td at bounding box center [922, 264] width 152 height 44
click at [1075, 272] on input "text" at bounding box center [1103, 264] width 188 height 25
click at [1014, 277] on input "text" at bounding box center [1103, 264] width 188 height 25
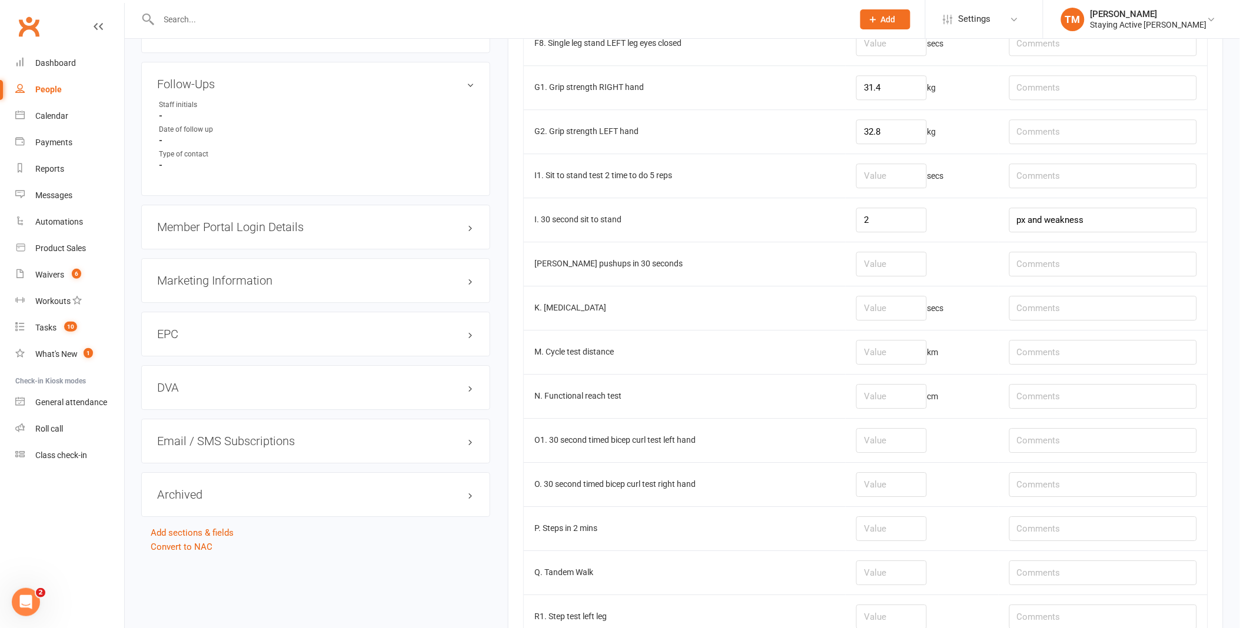
click at [946, 265] on td at bounding box center [922, 264] width 152 height 44
click at [813, 272] on td "J. Wall pushups in 30 seconds" at bounding box center [685, 264] width 322 height 44
click at [867, 265] on input "number" at bounding box center [891, 264] width 71 height 25
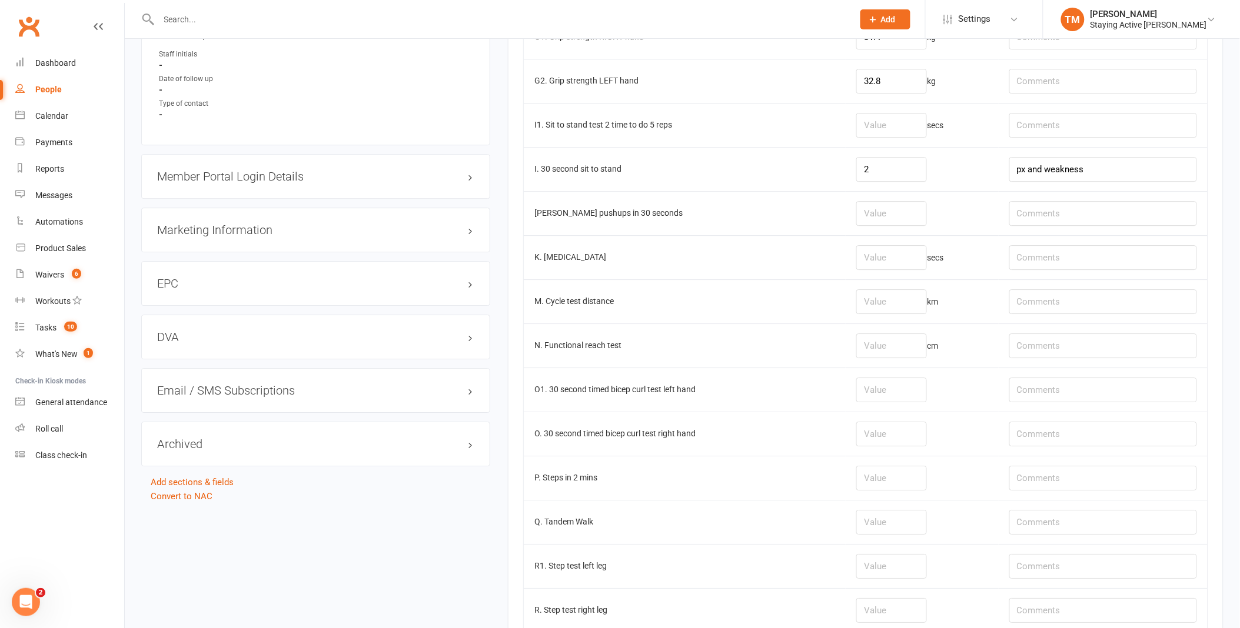
scroll to position [1096, 0]
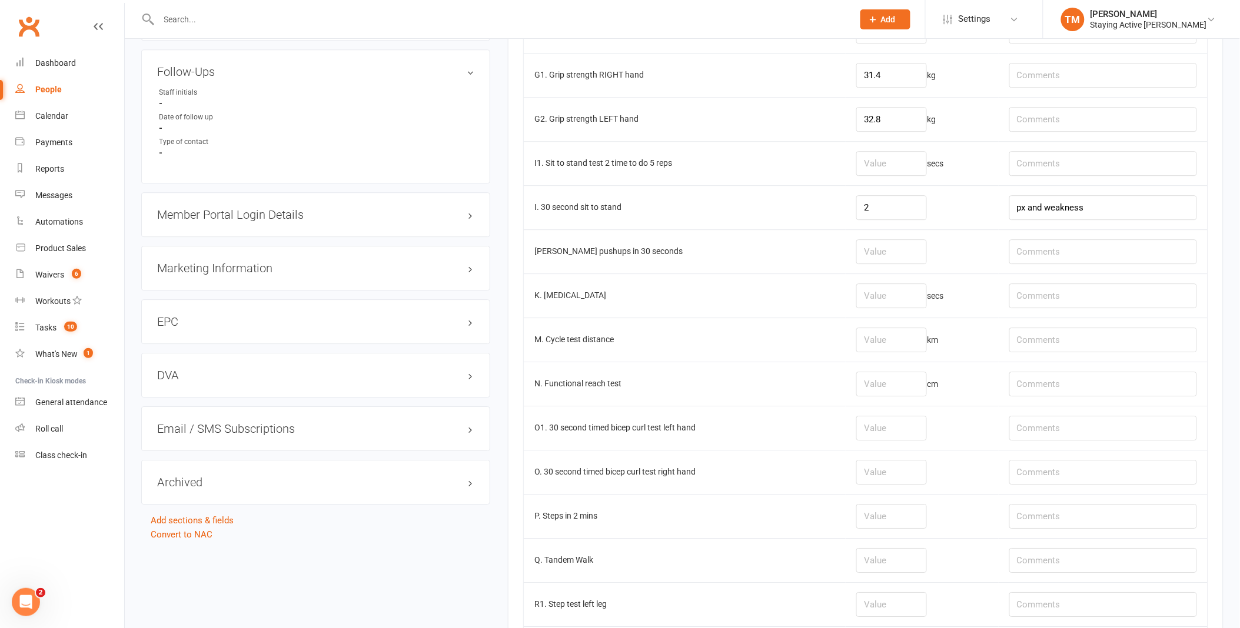
drag, startPoint x: 744, startPoint y: 248, endPoint x: 750, endPoint y: 250, distance: 6.0
click at [744, 248] on td "J. Wall pushups in 30 seconds" at bounding box center [685, 251] width 322 height 44
click at [861, 254] on input "number" at bounding box center [891, 251] width 71 height 25
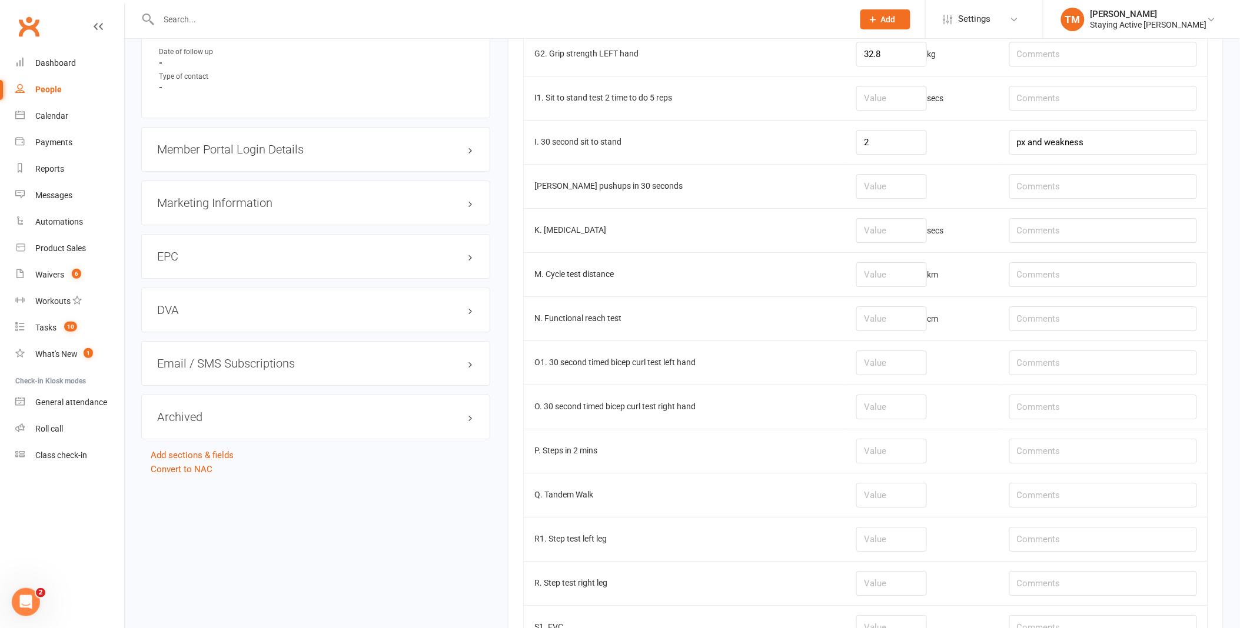
click at [781, 265] on td "M. Cycle test distance" at bounding box center [685, 274] width 322 height 44
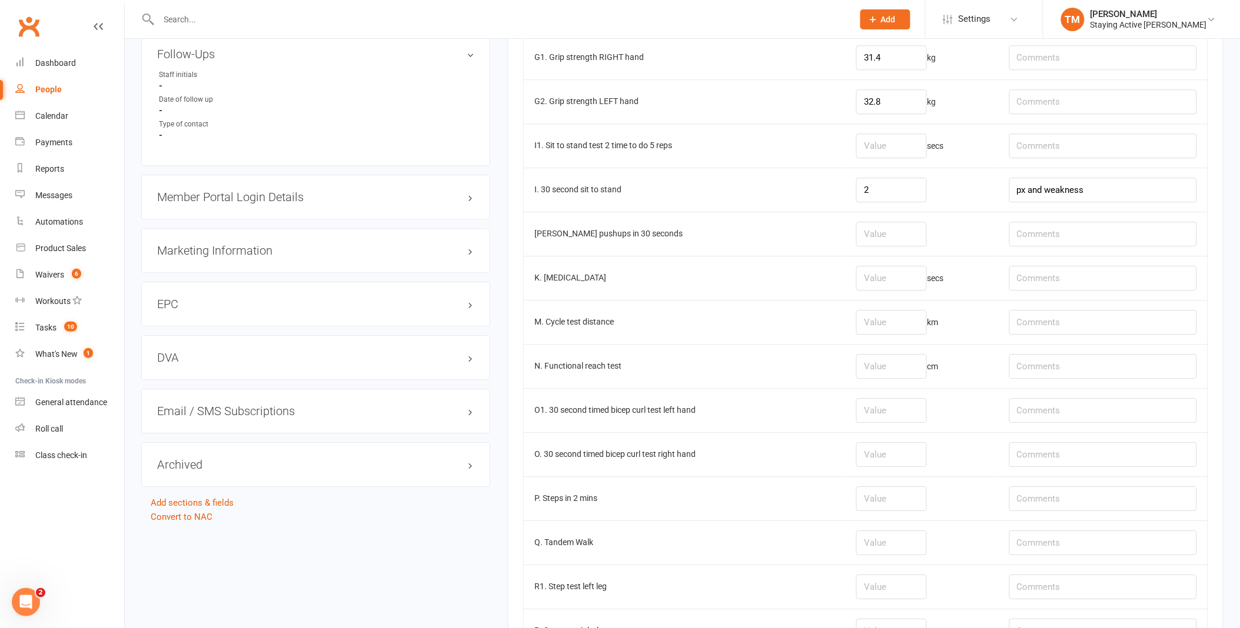
scroll to position [1108, 0]
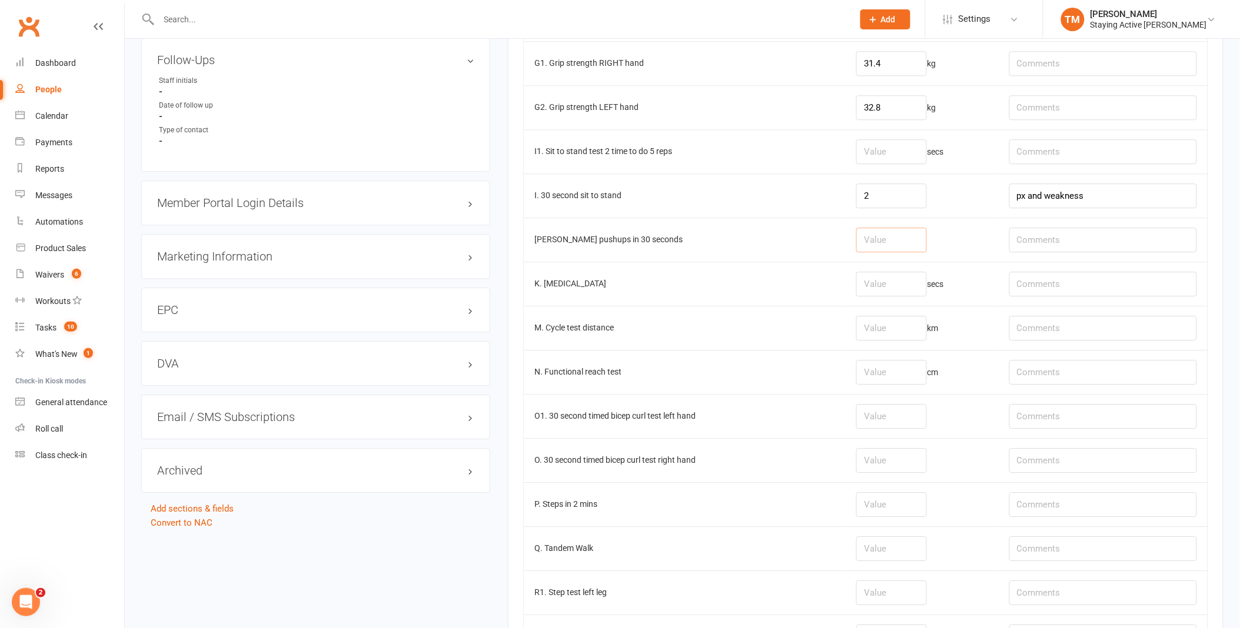
click at [884, 234] on input "number" at bounding box center [891, 240] width 71 height 25
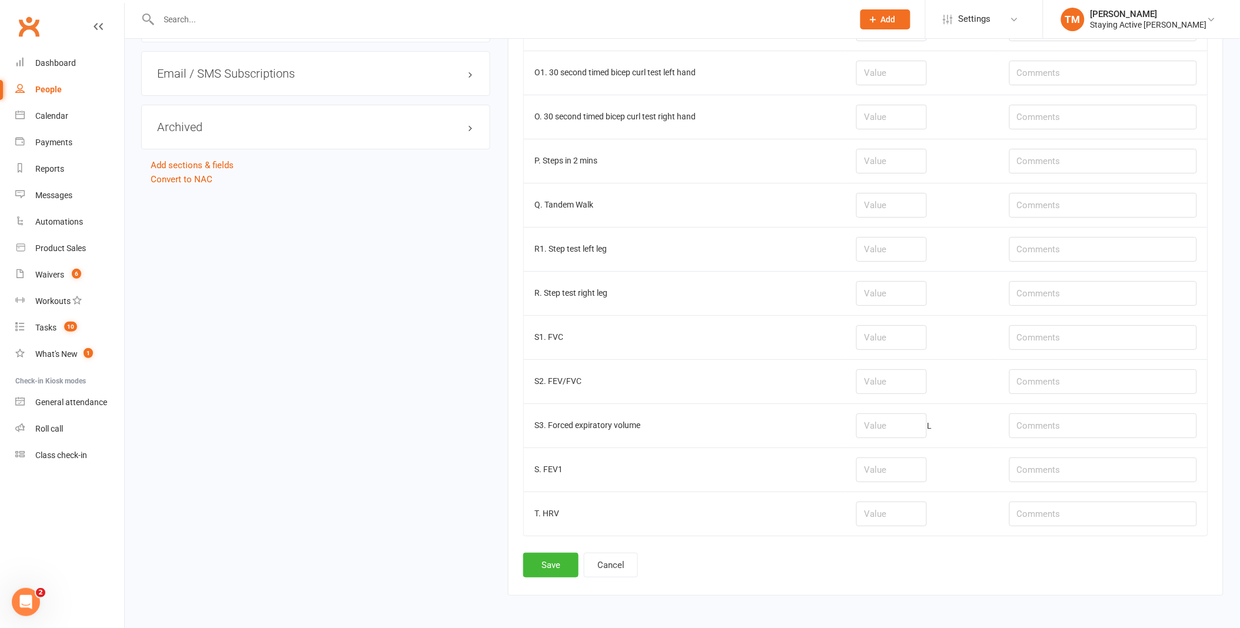
scroll to position [1501, 0]
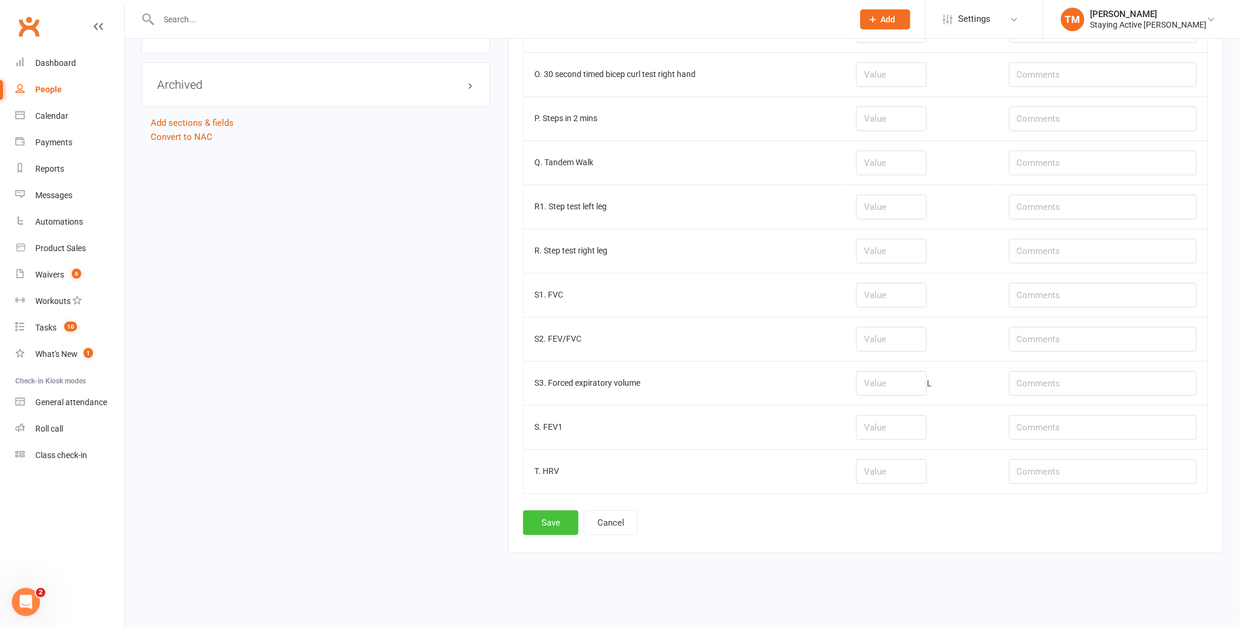
click at [539, 521] on button "Save" at bounding box center [550, 523] width 55 height 25
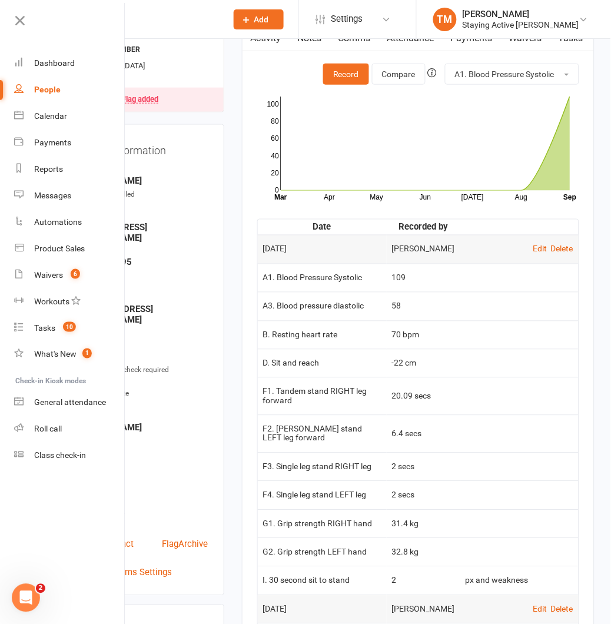
scroll to position [0, 0]
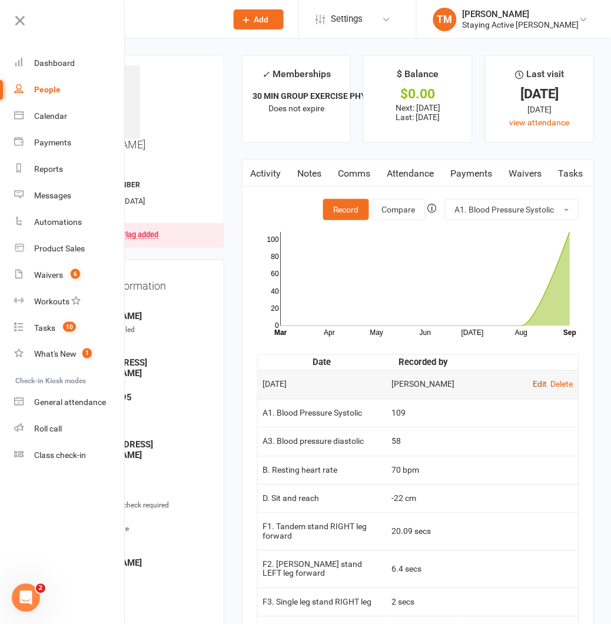
click at [539, 387] on link "Edit" at bounding box center [540, 384] width 14 height 9
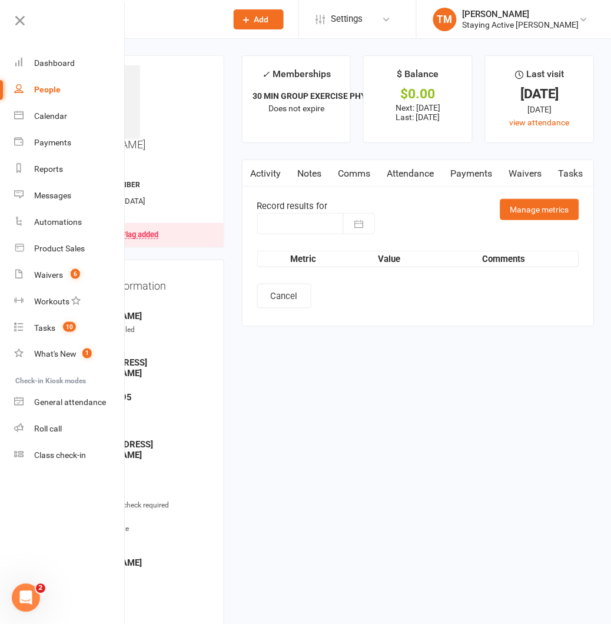
type input "[DATE]"
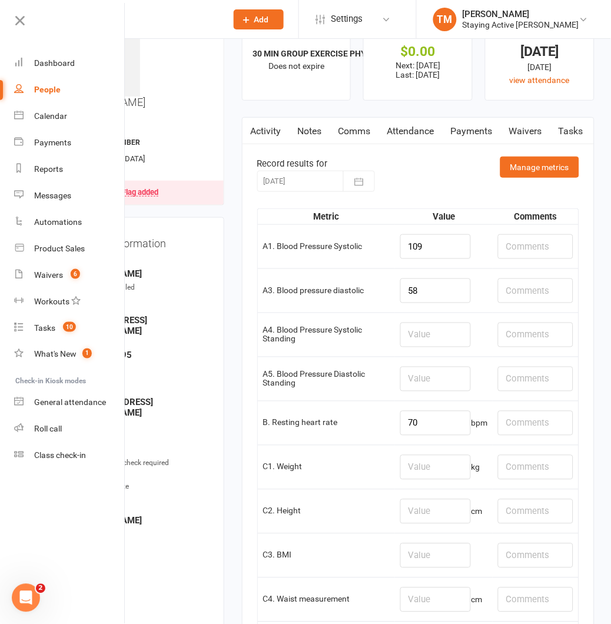
scroll to position [65, 0]
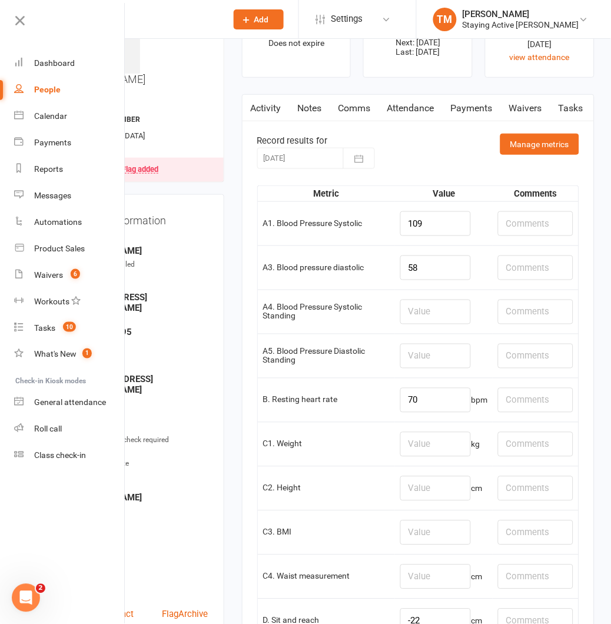
drag, startPoint x: 447, startPoint y: 427, endPoint x: 431, endPoint y: 451, distance: 29.2
click at [444, 427] on td "kg" at bounding box center [444, 444] width 98 height 44
click at [430, 453] on input "number" at bounding box center [435, 444] width 71 height 25
type input "127.25"
click at [332, 427] on td "C1. Weight" at bounding box center [327, 444] width 138 height 44
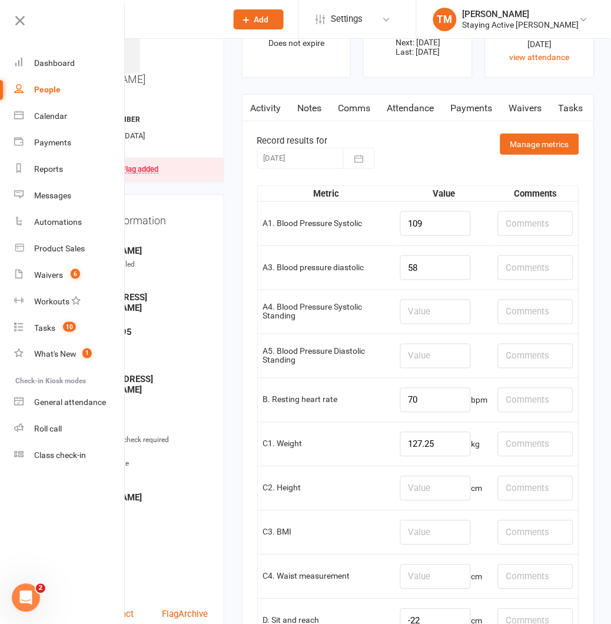
click at [385, 433] on td "C1. Weight" at bounding box center [327, 444] width 138 height 44
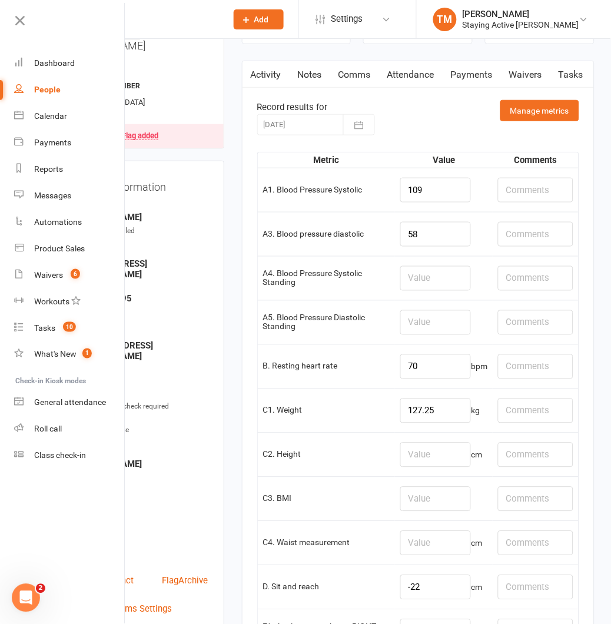
scroll to position [131, 0]
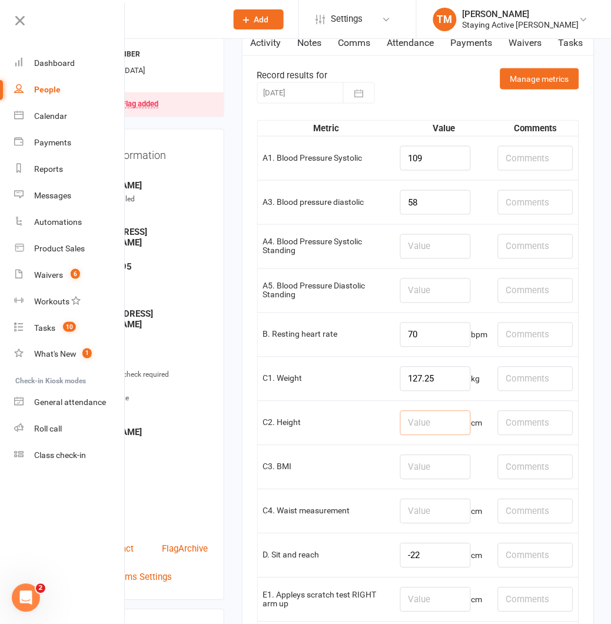
click at [415, 424] on input "number" at bounding box center [435, 423] width 71 height 25
click at [431, 503] on input "number" at bounding box center [435, 511] width 71 height 25
type input "128"
click at [387, 484] on td "C3. BMI" at bounding box center [327, 467] width 138 height 44
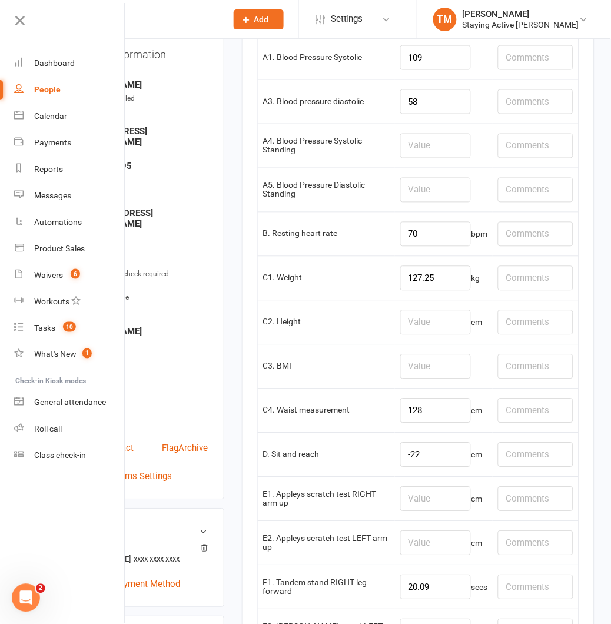
scroll to position [261, 0]
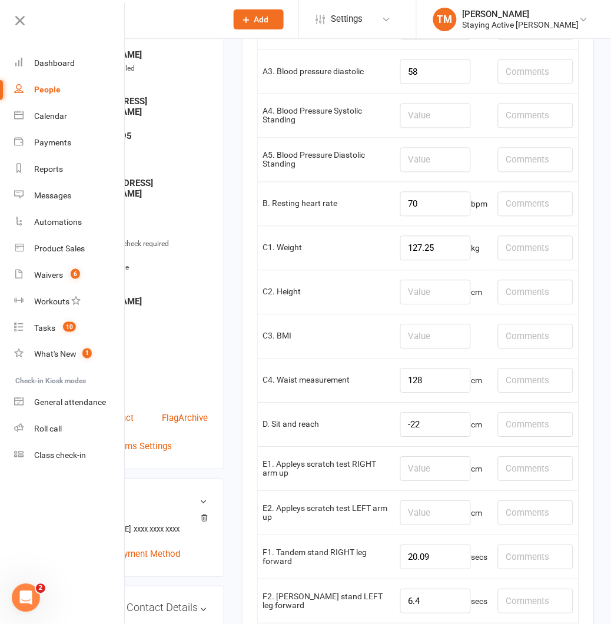
click at [420, 485] on td "cm" at bounding box center [444, 469] width 98 height 44
drag, startPoint x: 421, startPoint y: 475, endPoint x: 421, endPoint y: 483, distance: 7.1
click at [421, 475] on input "number" at bounding box center [435, 469] width 71 height 25
click at [404, 513] on input "number" at bounding box center [435, 513] width 71 height 25
type input "-16"
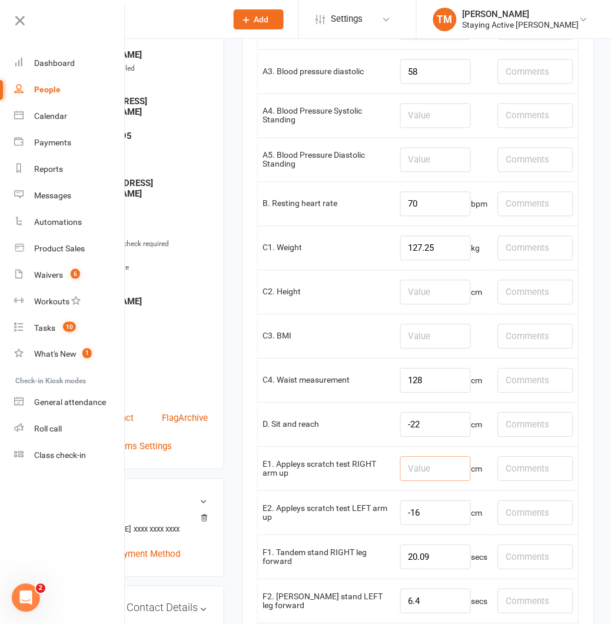
click at [410, 460] on input "number" at bounding box center [435, 469] width 71 height 25
type input "-29"
click at [361, 447] on td "D. Sit and reach" at bounding box center [327, 424] width 138 height 44
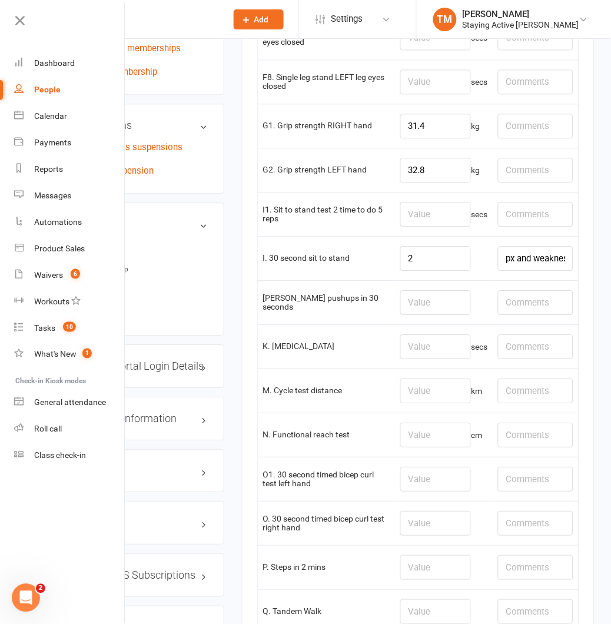
scroll to position [1111, 0]
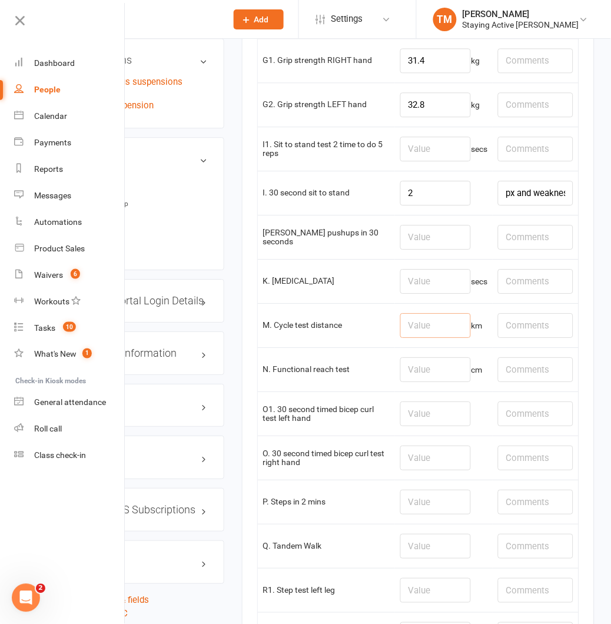
click at [414, 336] on input "number" at bounding box center [435, 325] width 71 height 25
type input "1.06"
click at [340, 372] on td "N. Functional reach test" at bounding box center [327, 369] width 138 height 44
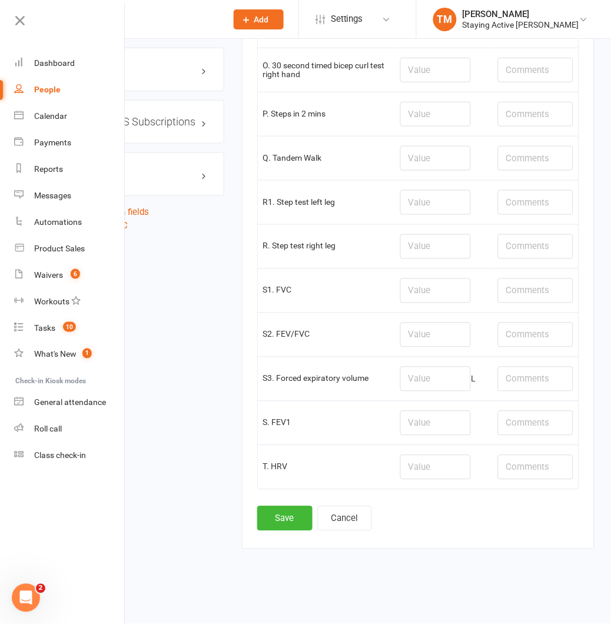
scroll to position [1505, 0]
click at [281, 515] on button "Save" at bounding box center [284, 518] width 55 height 25
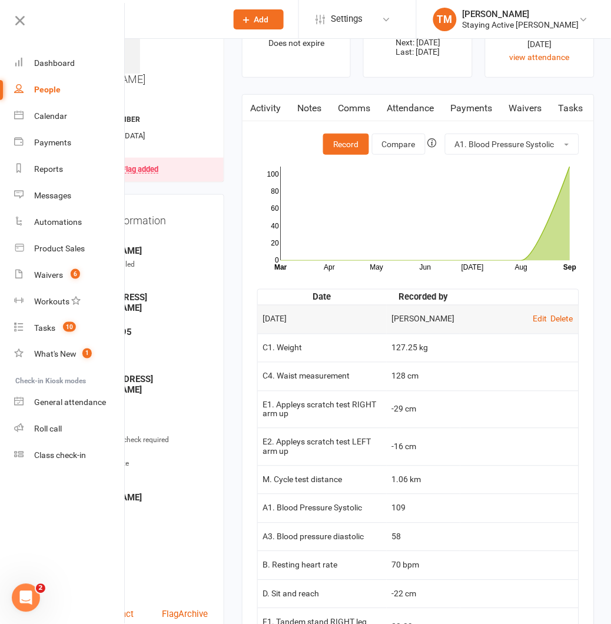
scroll to position [0, 0]
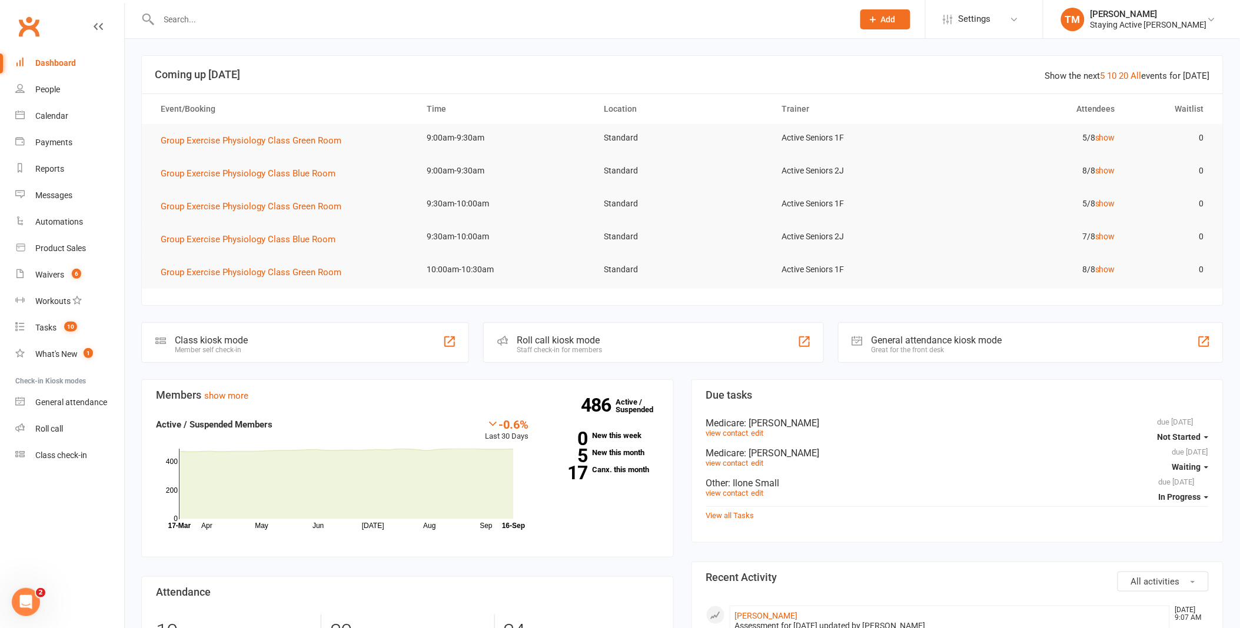
click at [300, 12] on input "text" at bounding box center [500, 19] width 690 height 16
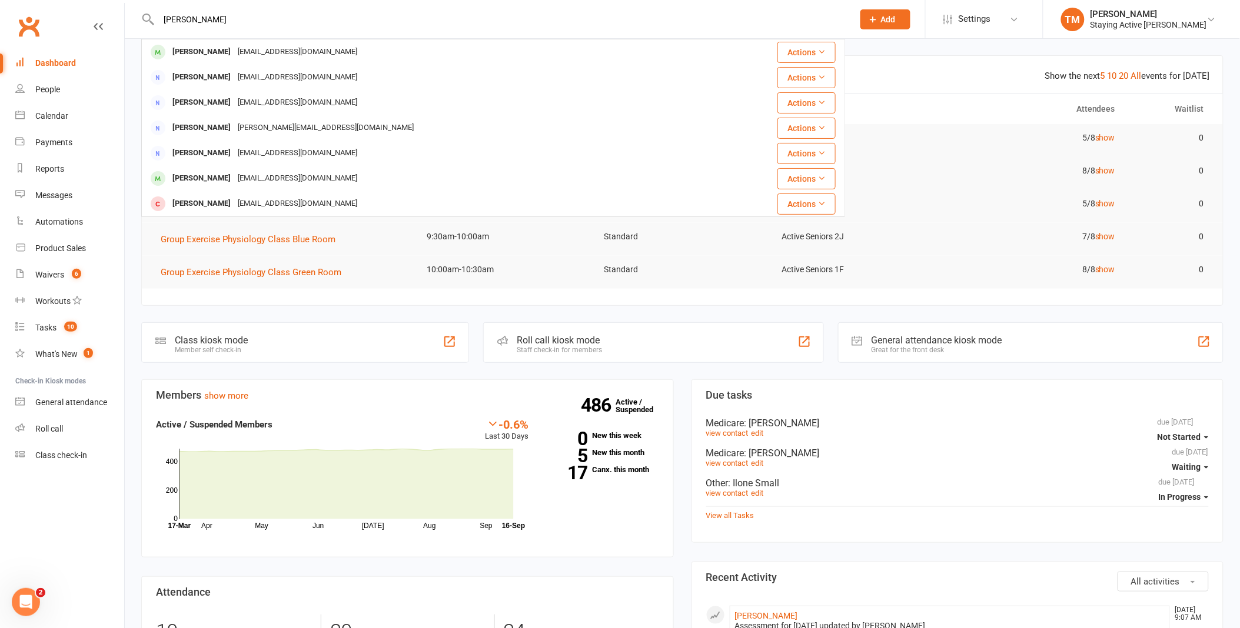
click at [222, 19] on input "[PERSON_NAME]" at bounding box center [500, 19] width 690 height 16
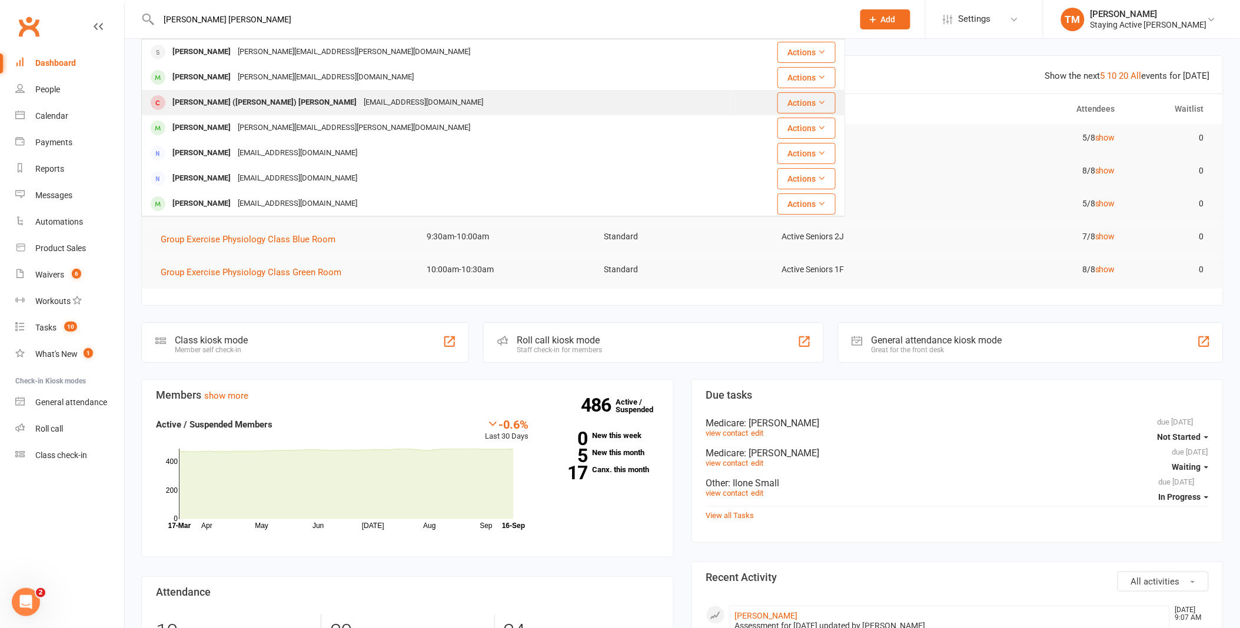
type input "[PERSON_NAME] [PERSON_NAME]"
click at [233, 94] on div "[PERSON_NAME] ([PERSON_NAME]) [PERSON_NAME]" at bounding box center [264, 102] width 191 height 17
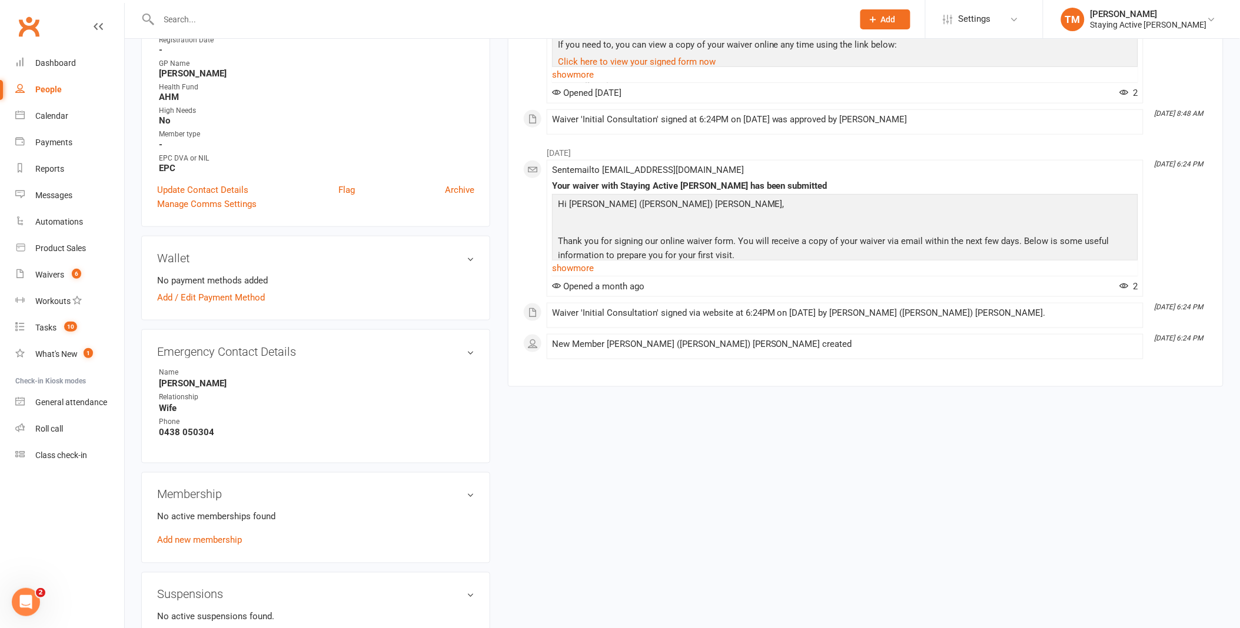
scroll to position [407, 0]
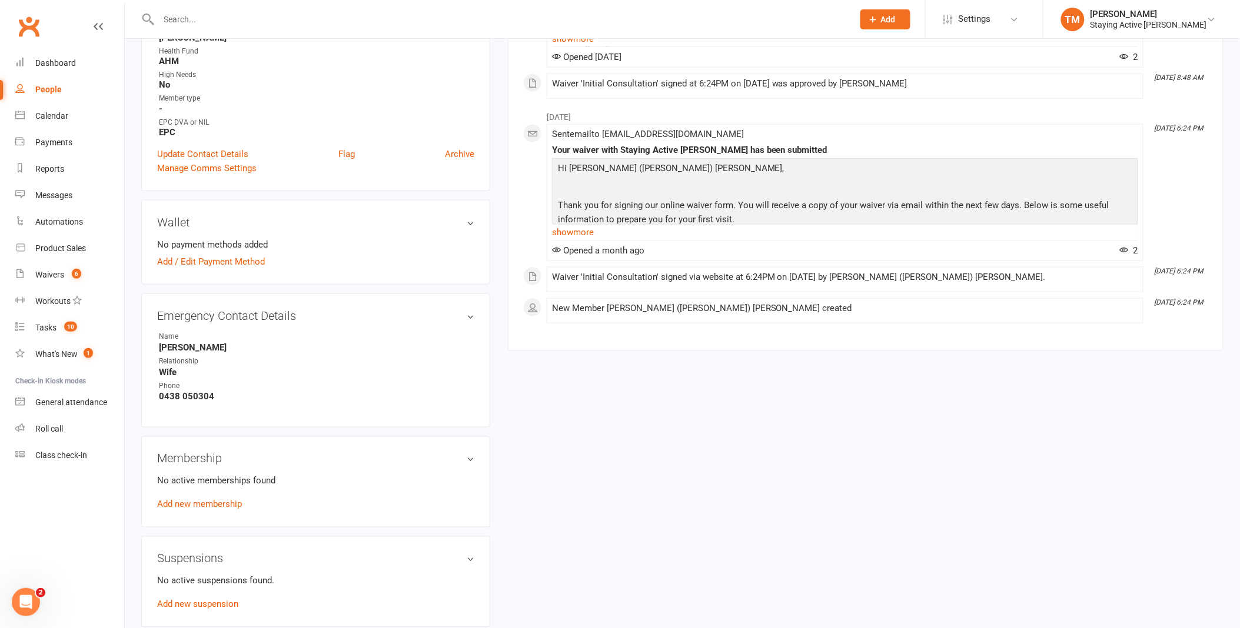
click at [343, 232] on div "Wallet No payment methods added Add / Edit Payment Method" at bounding box center [315, 242] width 349 height 85
click at [483, 222] on div "Wallet No payment methods added Add / Edit Payment Method" at bounding box center [315, 242] width 349 height 85
click at [472, 222] on h3 "Wallet" at bounding box center [315, 222] width 317 height 13
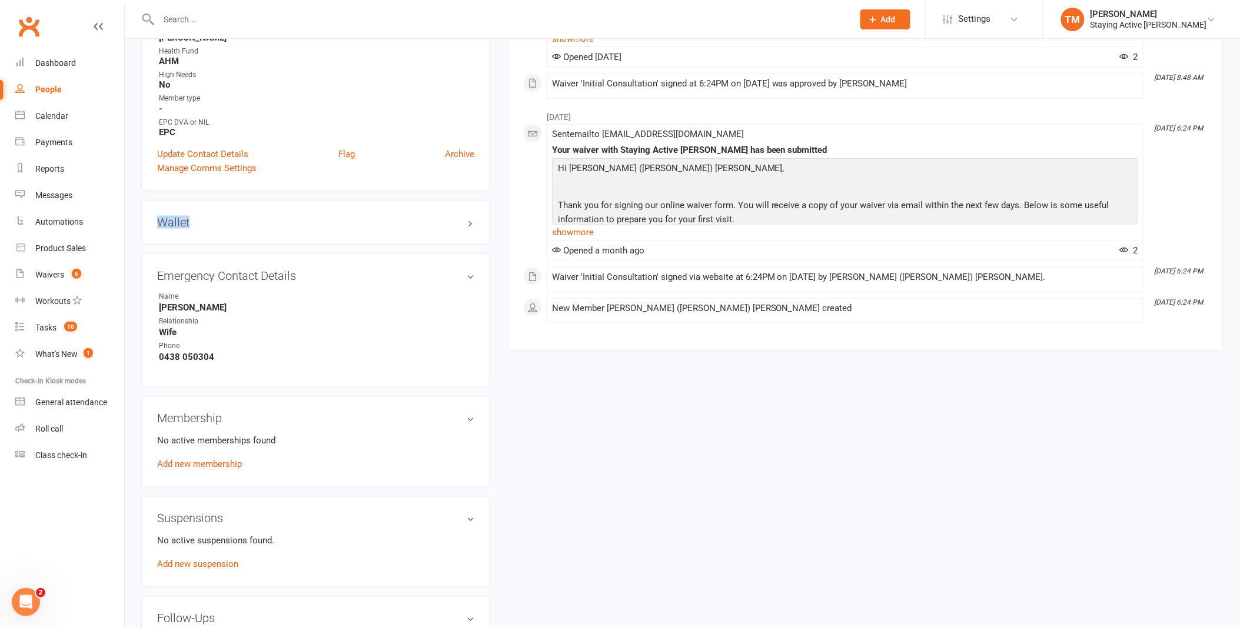
click at [472, 222] on h3 "Wallet" at bounding box center [315, 222] width 317 height 13
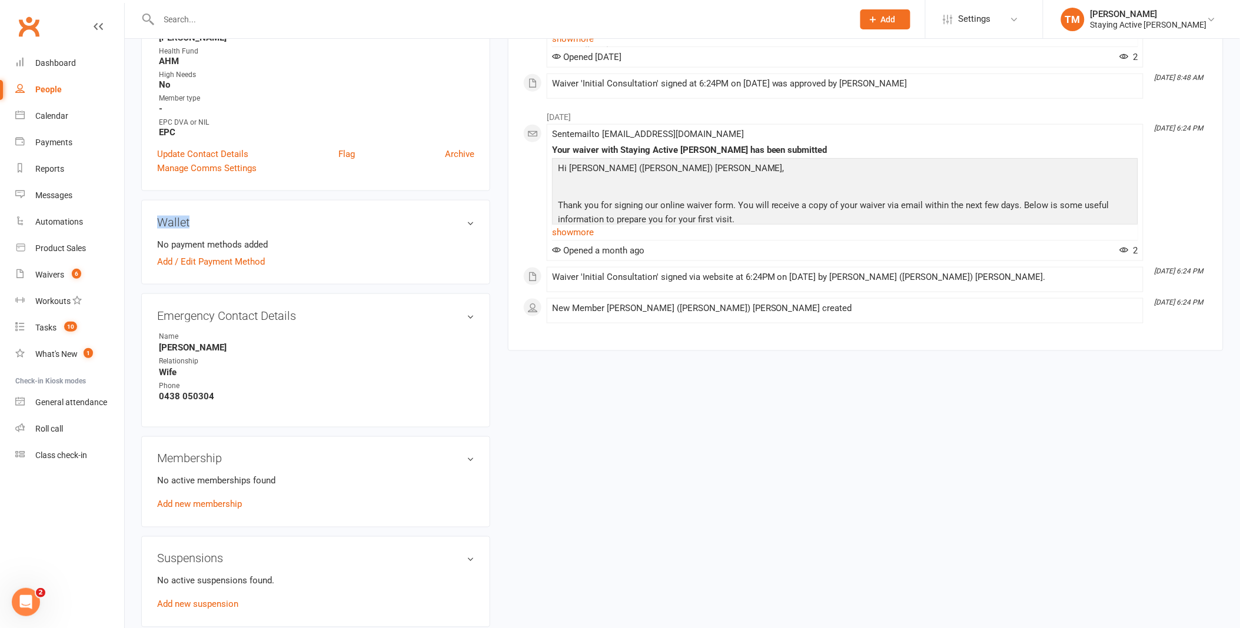
click at [324, 200] on div "Wallet No payment methods added Add / Edit Payment Method" at bounding box center [315, 242] width 349 height 85
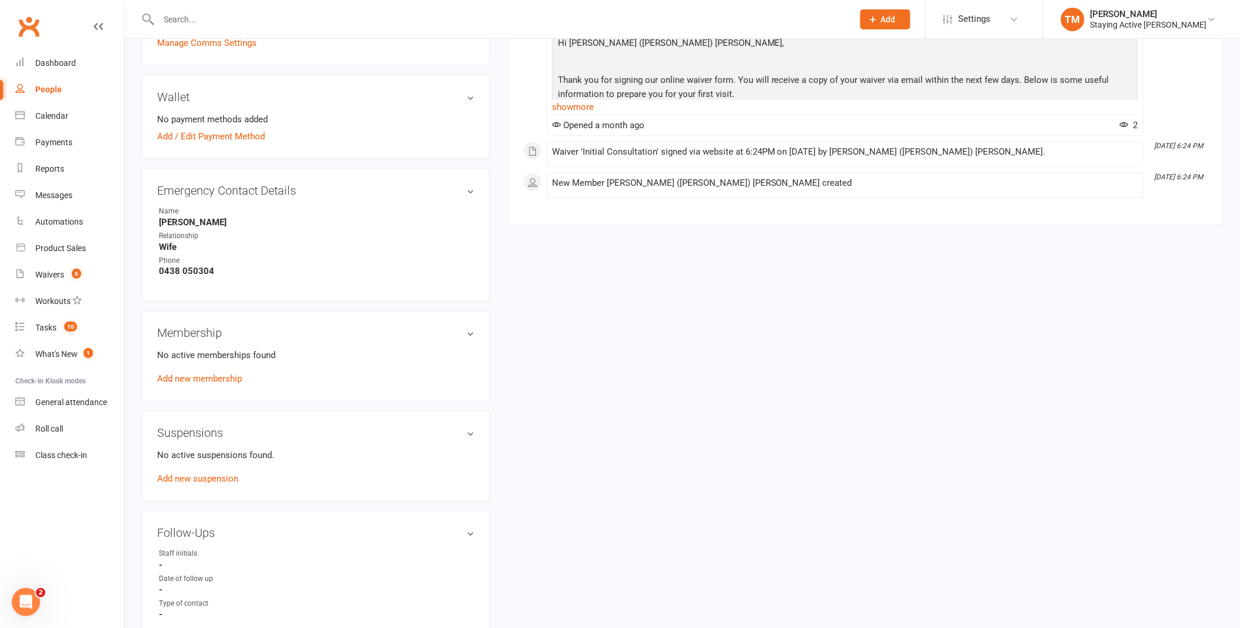
scroll to position [537, 0]
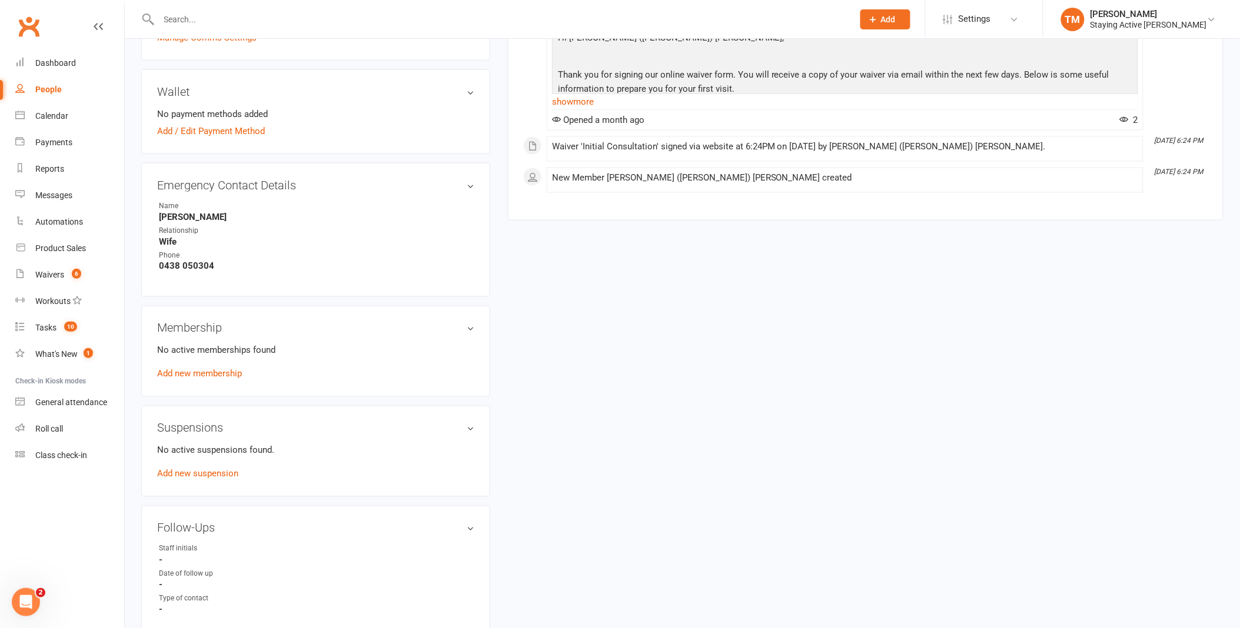
click at [469, 324] on h3 "Membership" at bounding box center [315, 328] width 317 height 13
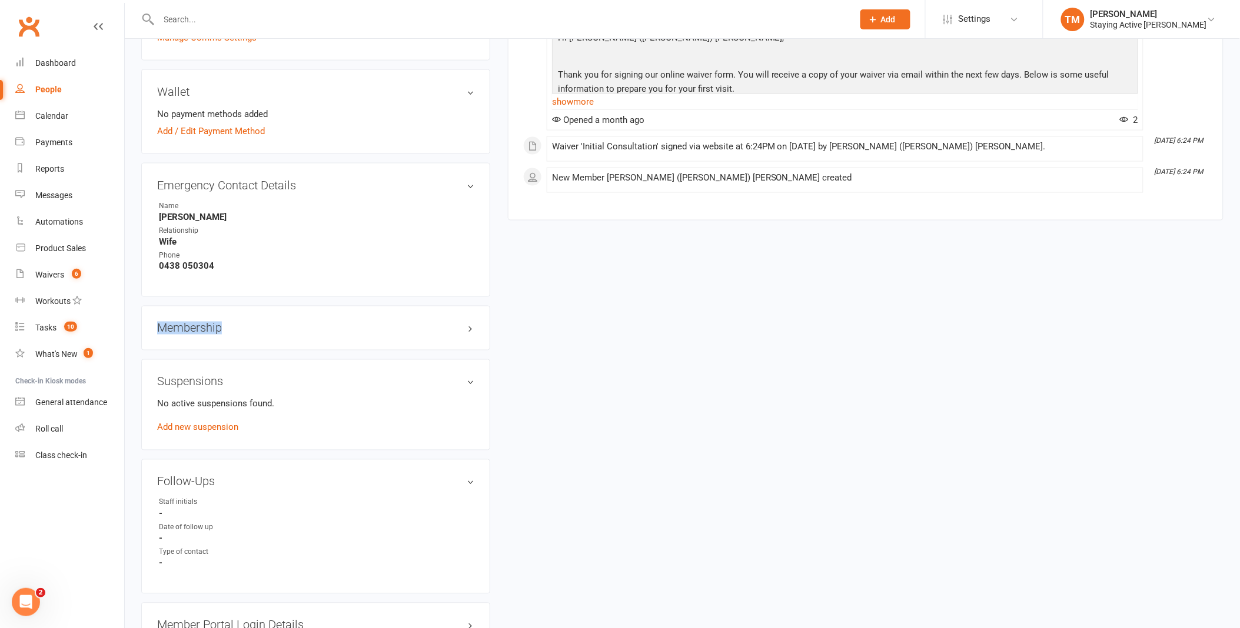
click at [469, 325] on h3 "Membership" at bounding box center [315, 328] width 317 height 13
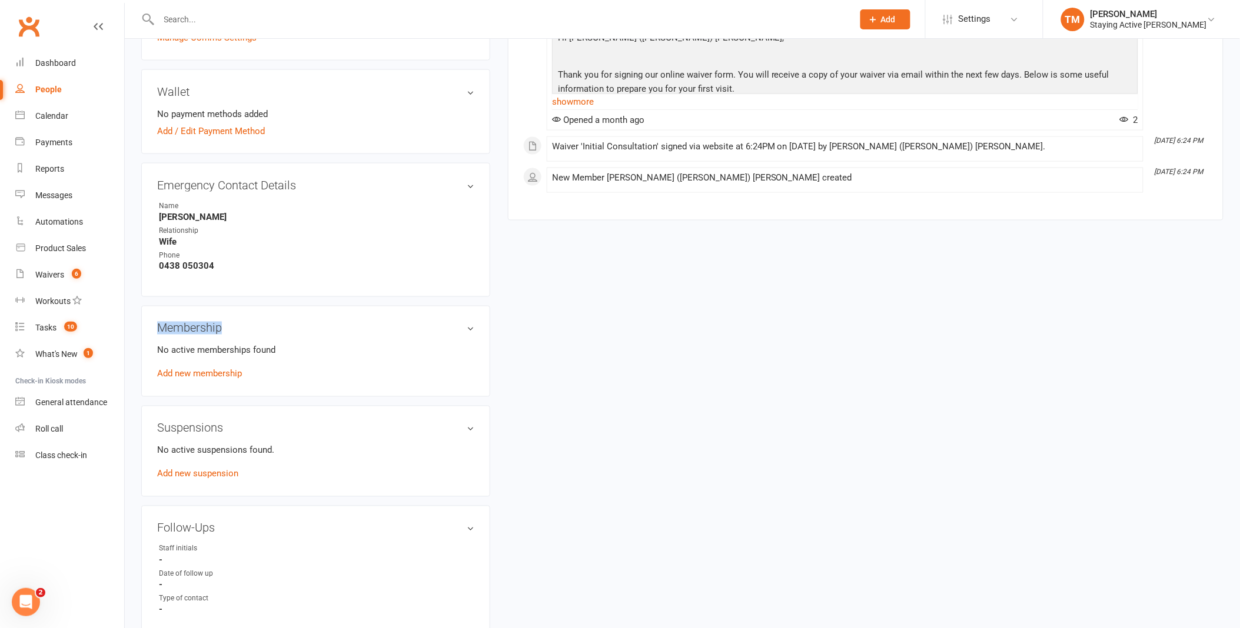
click at [267, 312] on div "Membership No active memberships found Add new membership" at bounding box center [315, 351] width 349 height 91
click at [222, 374] on link "Add new membership" at bounding box center [199, 374] width 85 height 11
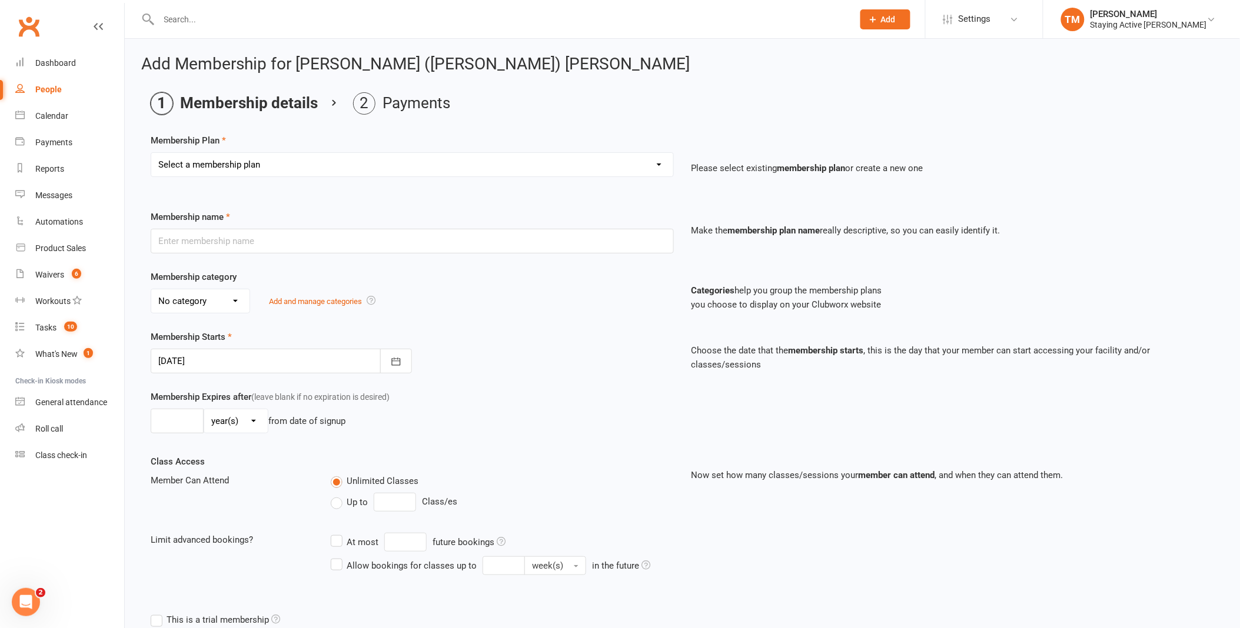
click at [350, 177] on div "Select a membership plan Create new Membership Plan 193000 Telehealth Exercise …" at bounding box center [412, 164] width 523 height 25
click at [347, 163] on select "Select a membership plan Create new Membership Plan 193000 Telehealth Exercise …" at bounding box center [412, 165] width 522 height 24
select select "11"
click at [151, 153] on select "Select a membership plan Create new Membership Plan 193000 Telehealth Exercise …" at bounding box center [412, 165] width 522 height 24
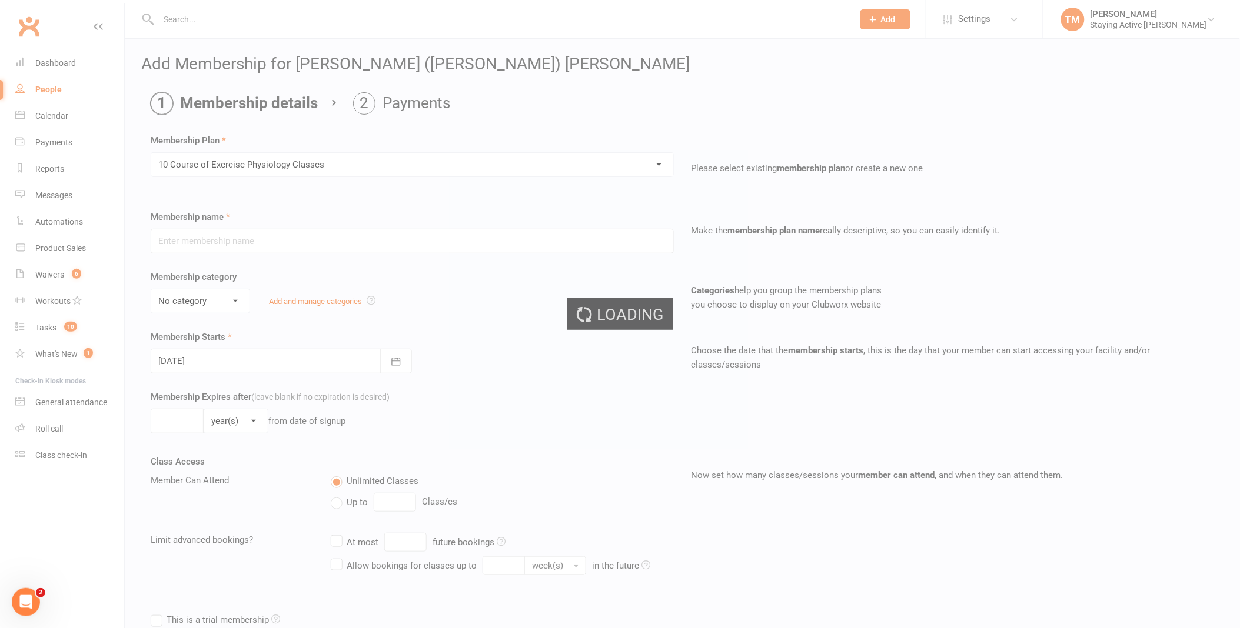
type input "10 Course of Exercise Physiology Classes"
select select "2"
type input "12"
select select "2"
type input "10"
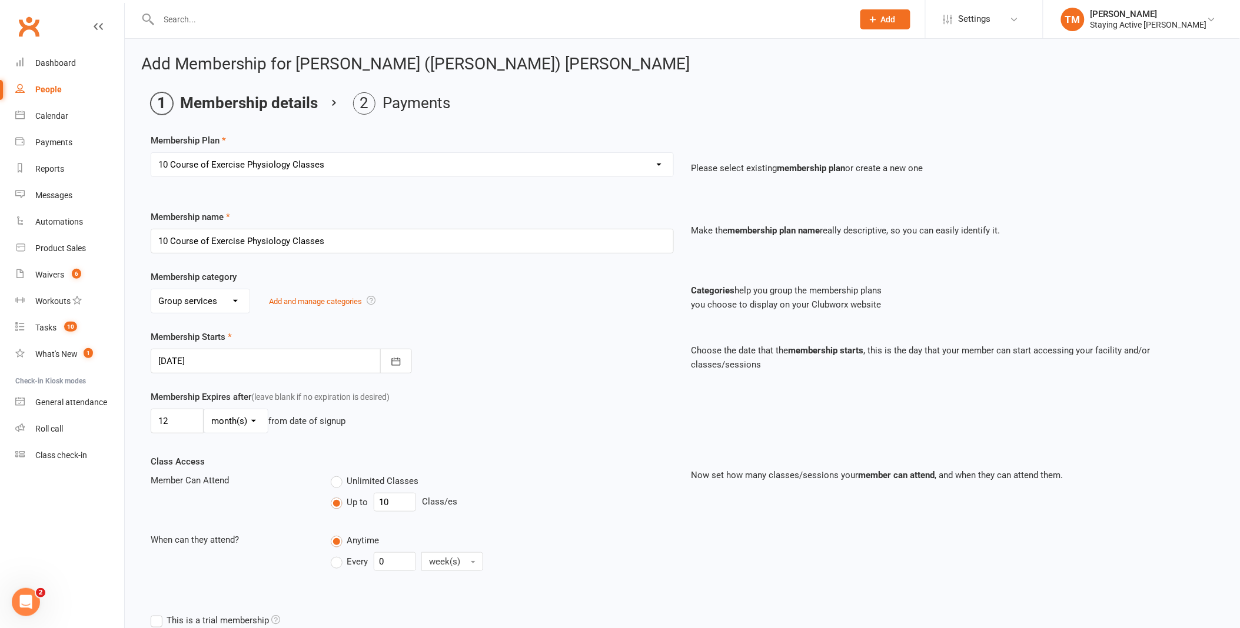
click at [463, 307] on div "No category Direct Debit Excludes tax Group services Individual services Initia…" at bounding box center [412, 301] width 523 height 25
click at [268, 354] on div at bounding box center [281, 361] width 261 height 25
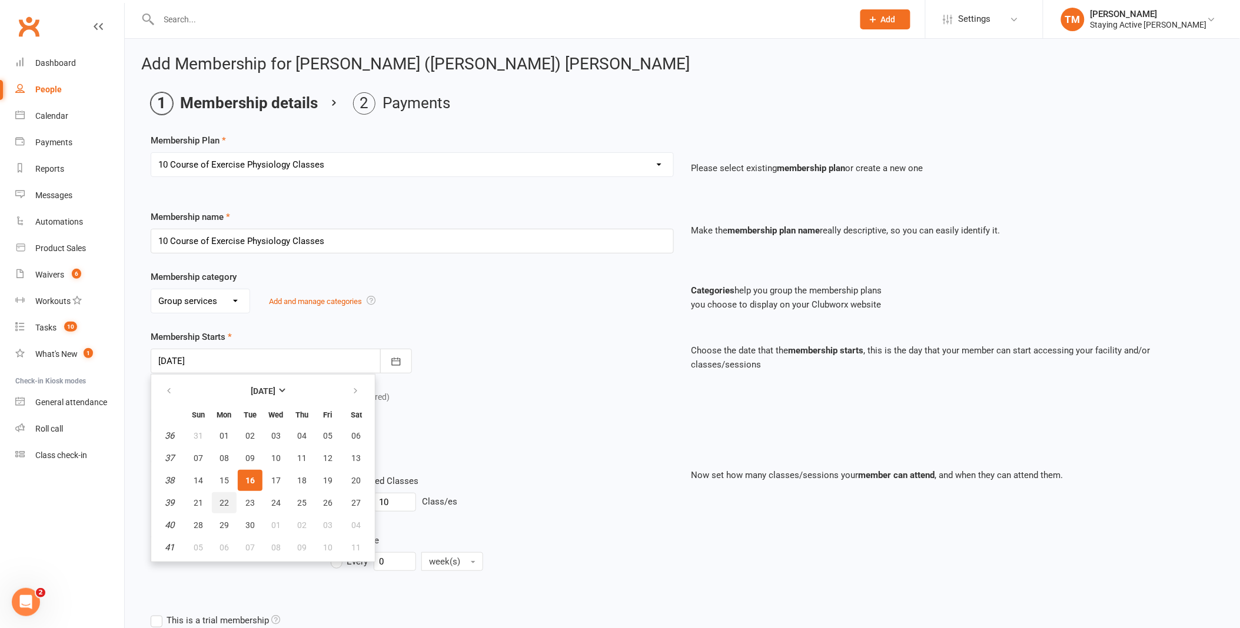
click at [219, 498] on span "22" at bounding box center [223, 502] width 9 height 9
type input "[DATE]"
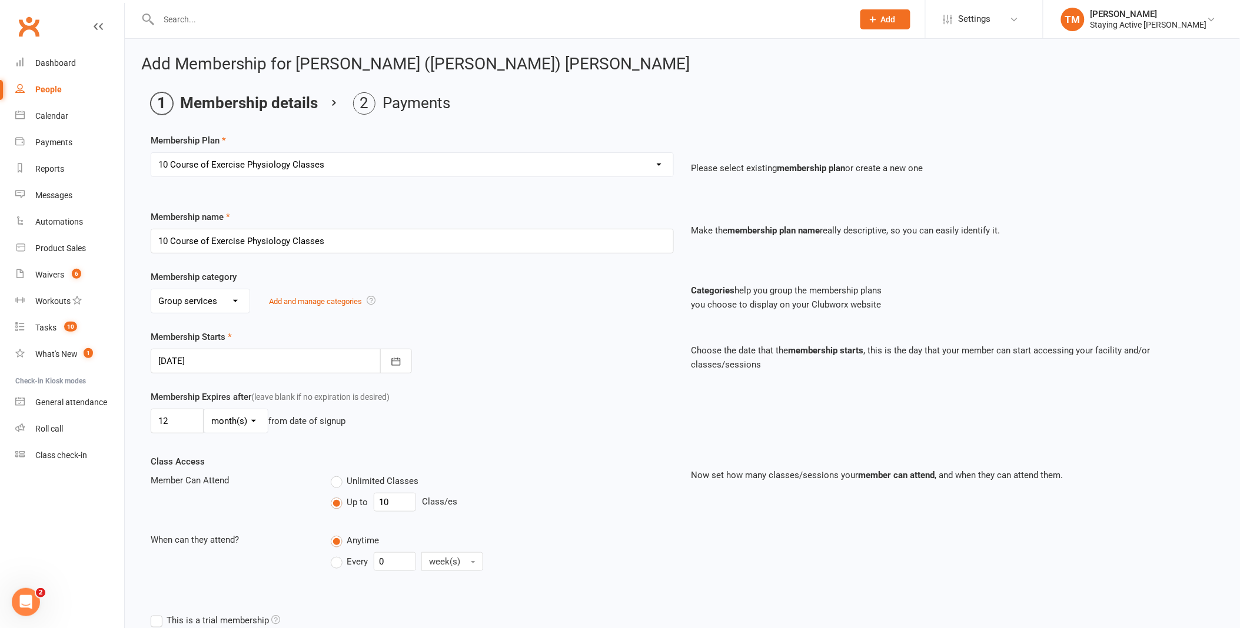
click at [418, 169] on select "Select a membership plan Create new Membership Plan 193000 Telehealth Exercise …" at bounding box center [412, 165] width 522 height 24
click at [420, 168] on select "Select a membership plan Create new Membership Plan 193000 Telehealth Exercise …" at bounding box center [412, 165] width 522 height 24
click at [415, 163] on select "Select a membership plan Create new Membership Plan 193000 Telehealth Exercise …" at bounding box center [412, 165] width 522 height 24
select select "2"
click at [151, 153] on select "Select a membership plan Create new Membership Plan 193000 Telehealth Exercise …" at bounding box center [412, 165] width 522 height 24
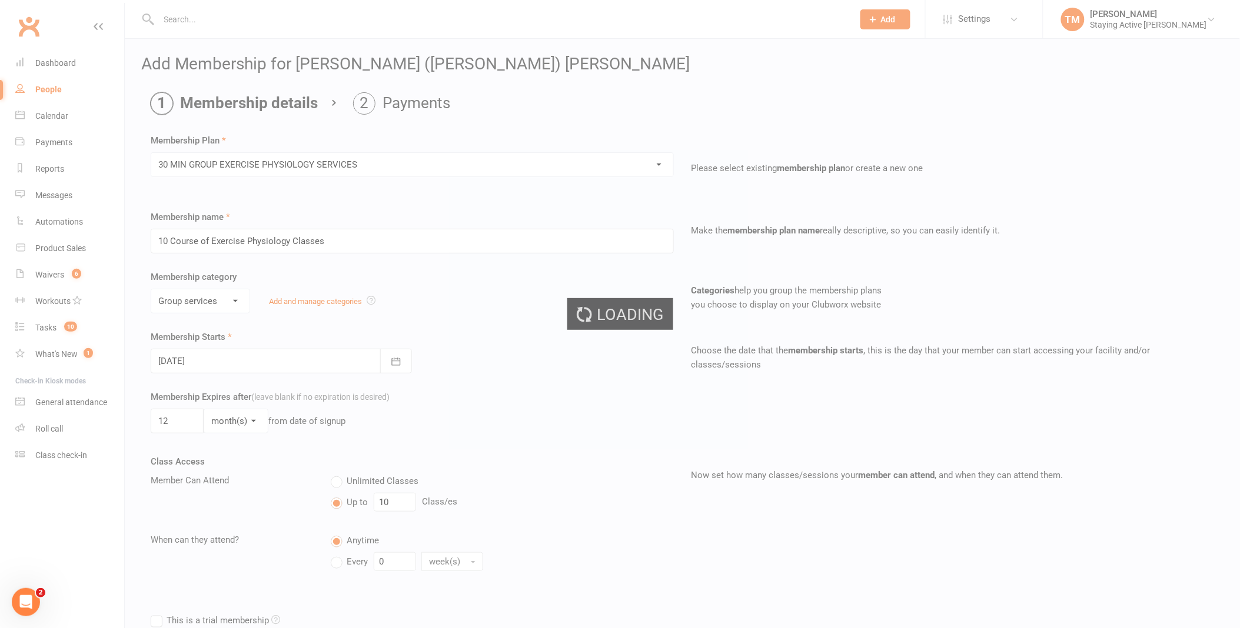
type input "30 MIN GROUP EXERCISE PHYSIOLOGY SERVICES"
type input "3"
type input "1"
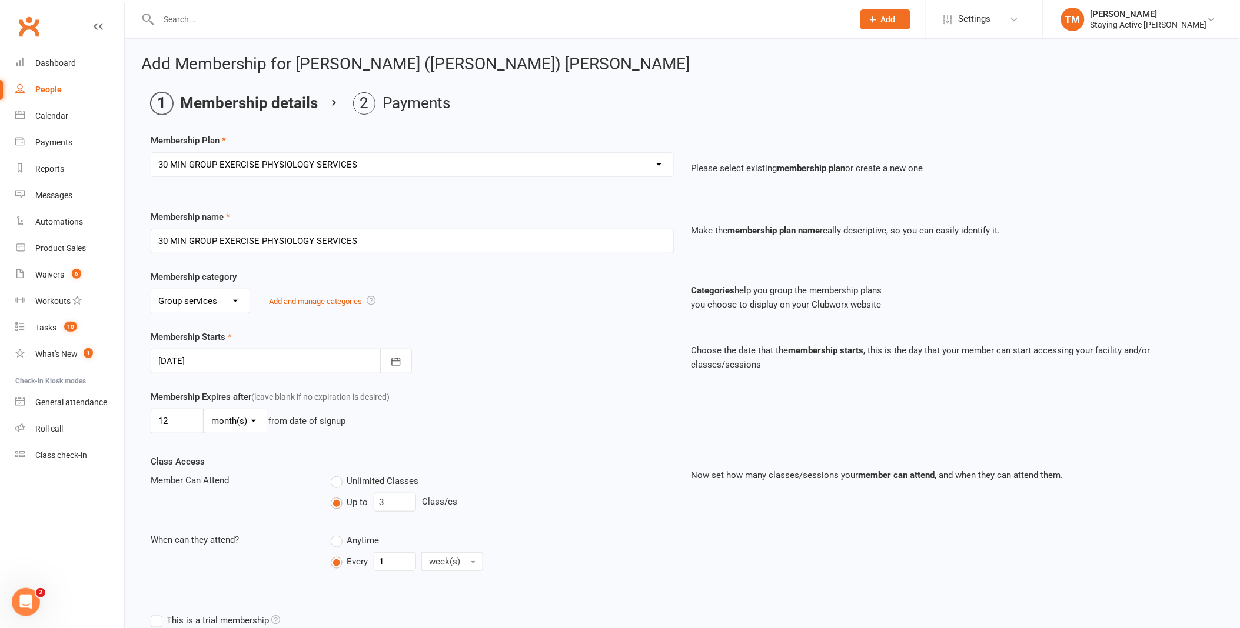
click at [281, 159] on select "Select a membership plan Create new Membership Plan 193000 Telehealth Exercise …" at bounding box center [412, 165] width 522 height 24
click at [331, 132] on main "Membership details Payments Membership Plan Select a membership plan Create new…" at bounding box center [682, 389] width 1082 height 594
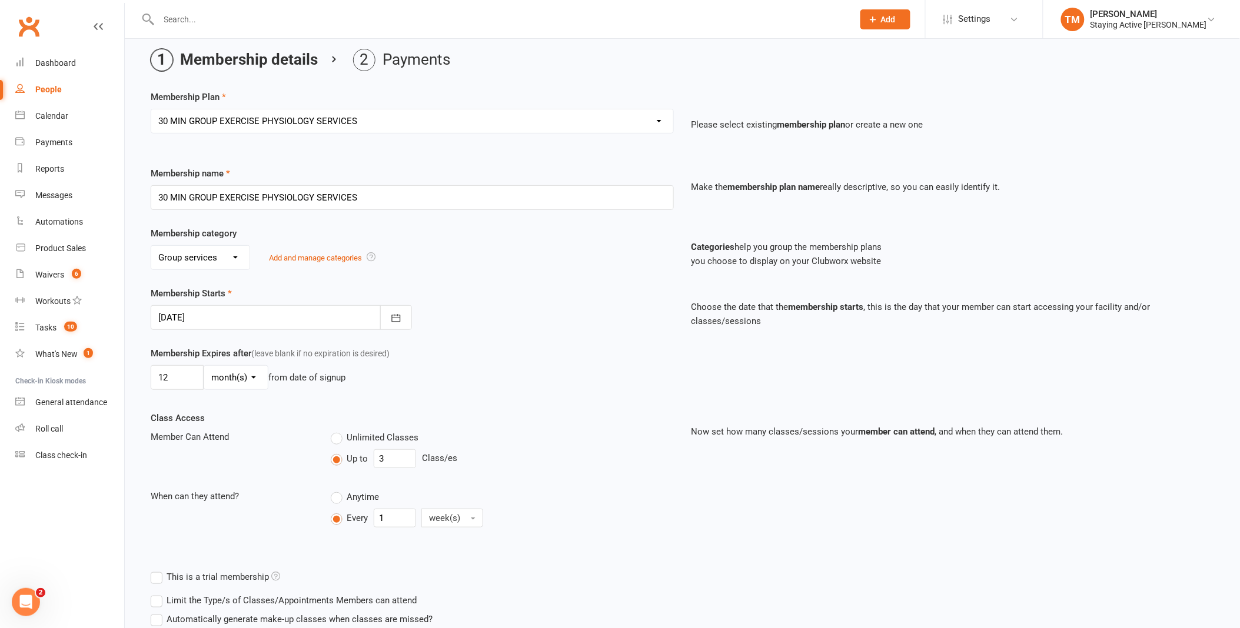
scroll to position [65, 0]
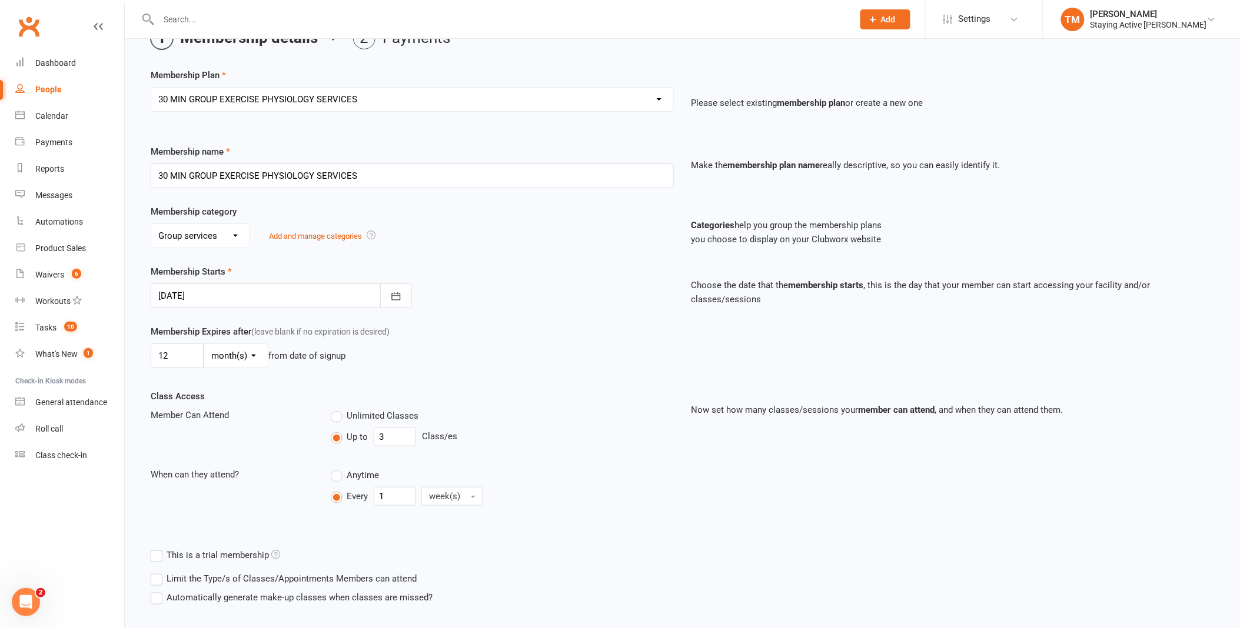
click at [242, 295] on div at bounding box center [281, 296] width 261 height 25
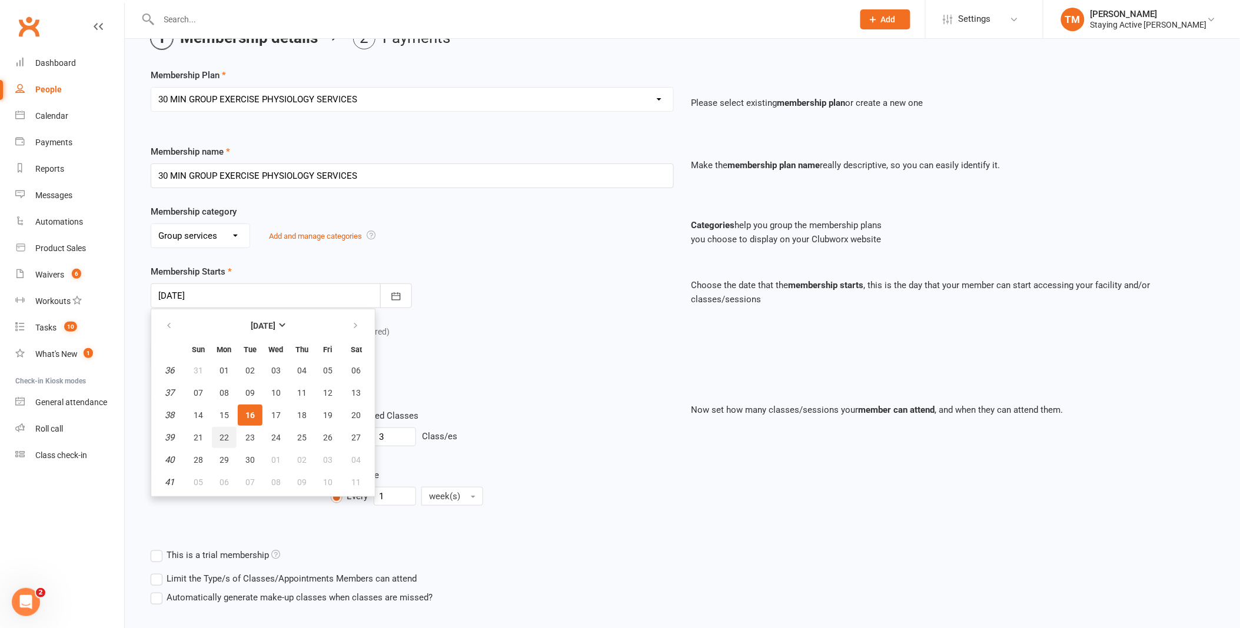
click at [225, 437] on span "22" at bounding box center [223, 437] width 9 height 9
type input "[DATE]"
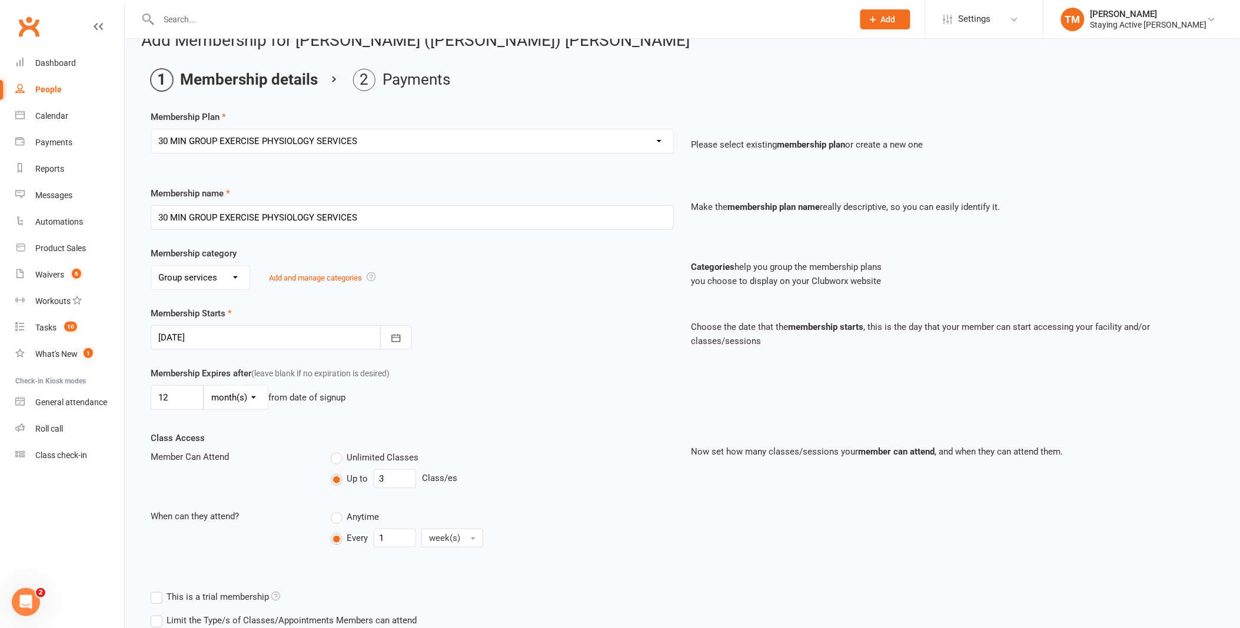
scroll to position [0, 0]
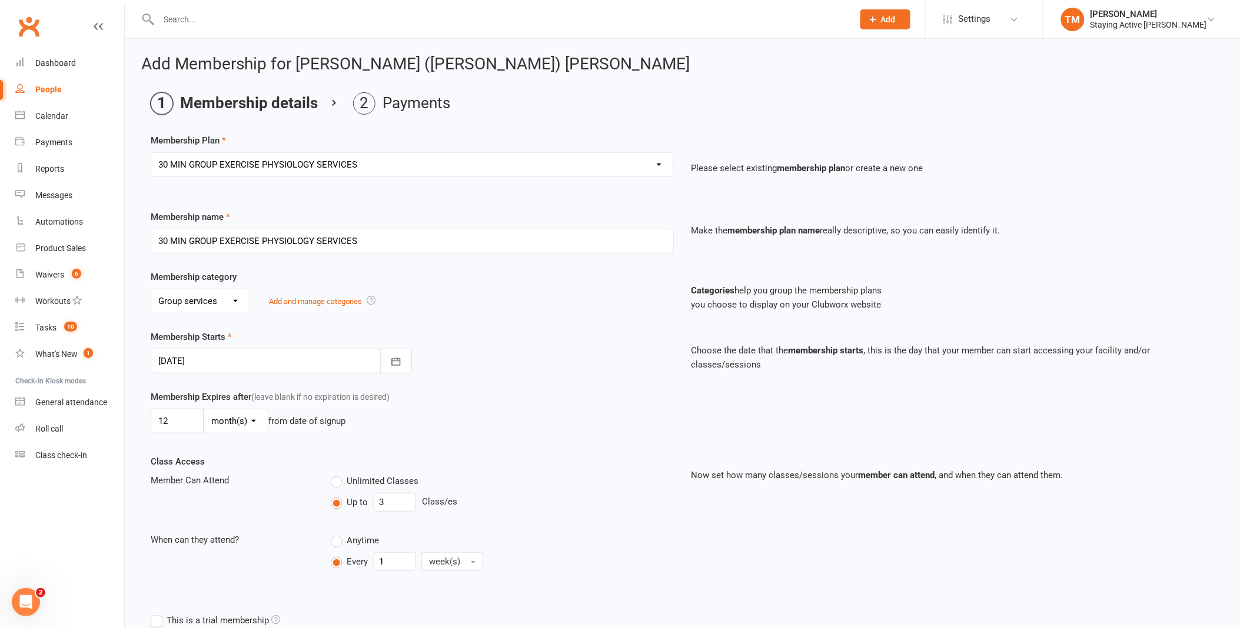
click at [475, 165] on select "Select a membership plan Create new Membership Plan 193000 Telehealth Exercise …" at bounding box center [412, 165] width 522 height 24
click at [351, 159] on select "Select a membership plan Create new Membership Plan 193000 Telehealth Exercise …" at bounding box center [412, 165] width 522 height 24
click at [273, 165] on select "Select a membership plan Create new Membership Plan 193000 Telehealth Exercise …" at bounding box center [412, 165] width 522 height 24
click at [314, 227] on div "Membership name 30 MIN GROUP EXERCISE PHYSIOLOGY SERVICES" at bounding box center [412, 232] width 541 height 44
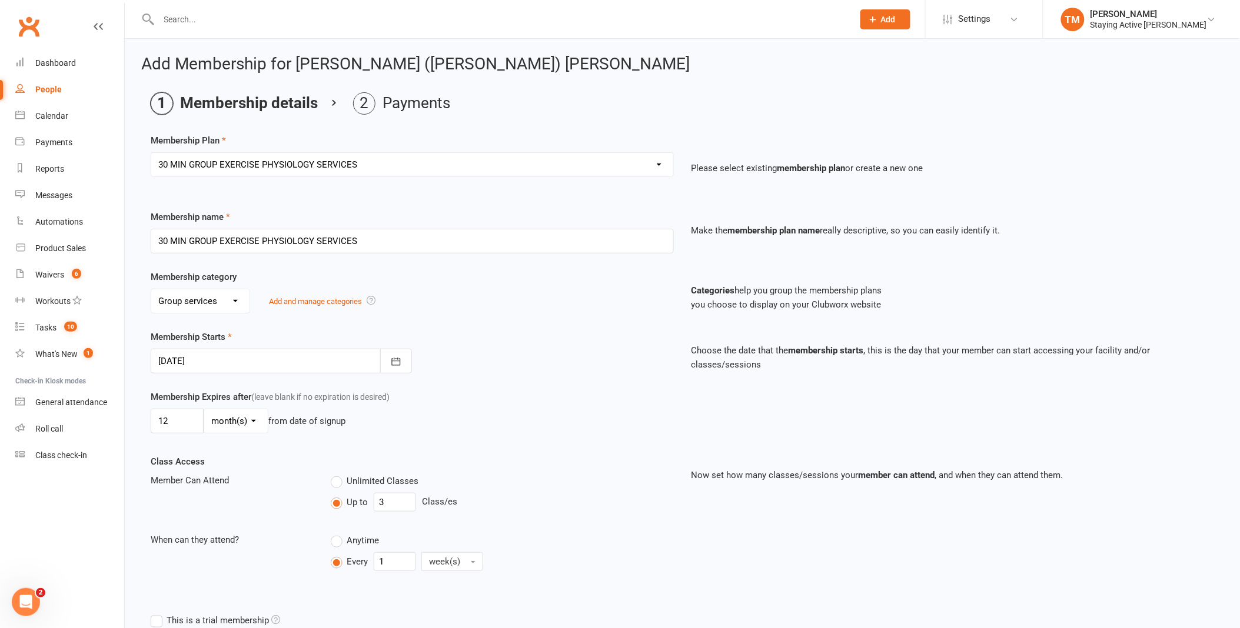
click at [299, 161] on select "Select a membership plan Create new Membership Plan 193000 Telehealth Exercise …" at bounding box center [412, 165] width 522 height 24
click at [294, 159] on select "Select a membership plan Create new Membership Plan 193000 Telehealth Exercise …" at bounding box center [412, 165] width 522 height 24
click at [308, 361] on div at bounding box center [281, 361] width 261 height 25
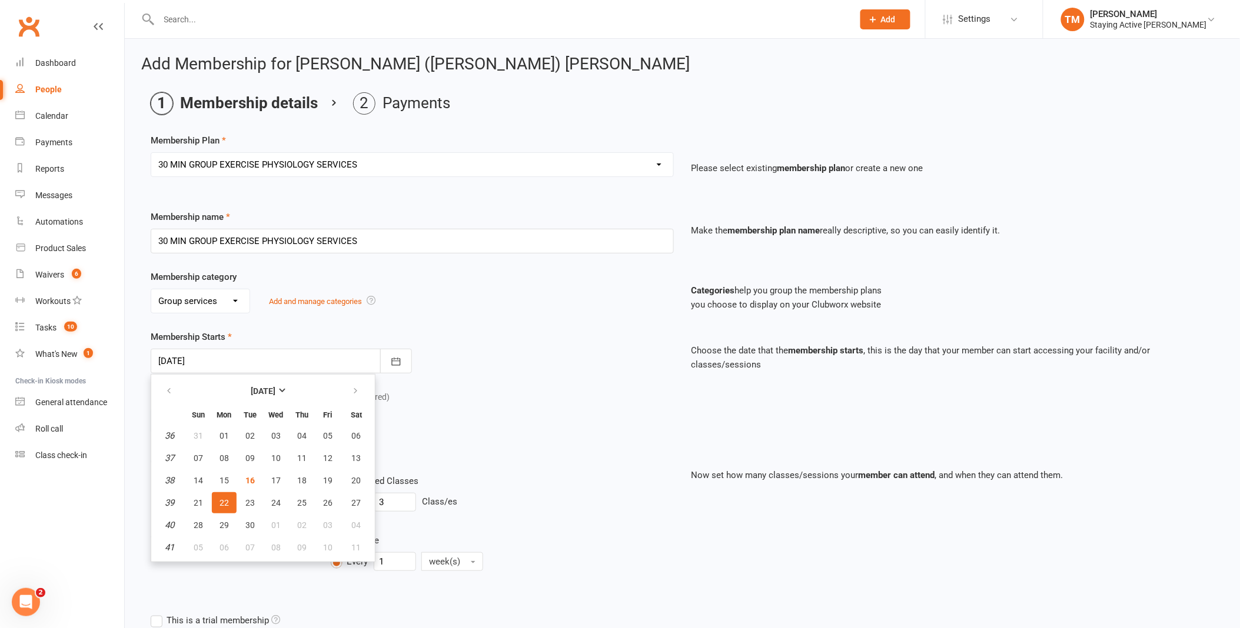
click at [397, 168] on select "Select a membership plan Create new Membership Plan 193000 Telehealth Exercise …" at bounding box center [412, 165] width 522 height 24
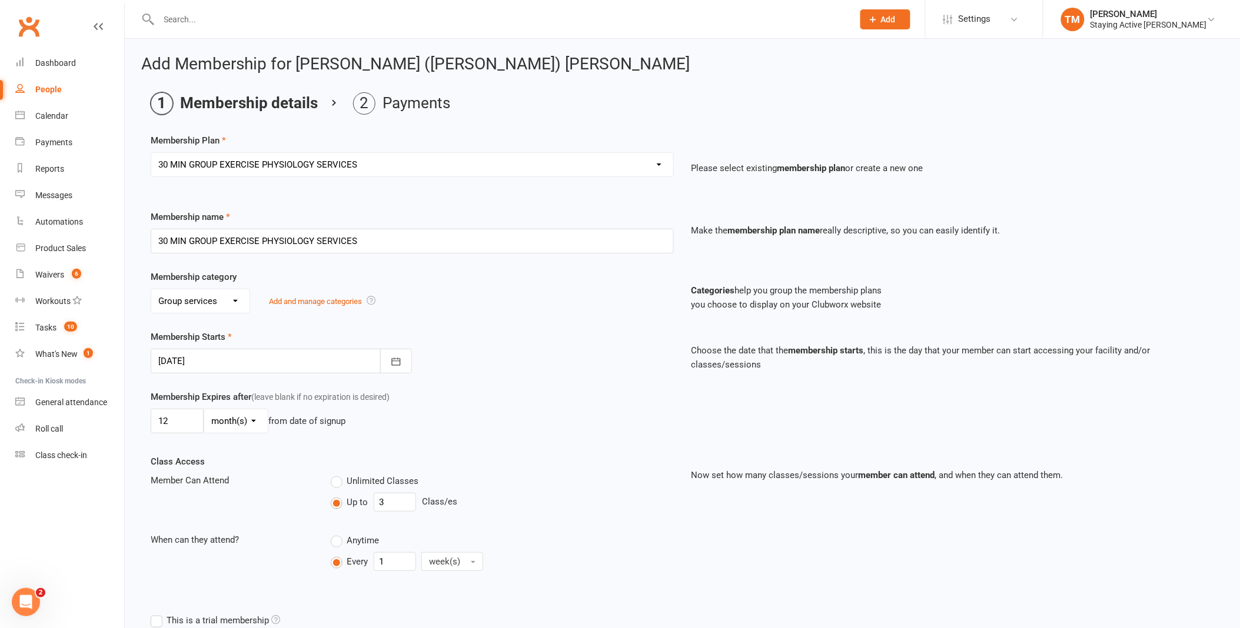
click at [398, 168] on select "Select a membership plan Create new Membership Plan 193000 Telehealth Exercise …" at bounding box center [412, 165] width 522 height 24
click at [254, 175] on select "Select a membership plan Create new Membership Plan 193000 Telehealth Exercise …" at bounding box center [412, 165] width 522 height 24
click at [267, 168] on select "Select a membership plan Create new Membership Plan 193000 Telehealth Exercise …" at bounding box center [412, 165] width 522 height 24
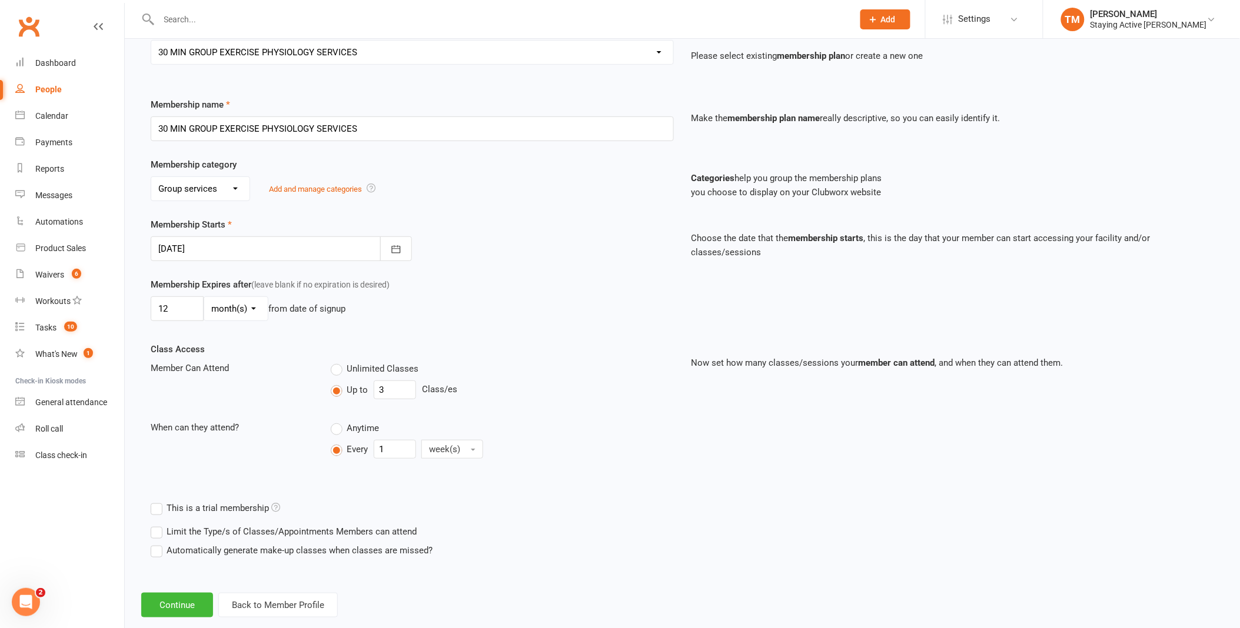
scroll to position [134, 0]
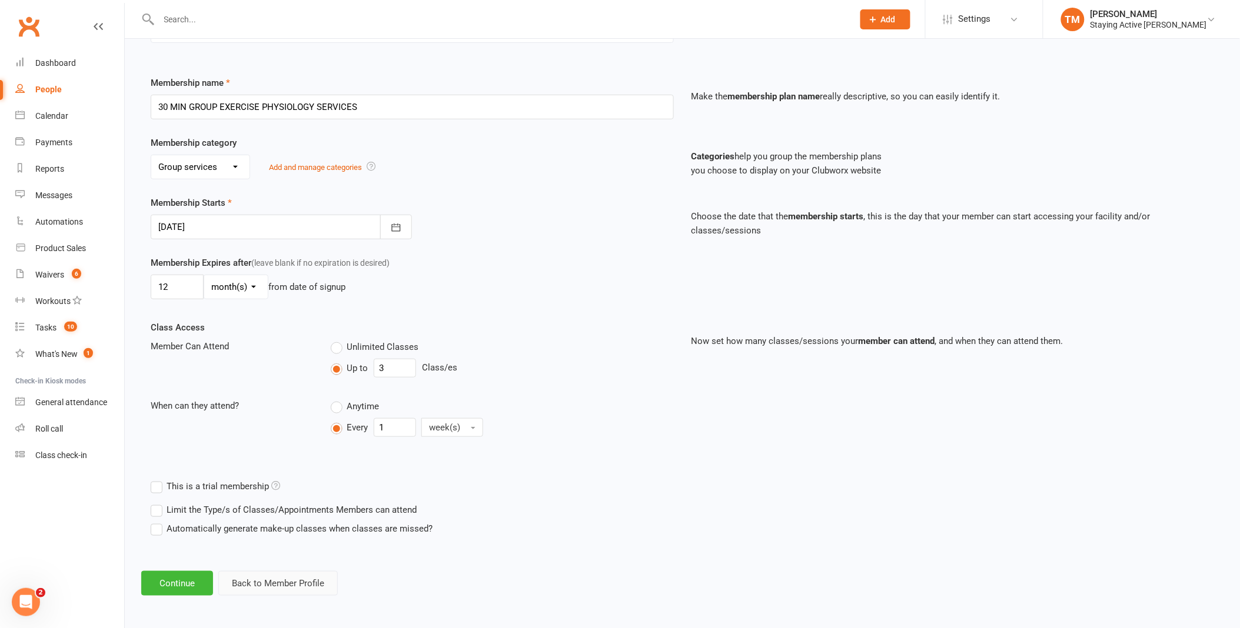
click at [259, 583] on button "Back to Member Profile" at bounding box center [277, 583] width 119 height 25
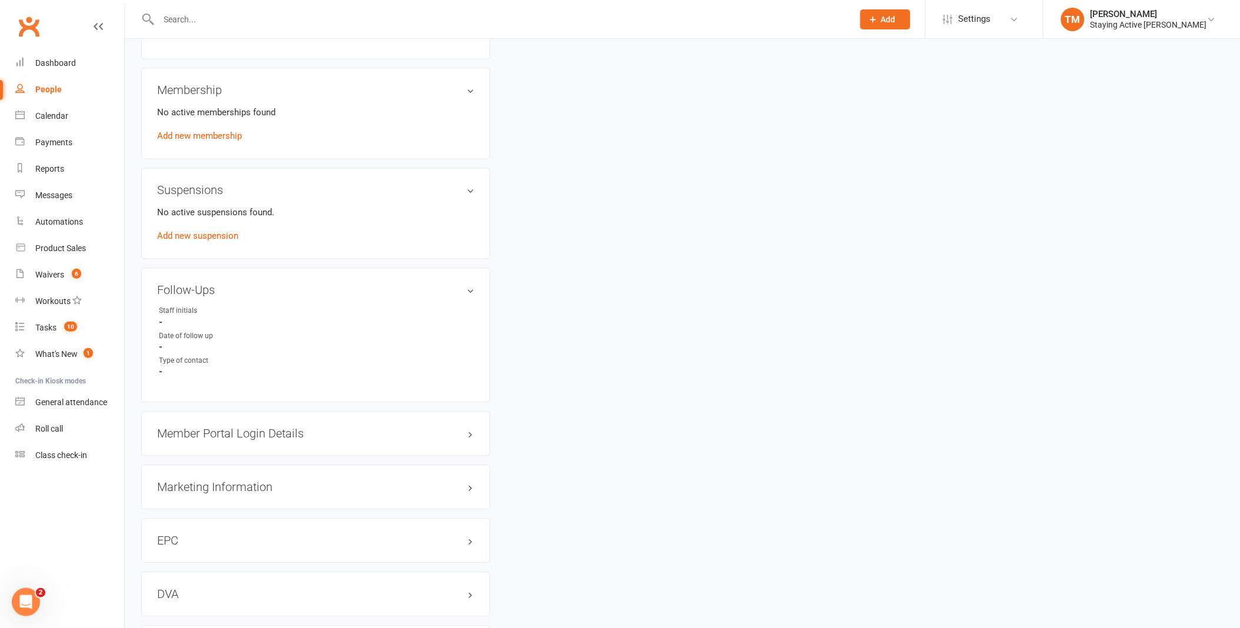
scroll to position [784, 0]
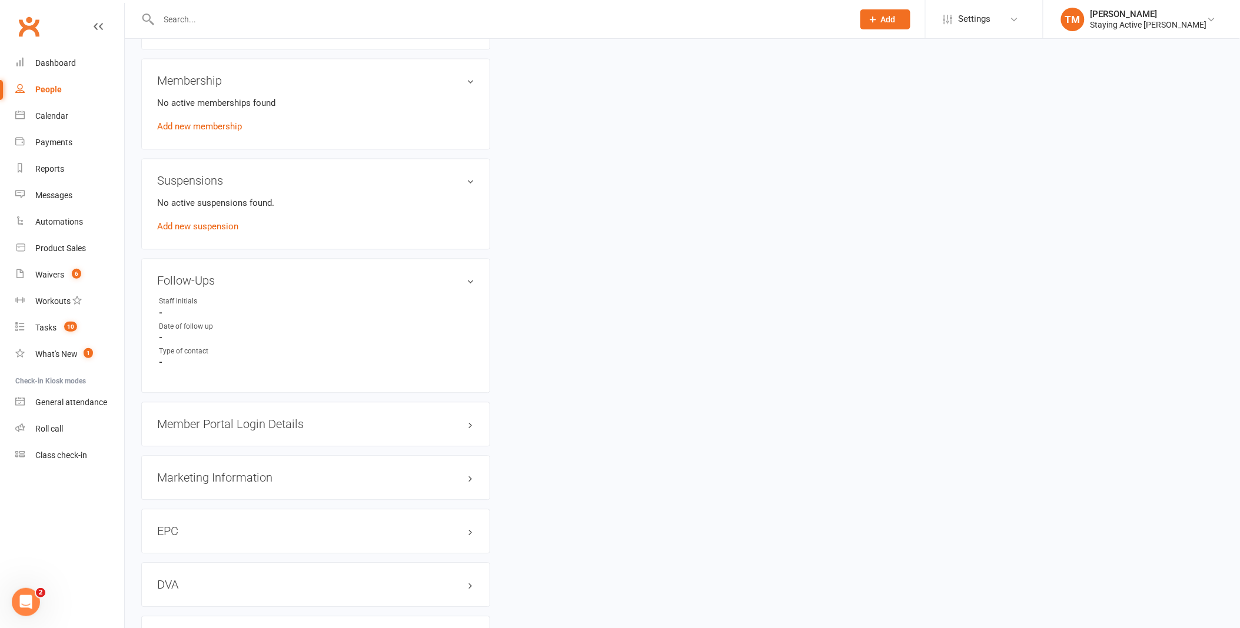
click at [466, 421] on h3 "Member Portal Login Details" at bounding box center [315, 424] width 317 height 13
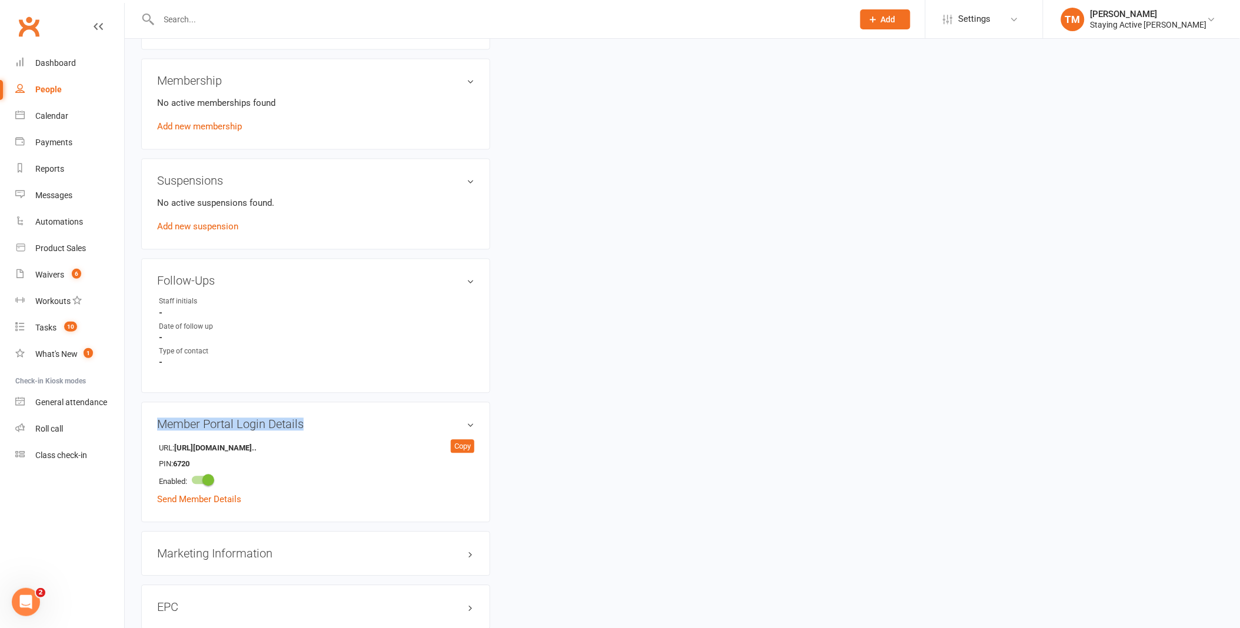
click at [328, 398] on aside "upload photo [PERSON_NAME] ([PERSON_NAME]) [PERSON_NAME] Added [DATE] Cancelled…" at bounding box center [315, 49] width 349 height 1557
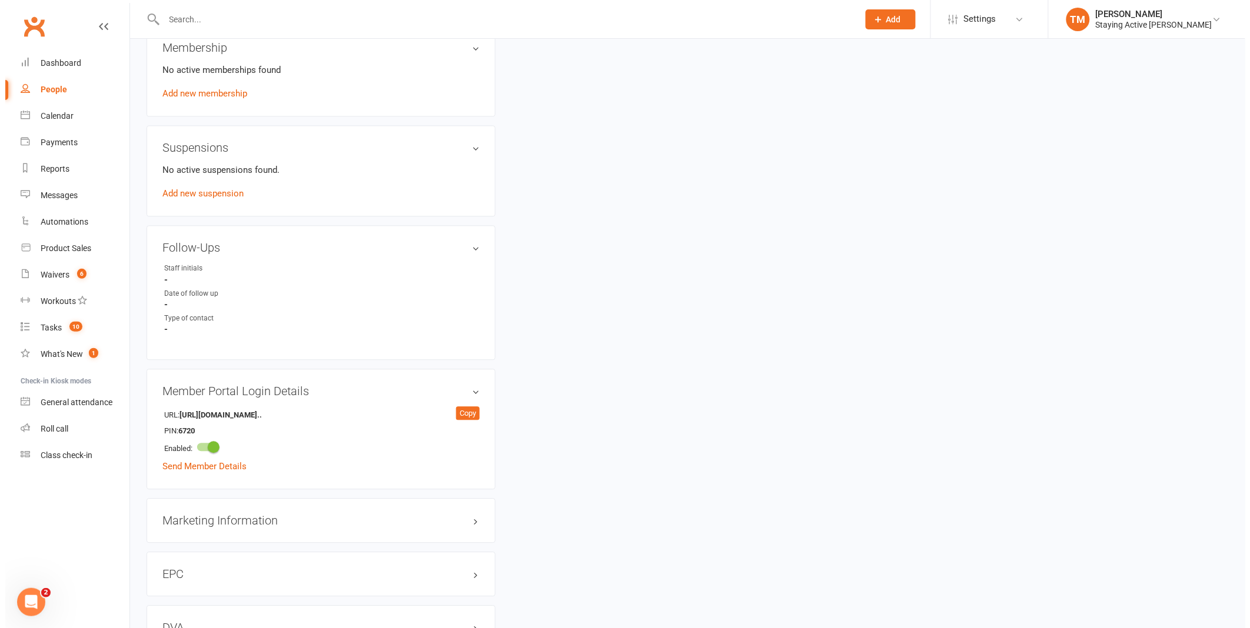
scroll to position [850, 0]
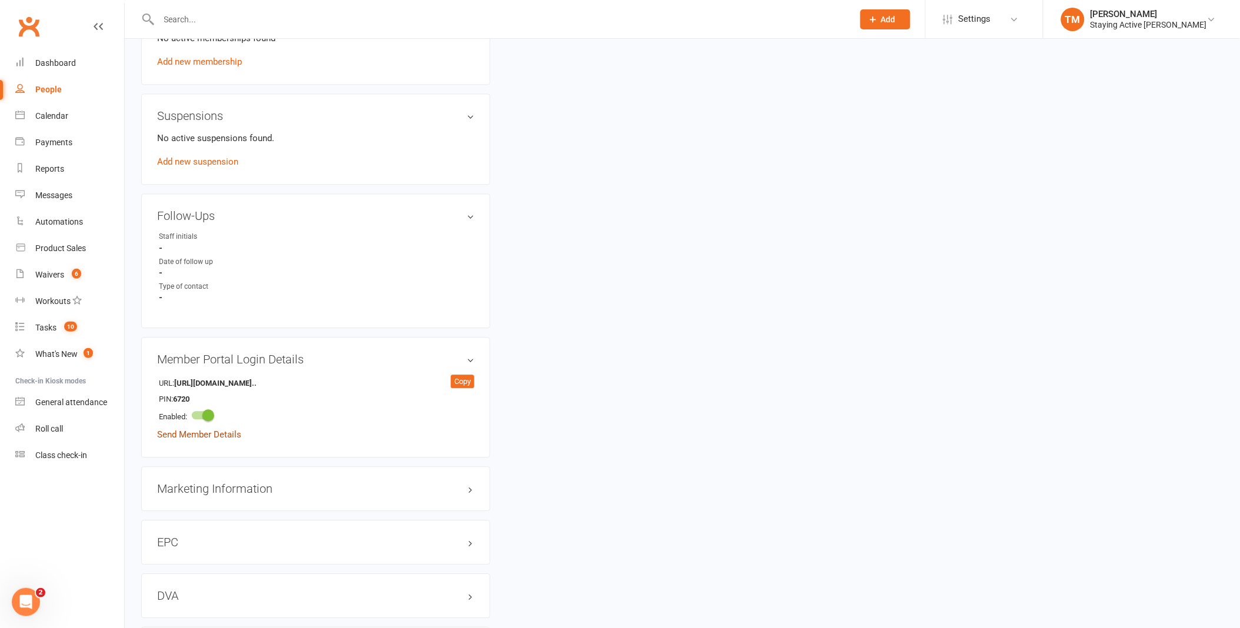
click at [214, 432] on link "Send Member Details" at bounding box center [199, 435] width 84 height 11
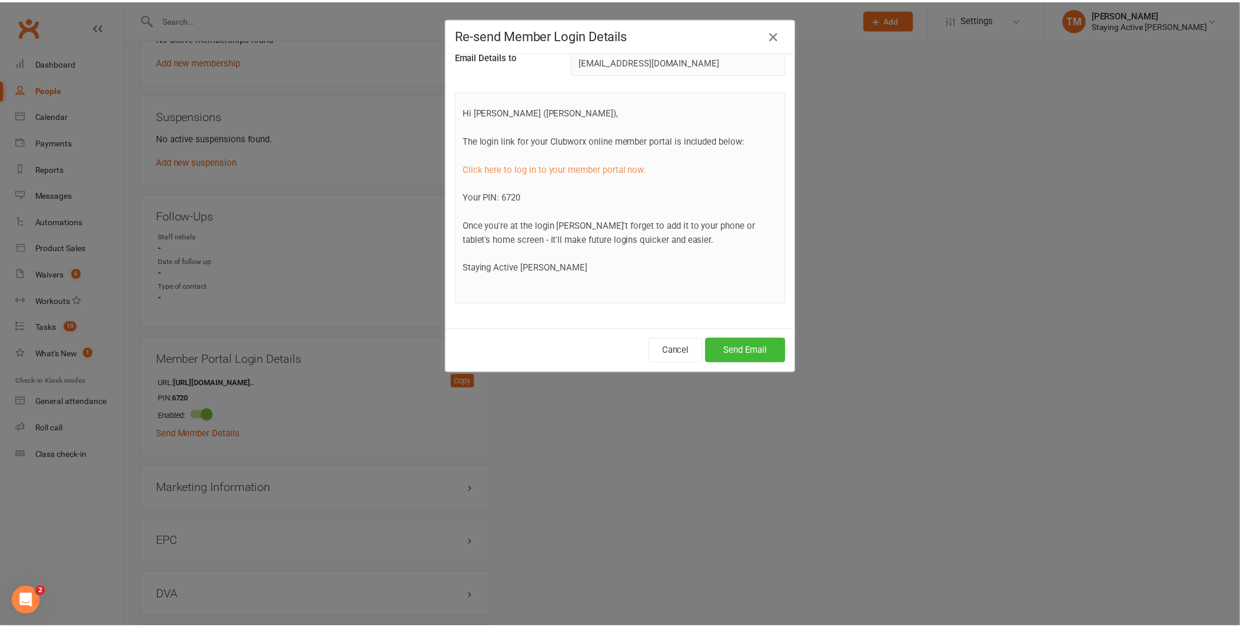
scroll to position [54, 0]
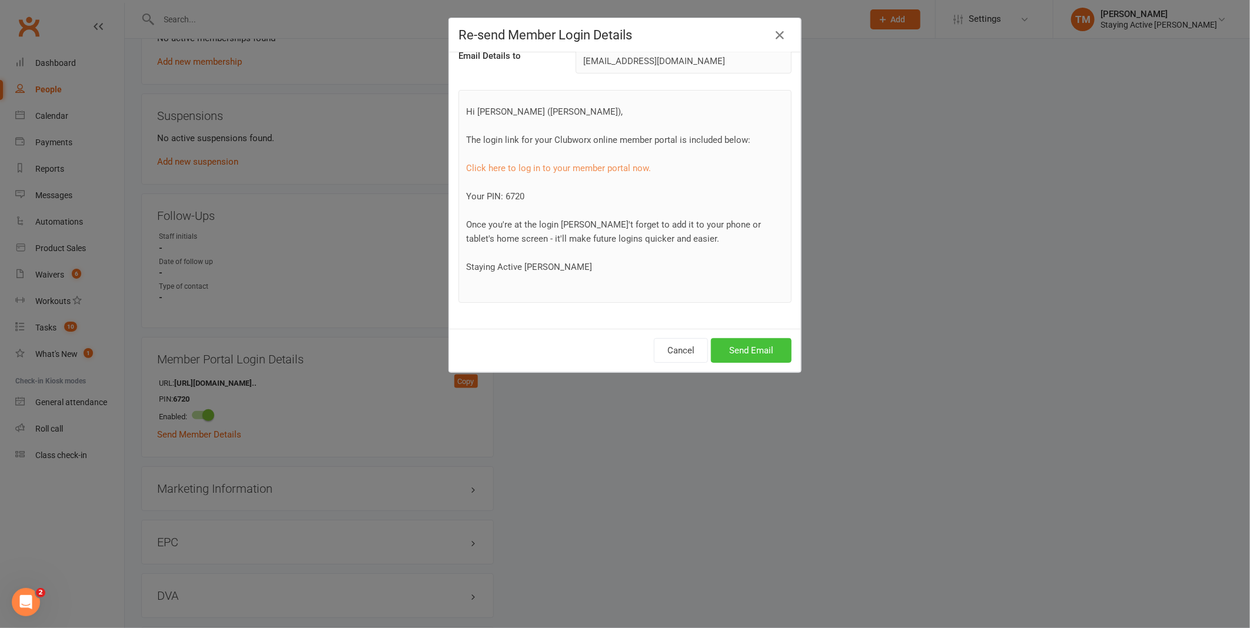
click at [748, 354] on button "Send Email" at bounding box center [751, 350] width 81 height 25
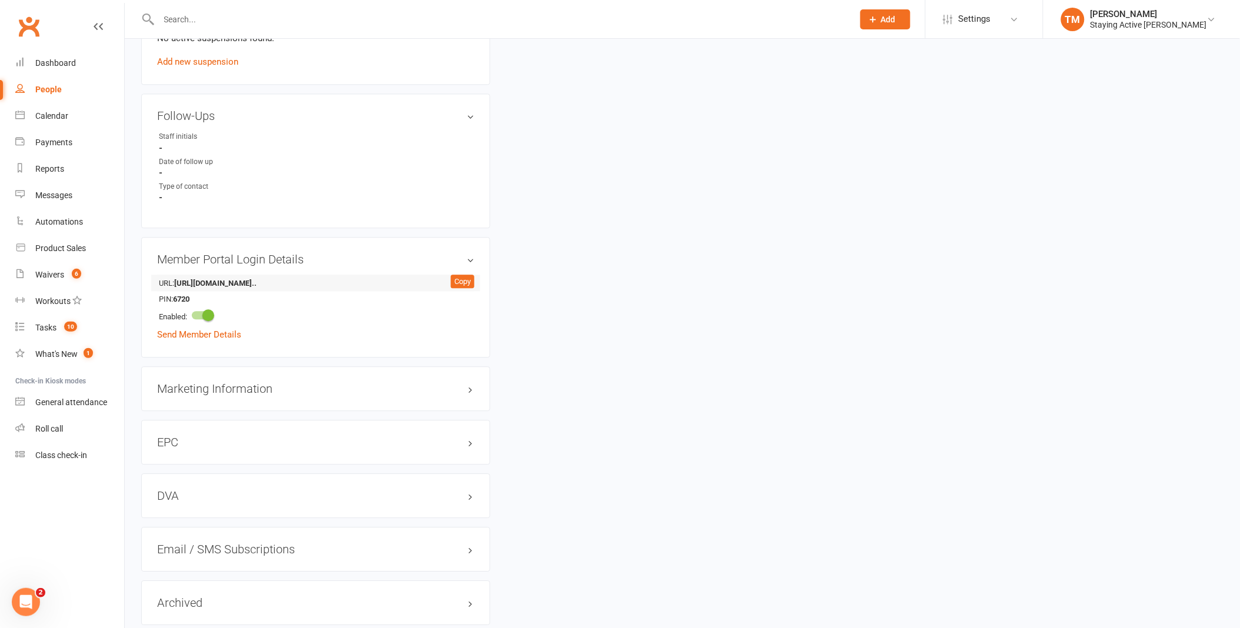
scroll to position [963, 0]
